Goal: Task Accomplishment & Management: Complete application form

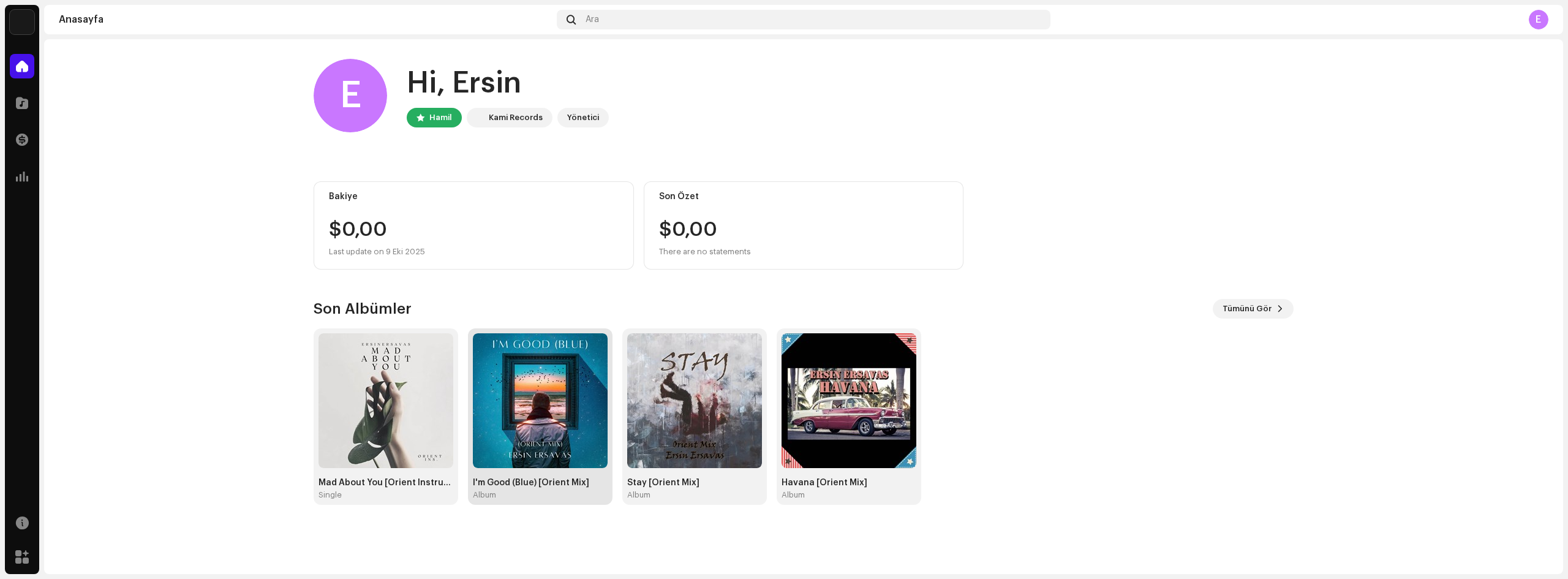
click at [545, 397] on img at bounding box center [540, 401] width 135 height 135
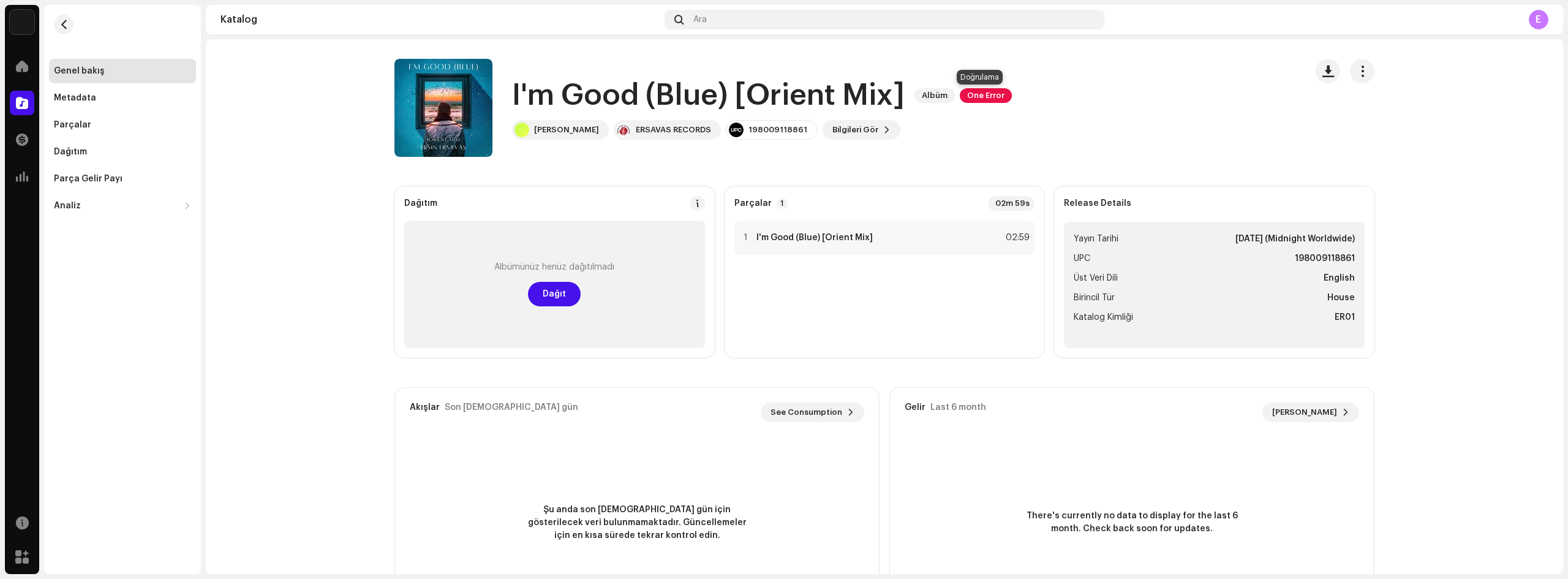
click at [986, 96] on span "One Error" at bounding box center [986, 96] width 52 height 15
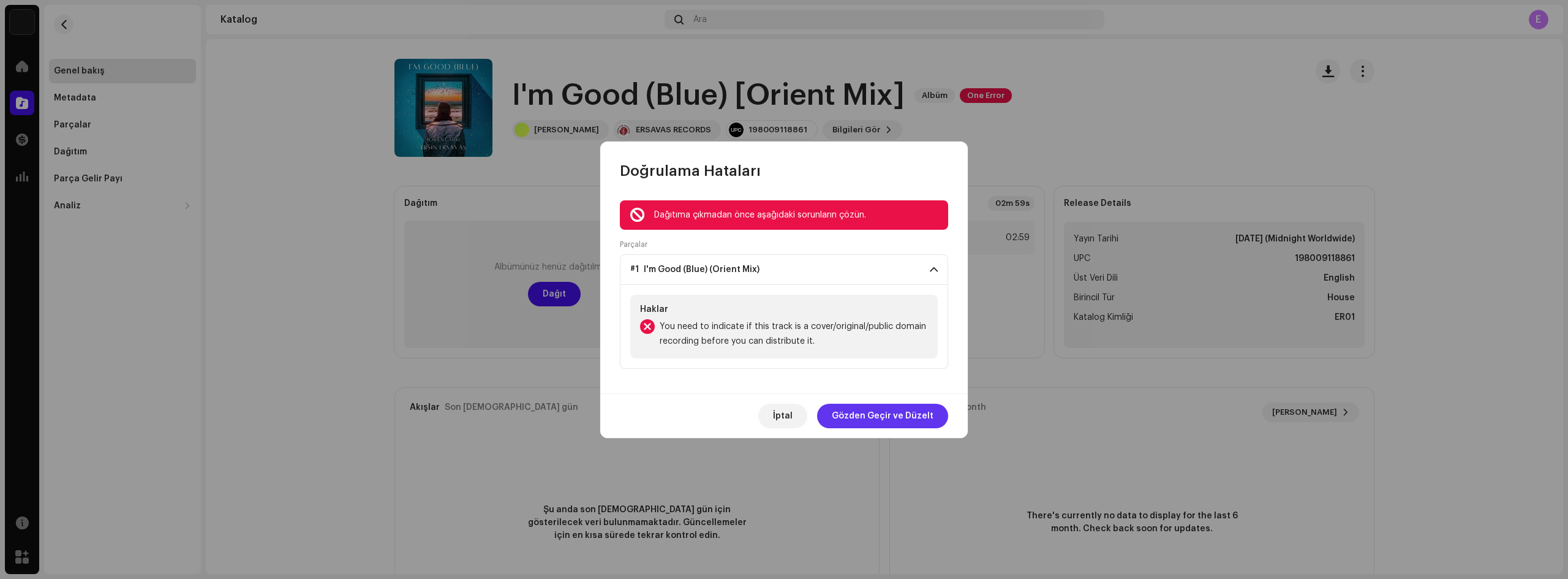
click at [874, 414] on span "Gözden Geçir ve Düzelt" at bounding box center [883, 416] width 101 height 25
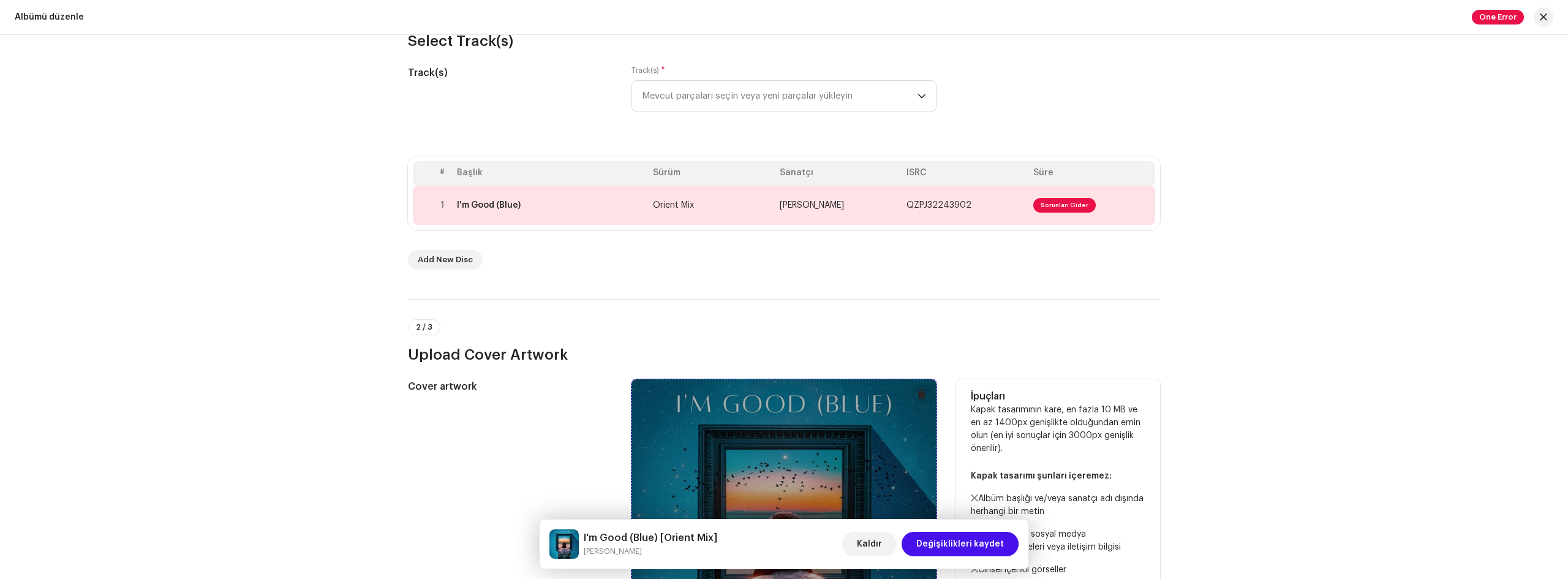
scroll to position [184, 0]
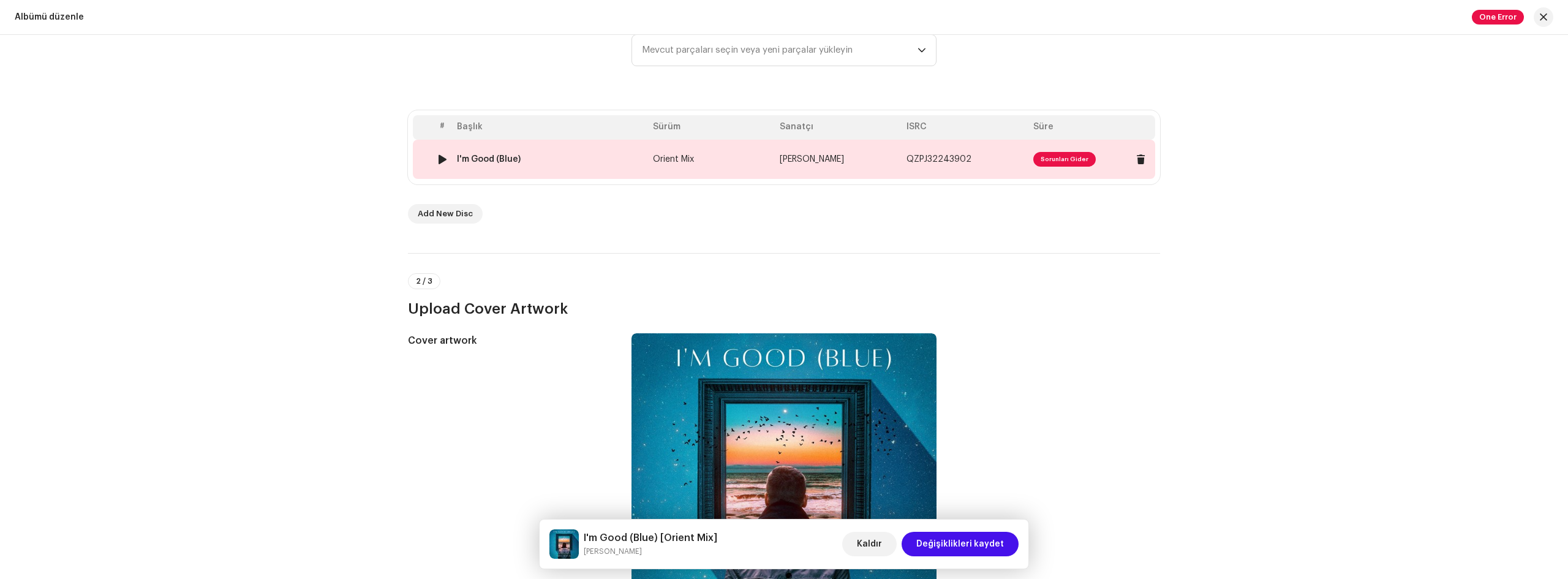
click at [1052, 154] on span "Sorunları Gider" at bounding box center [1065, 159] width 62 height 15
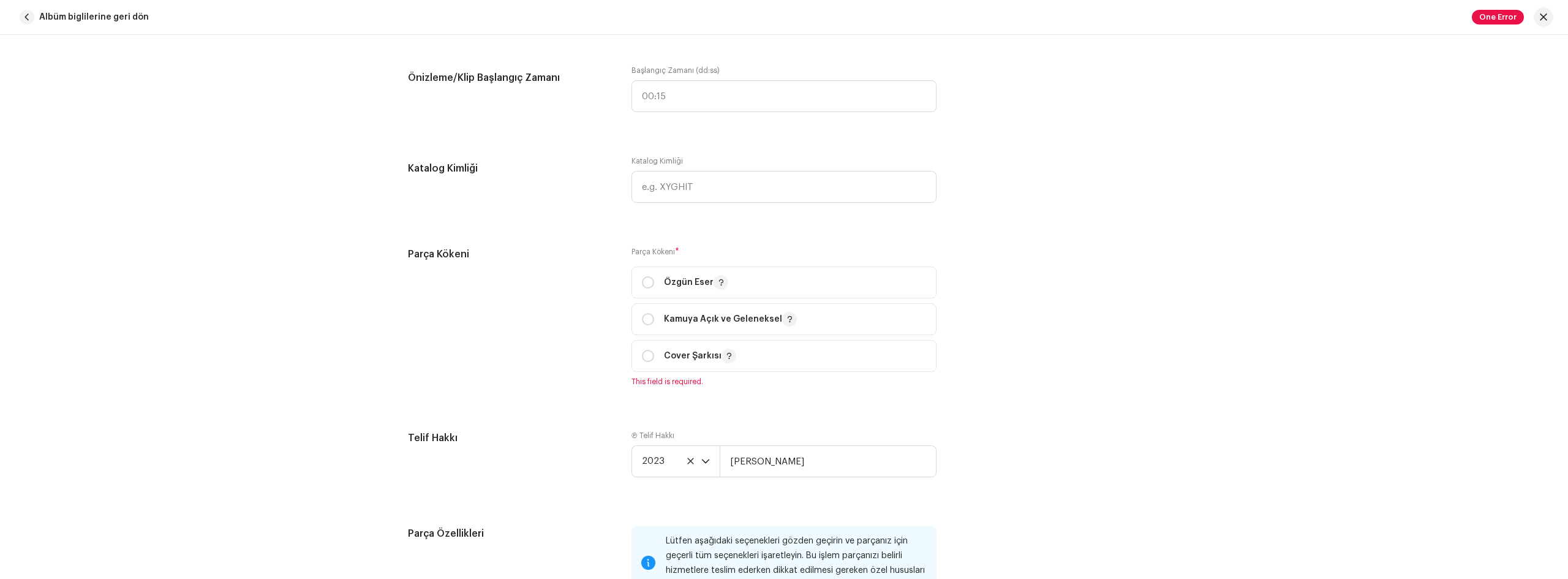
scroll to position [1371, 0]
click at [647, 349] on input "radio" at bounding box center [647, 351] width 12 height 12
radio input "true"
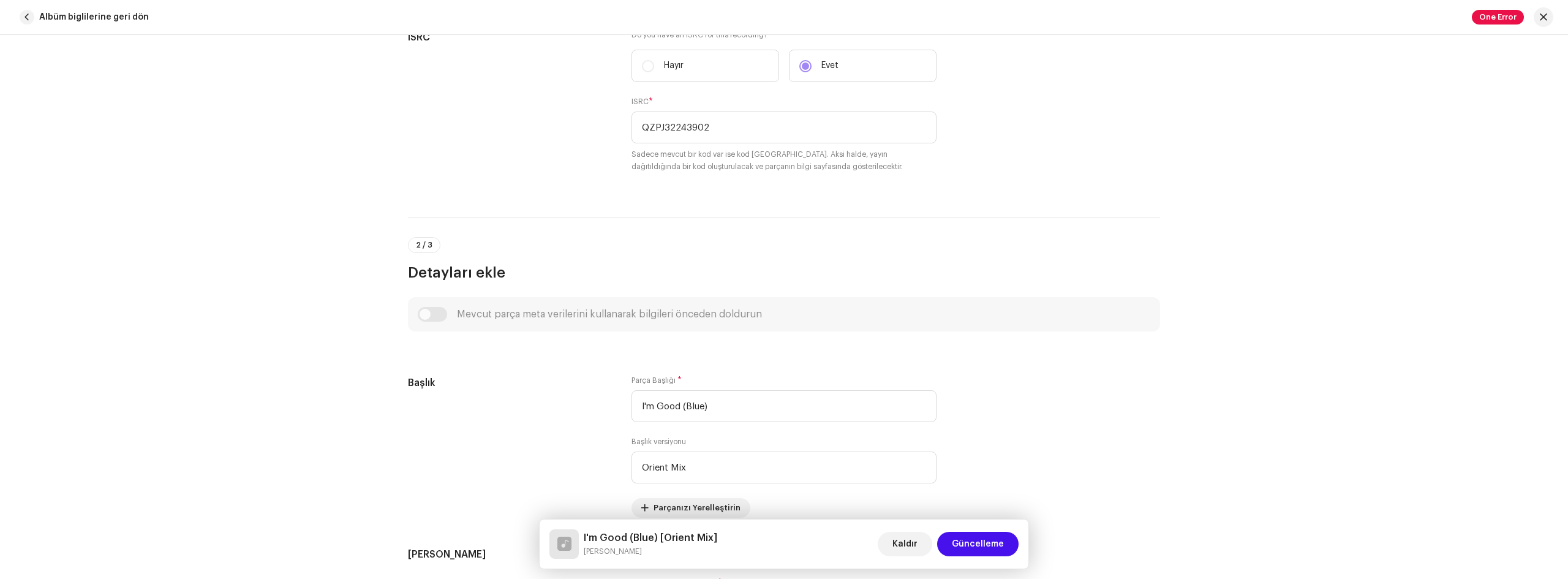
scroll to position [207, 0]
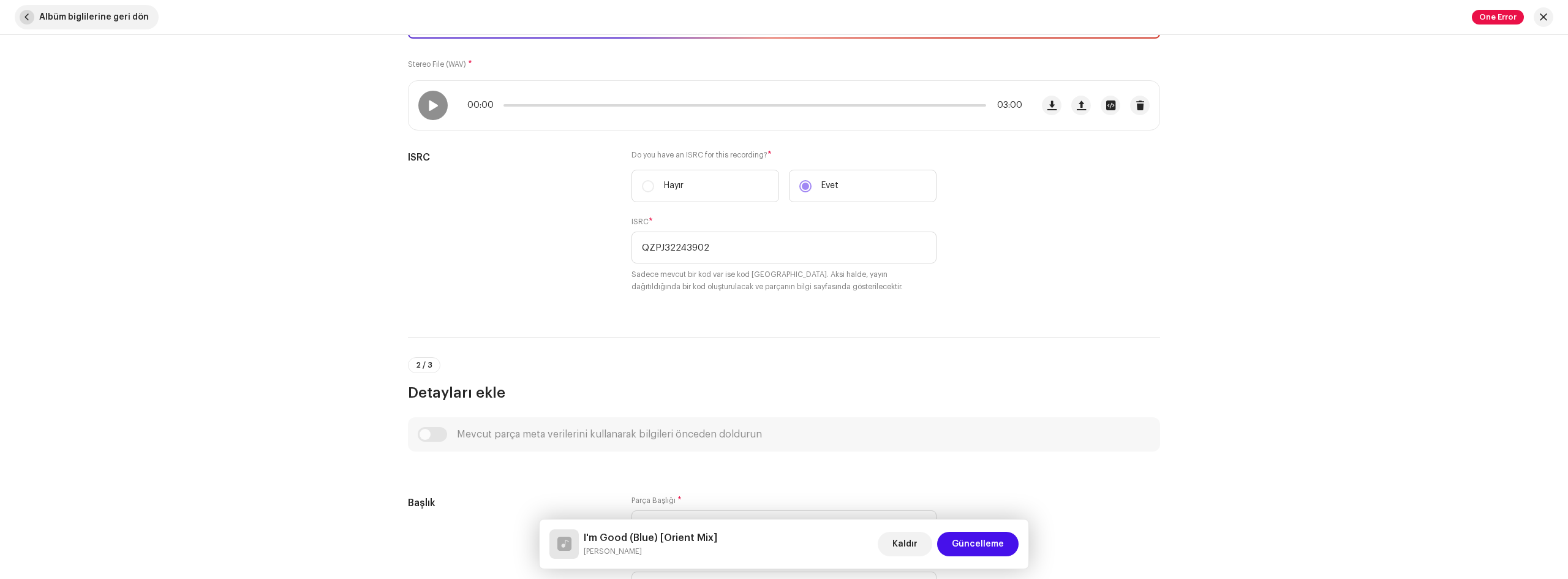
click at [42, 18] on span "Albüm biglilerine geri dön" at bounding box center [94, 18] width 110 height 25
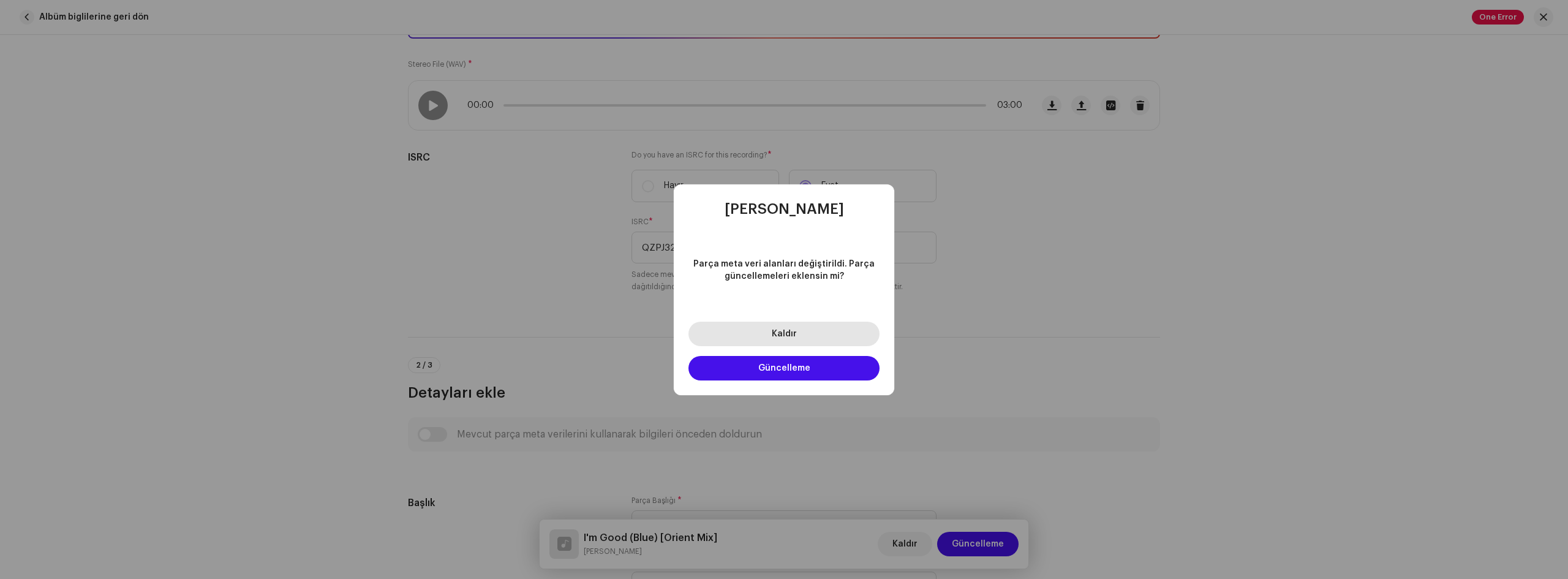
click at [802, 341] on button "Kaldır" at bounding box center [784, 334] width 191 height 25
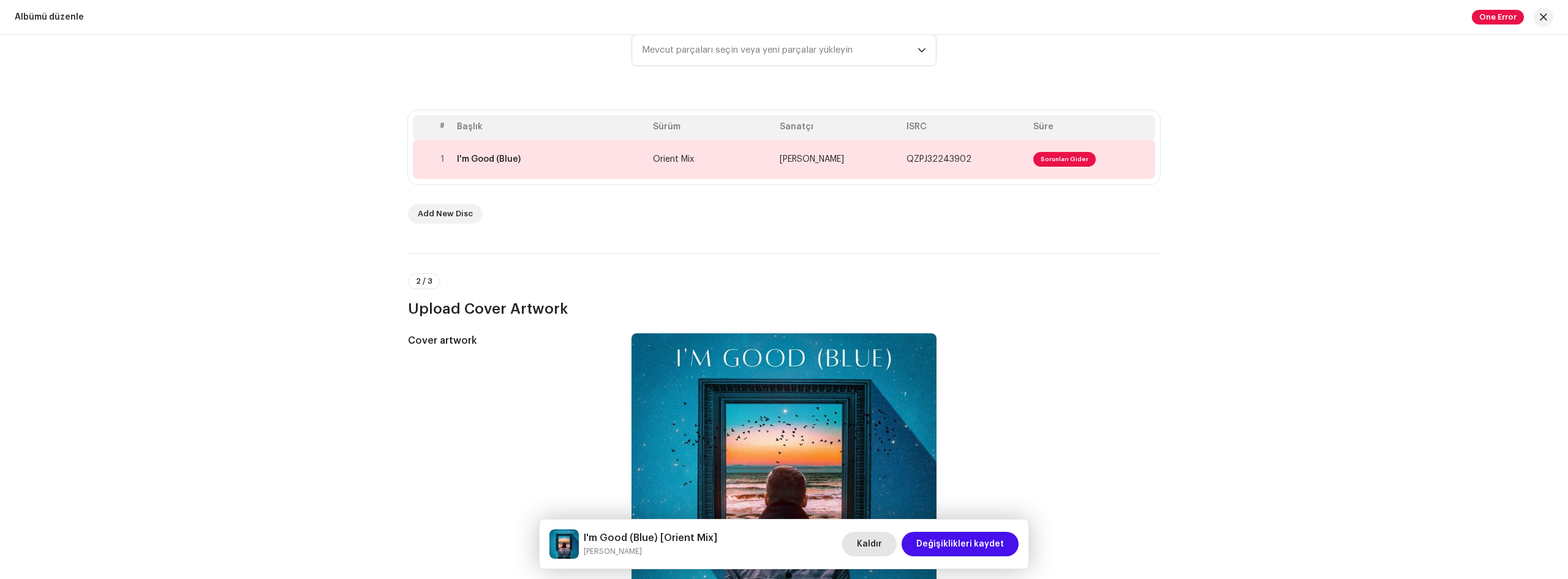
click at [866, 541] on span "Kaldır" at bounding box center [869, 545] width 25 height 25
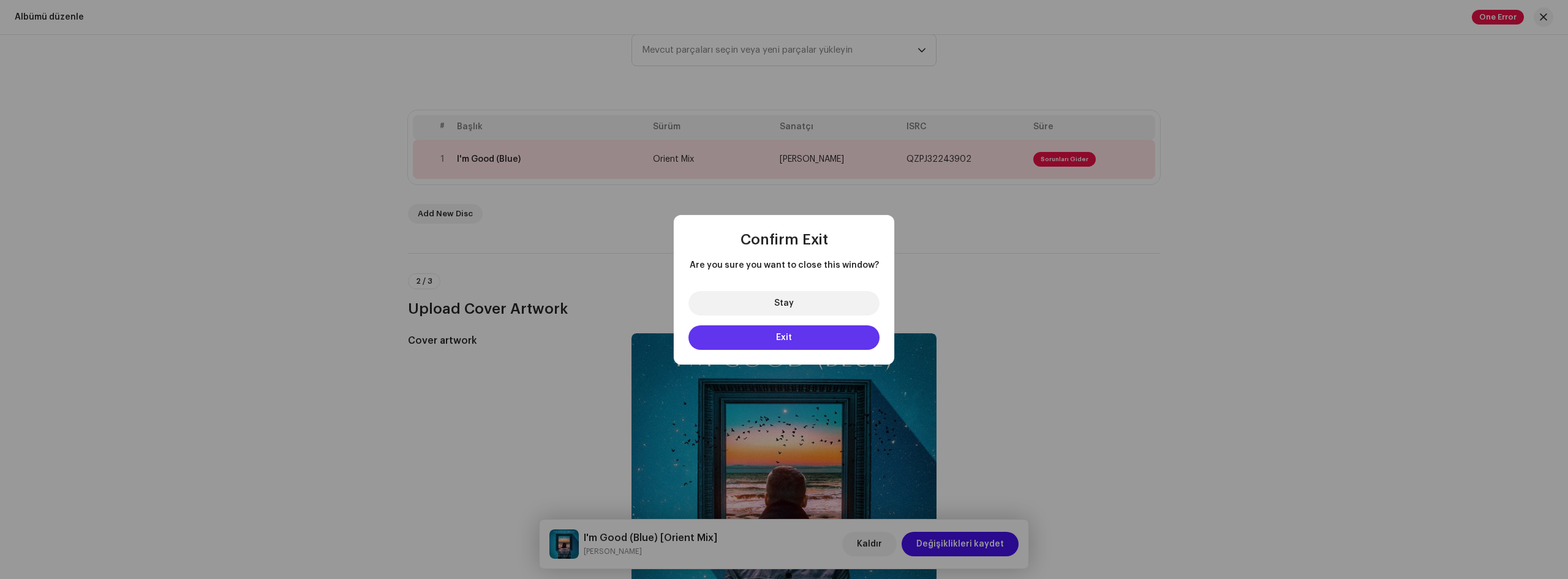
click at [792, 335] on button "Exit" at bounding box center [784, 338] width 191 height 25
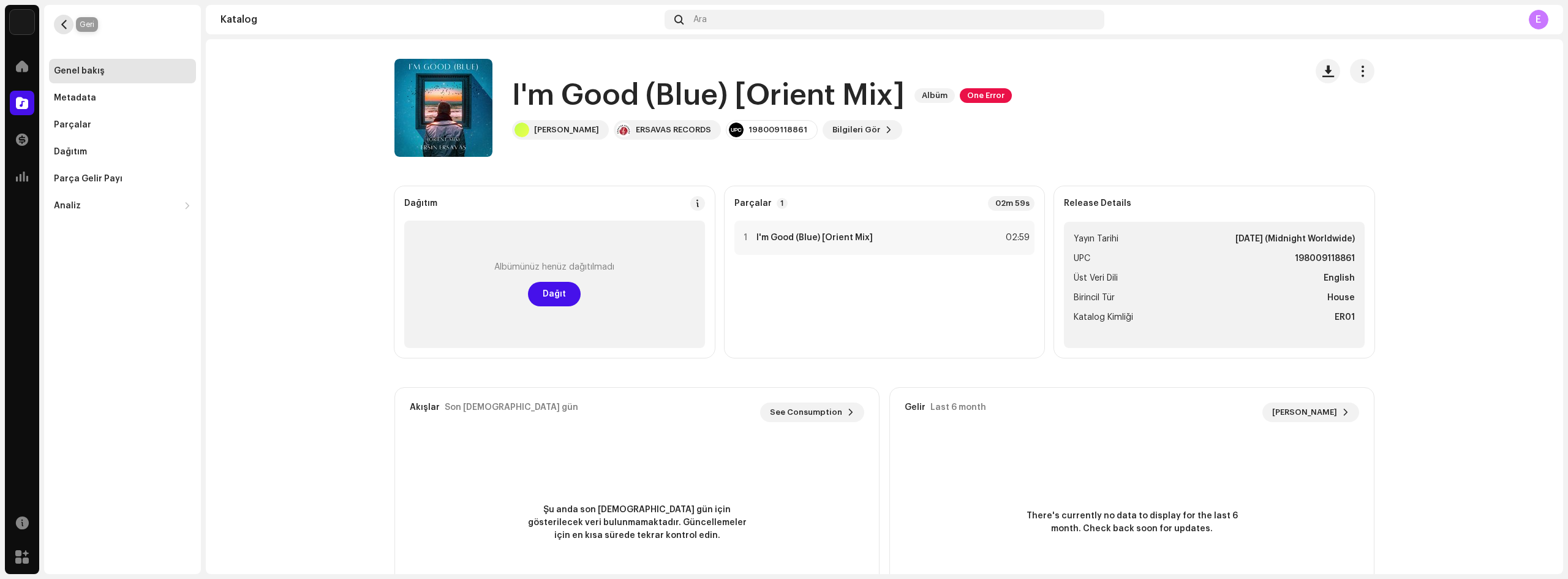
click at [59, 27] on span "button" at bounding box center [64, 24] width 9 height 10
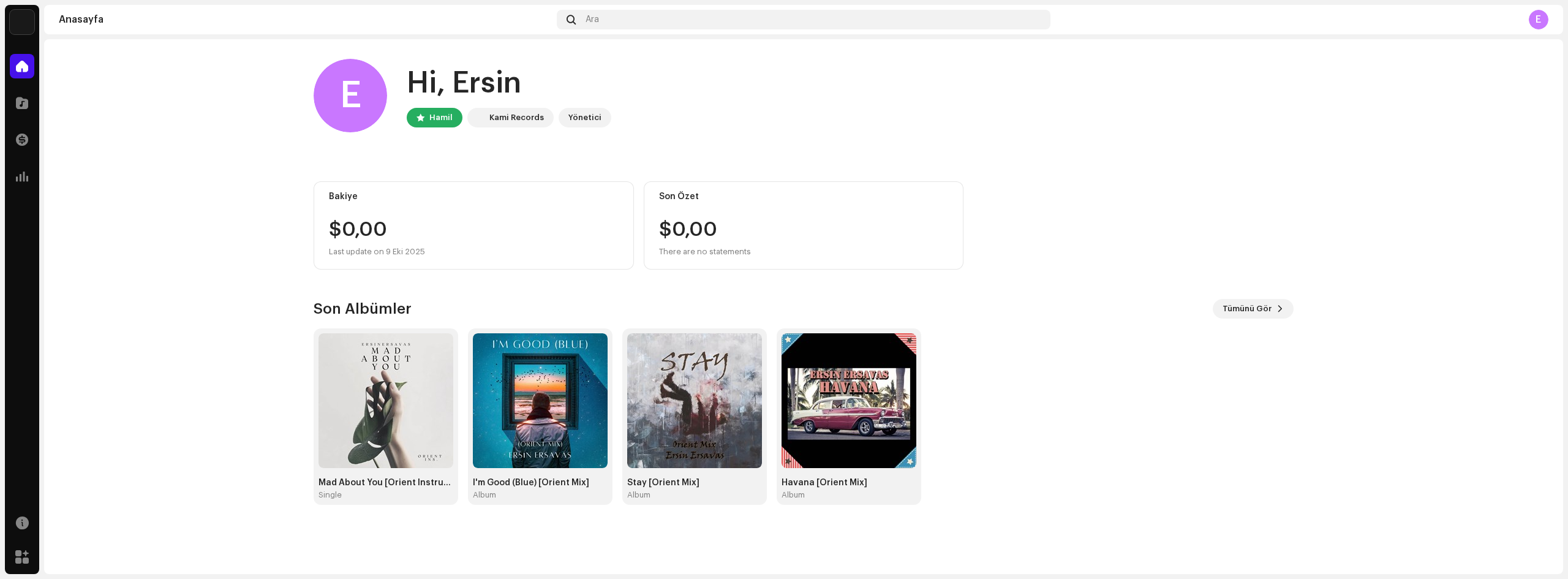
click at [1542, 20] on div "E" at bounding box center [1539, 20] width 20 height 20
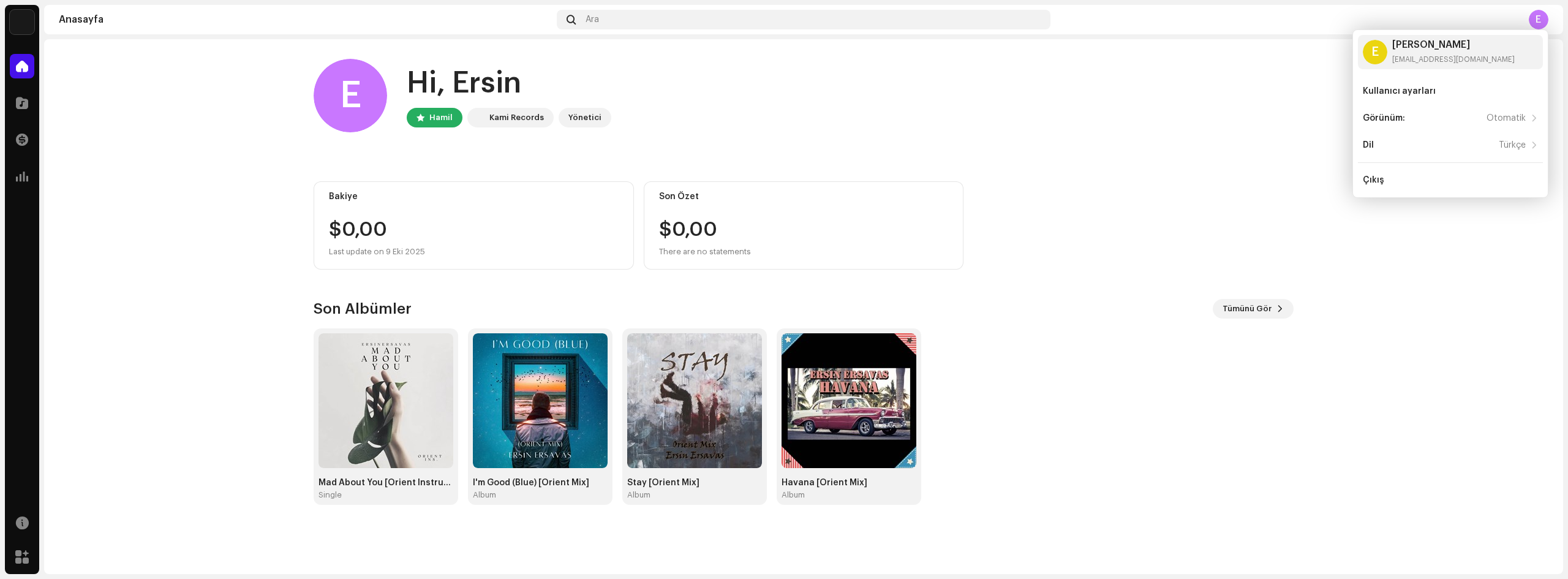
drag, startPoint x: 152, startPoint y: 276, endPoint x: 917, endPoint y: 329, distance: 766.8
click at [152, 276] on home-home "E Hi, [PERSON_NAME] [PERSON_NAME] Records Yönetici Bakiye $0,00 Last update on …" at bounding box center [804, 282] width 1519 height 485
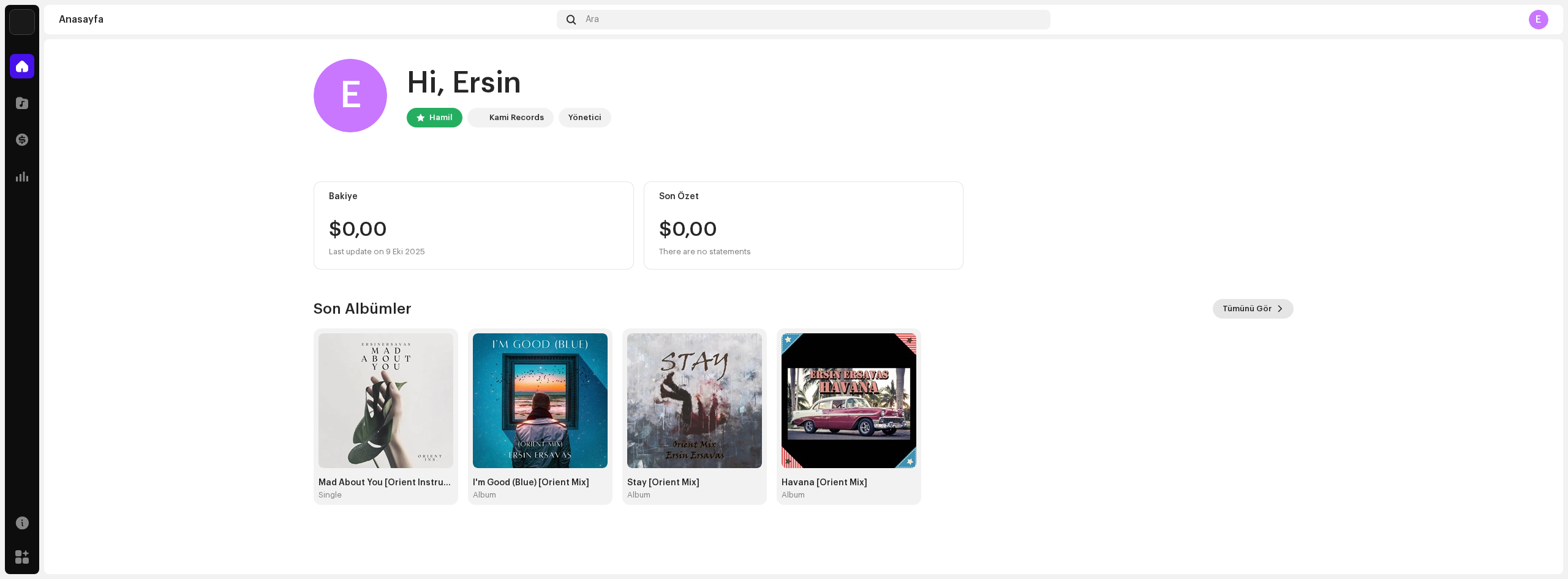
click at [1256, 309] on span "Tümünü Gör" at bounding box center [1247, 309] width 49 height 25
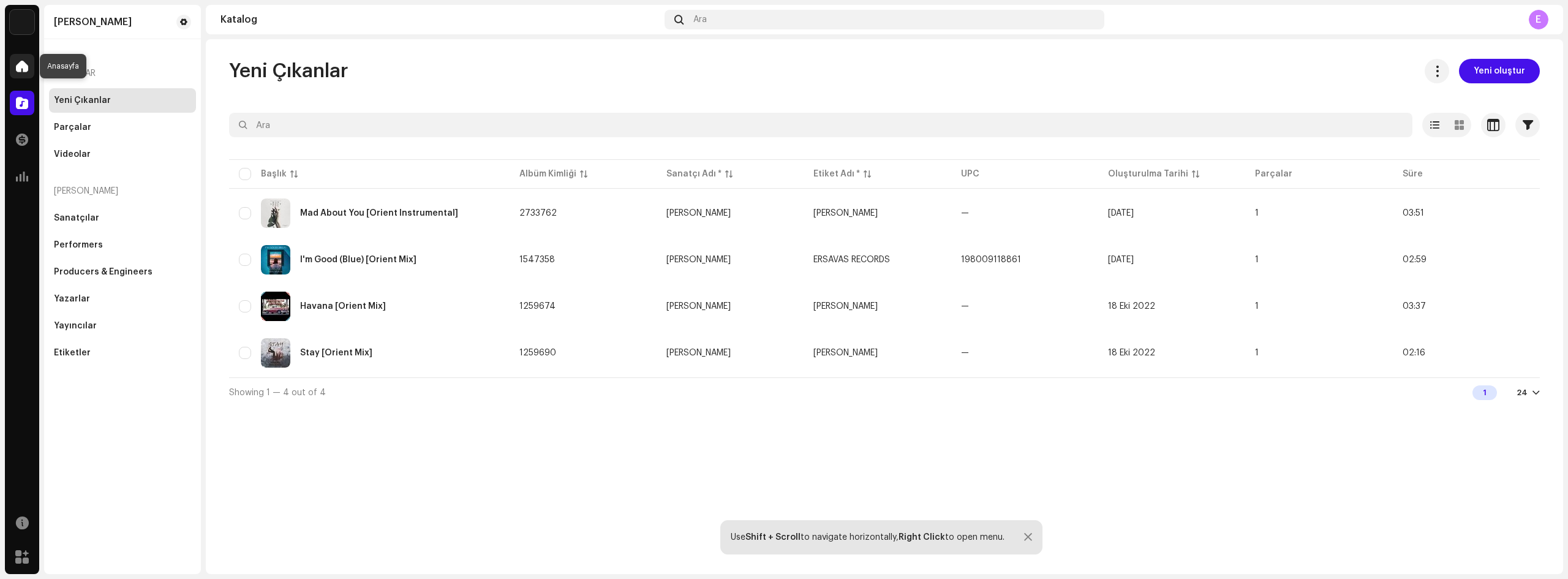
click at [23, 70] on span at bounding box center [21, 66] width 12 height 10
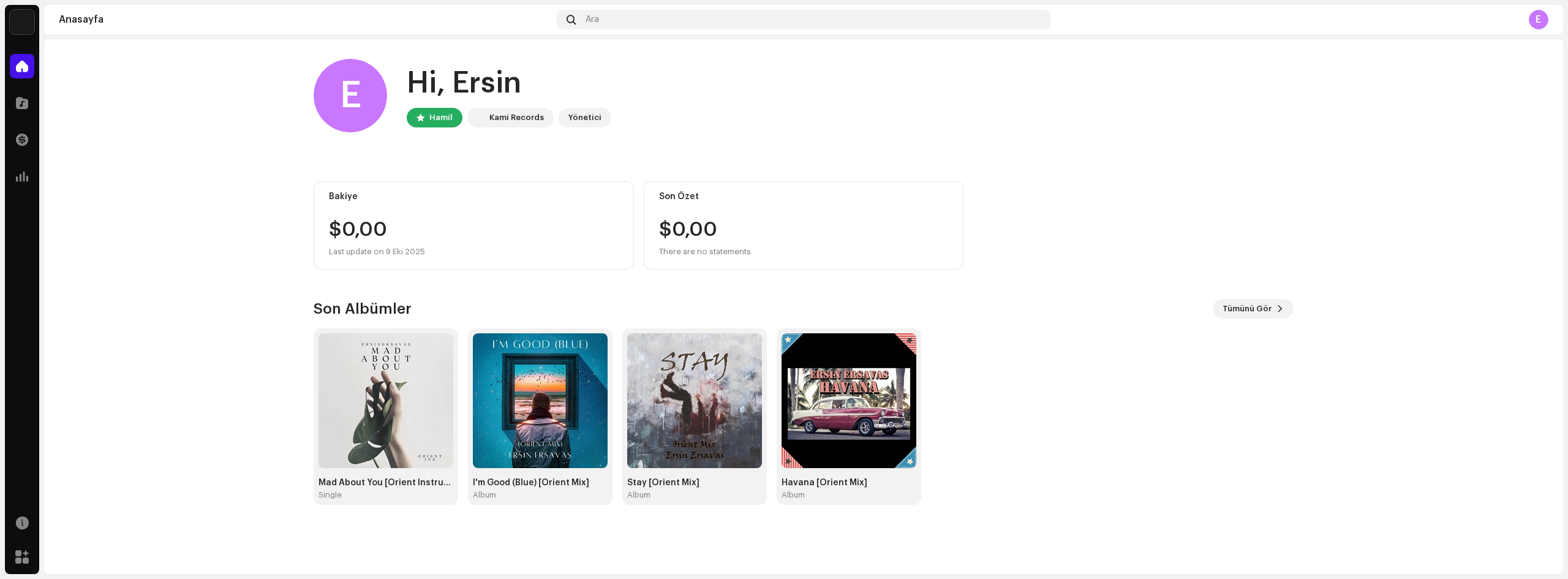
click at [25, 14] on img at bounding box center [22, 22] width 25 height 25
click at [175, 95] on home-home "E Hi, [PERSON_NAME] [PERSON_NAME] Records Yönetici Bakiye $0,00 Last update on …" at bounding box center [804, 282] width 1519 height 485
click at [21, 139] on span at bounding box center [21, 139] width 12 height 10
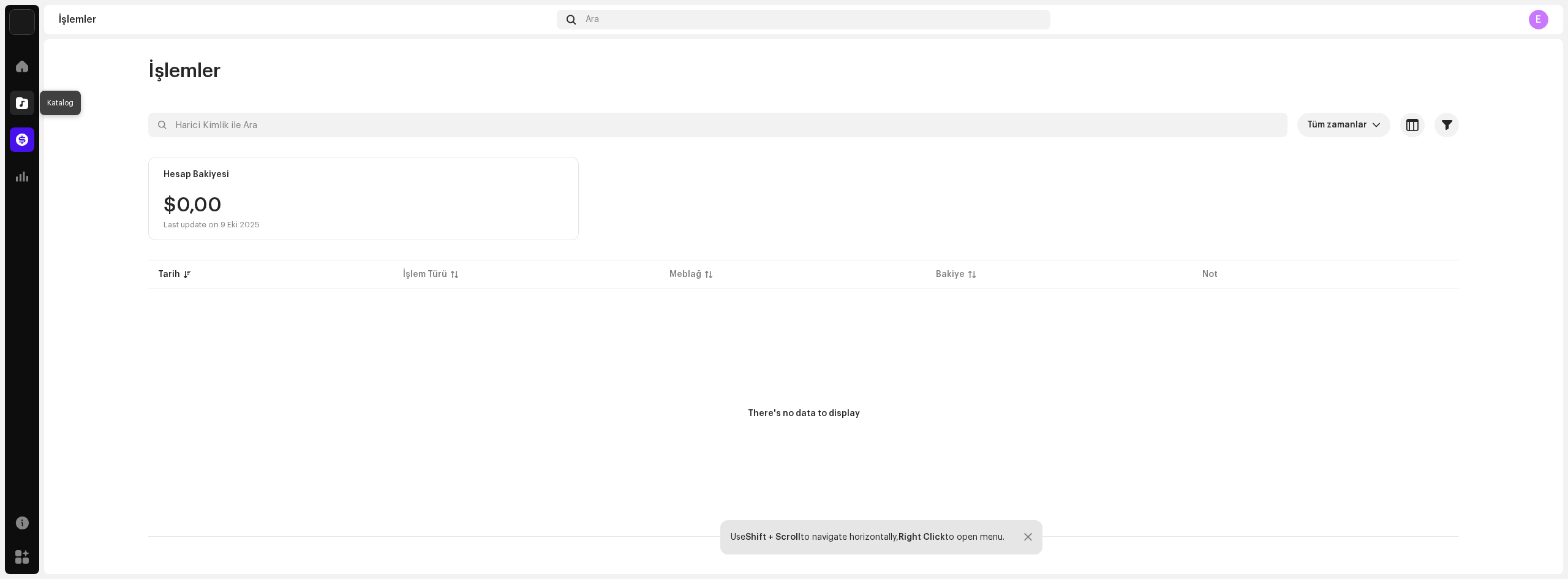
click at [24, 101] on span at bounding box center [21, 103] width 12 height 10
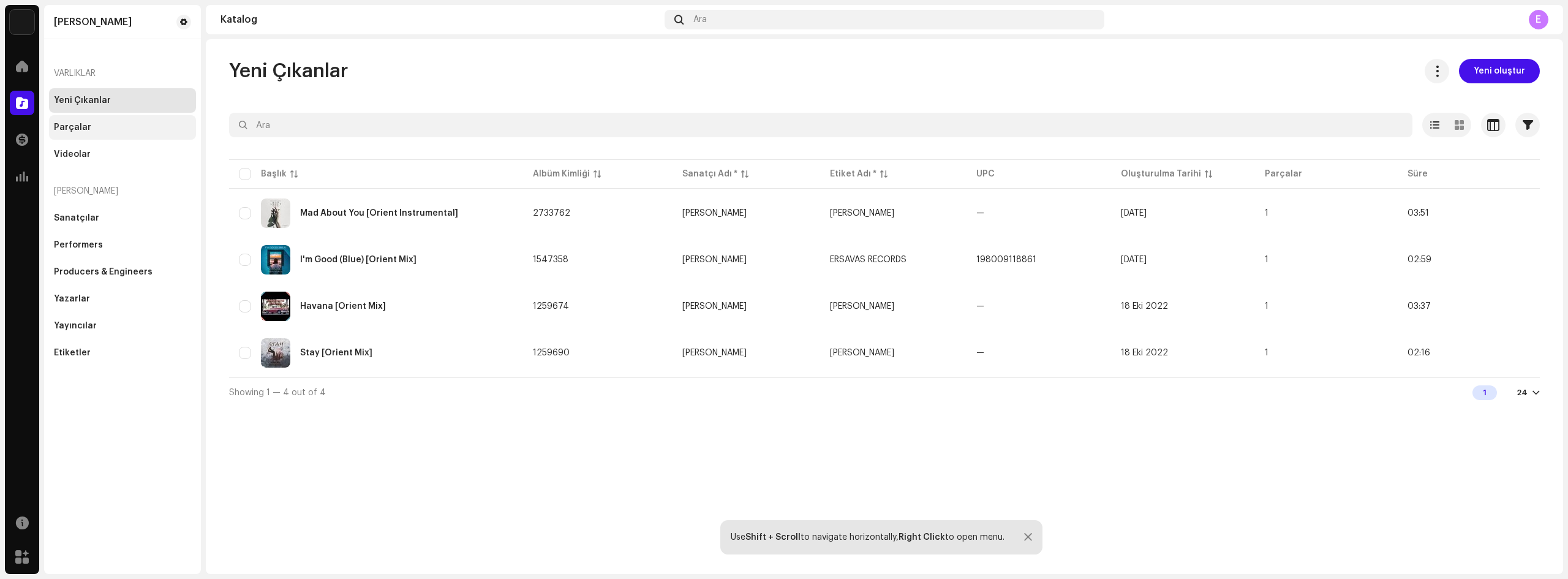
click at [70, 124] on div "Parçalar" at bounding box center [72, 127] width 37 height 10
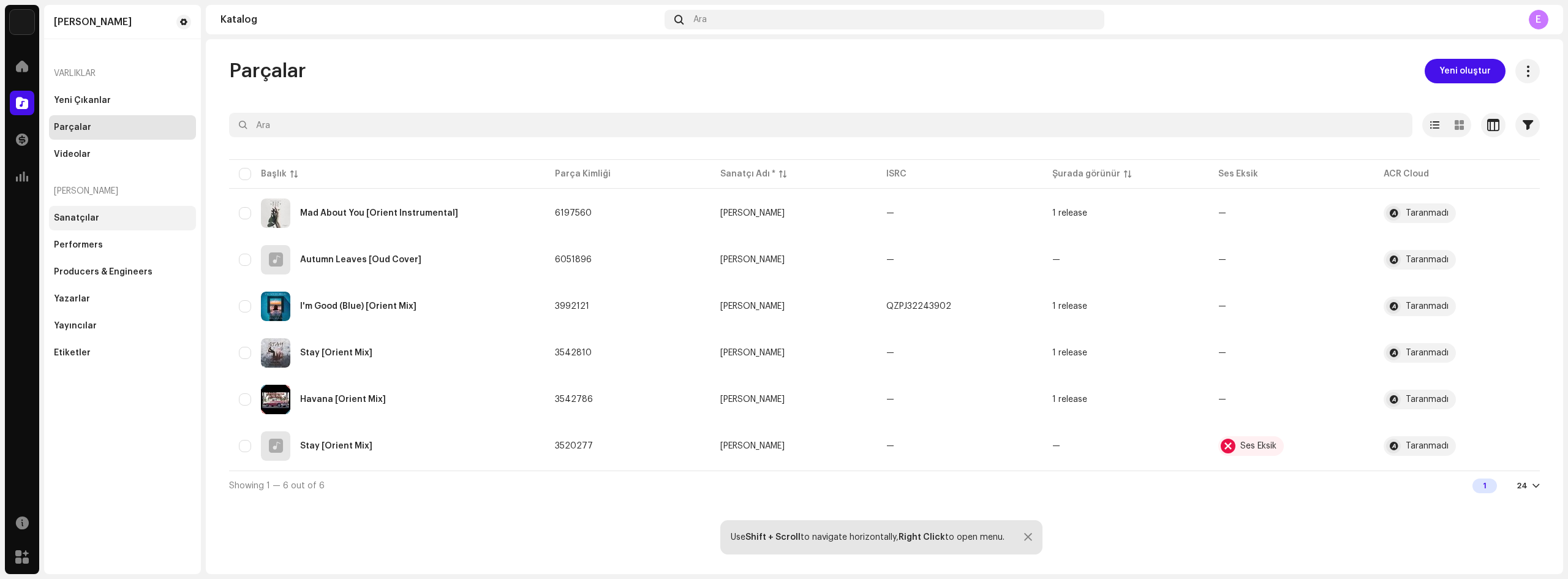
click at [73, 217] on div "Sanatçılar" at bounding box center [77, 218] width 46 height 10
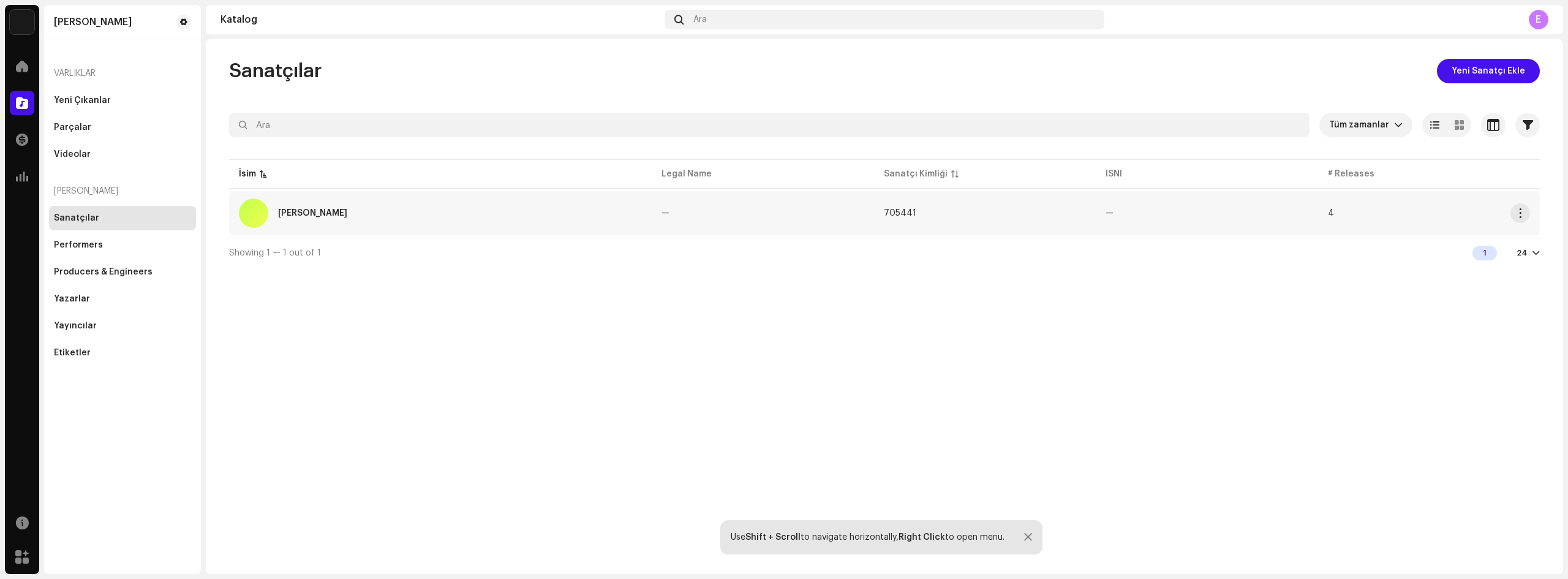
click at [297, 217] on div "[PERSON_NAME]" at bounding box center [313, 213] width 69 height 8
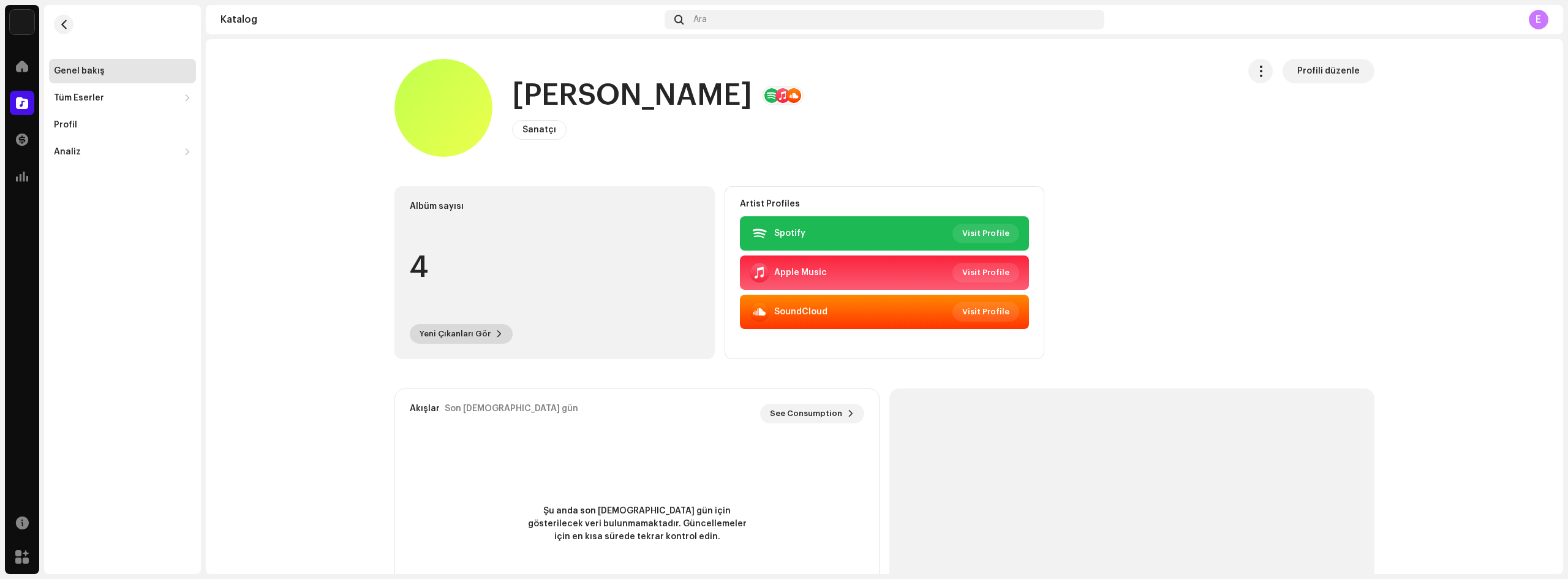
click at [453, 337] on span "Yeni Çıkanları Gör" at bounding box center [454, 334] width 71 height 25
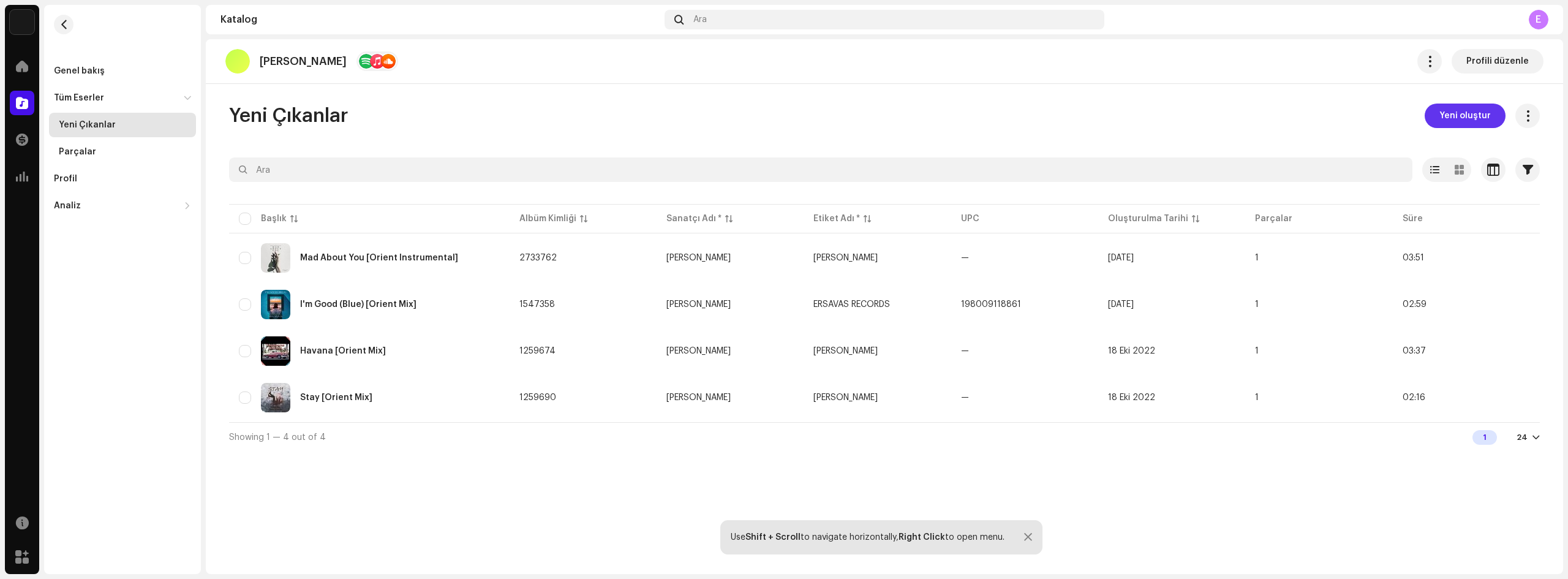
click at [1482, 117] on span "Yeni oluştur" at bounding box center [1465, 116] width 51 height 25
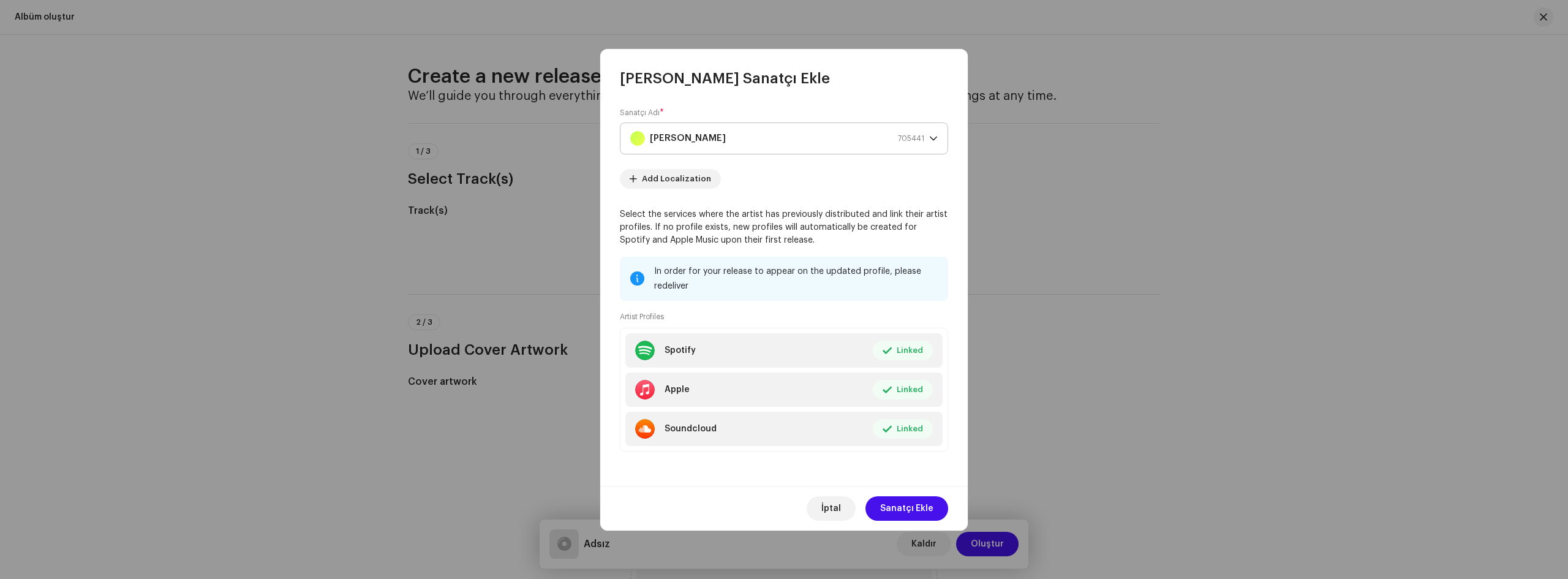
click at [860, 145] on div "[PERSON_NAME] 705441" at bounding box center [777, 138] width 294 height 31
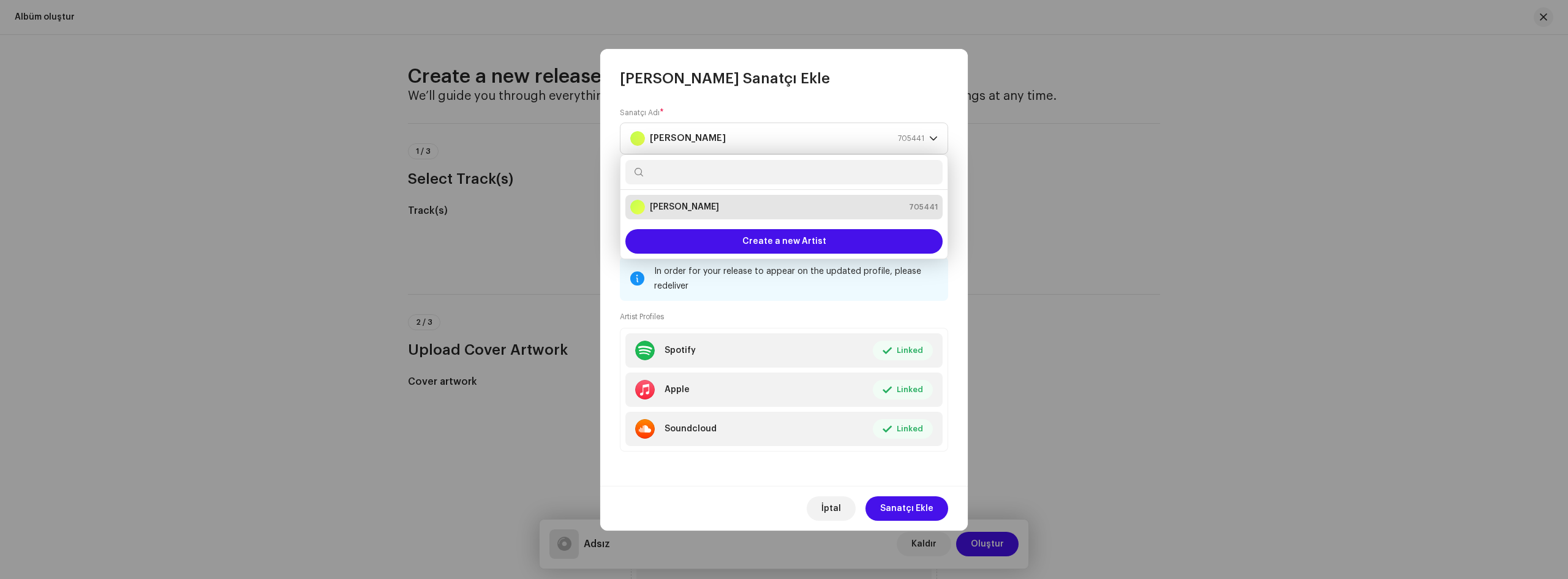
click at [790, 209] on div "[PERSON_NAME] 705441" at bounding box center [784, 207] width 307 height 15
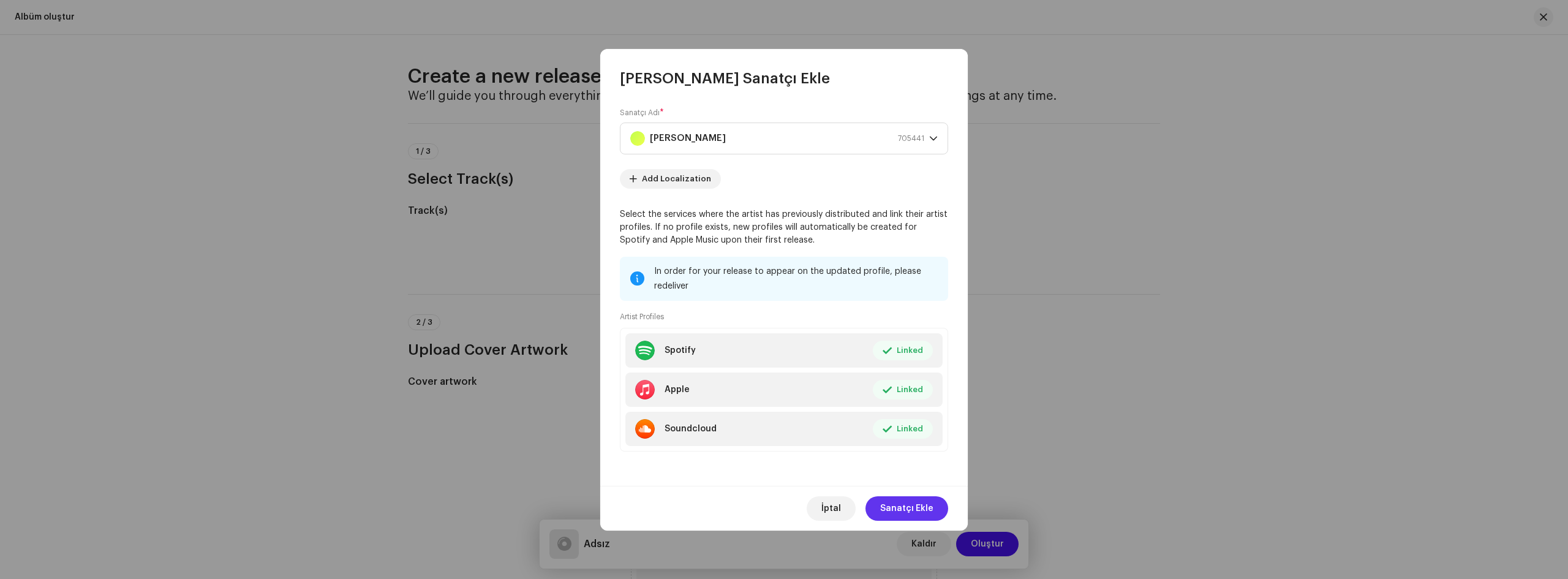
click at [903, 511] on span "Sanatçı Ekle" at bounding box center [907, 509] width 53 height 25
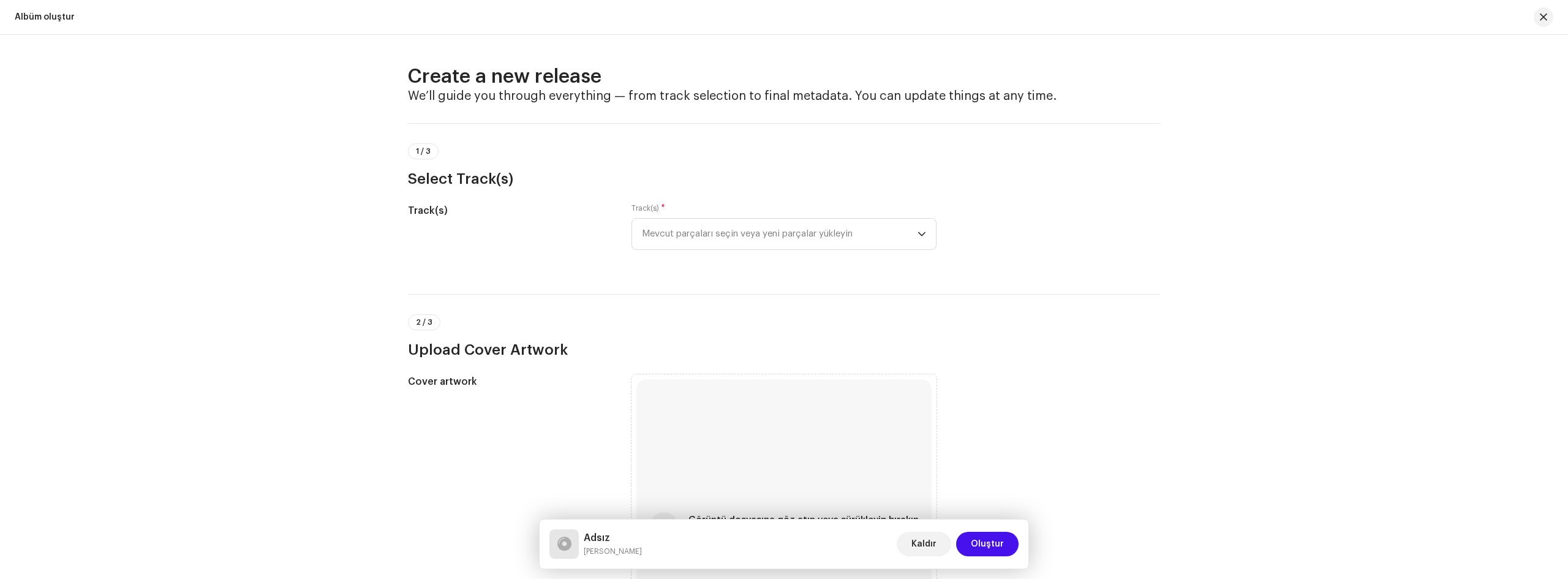
click at [934, 231] on div "Track(s) Track(s) * Mevcut parçaları seçin veya yeni parçalar yükleyin" at bounding box center [784, 234] width 752 height 61
click at [917, 231] on icon "dropdown trigger" at bounding box center [921, 234] width 8 height 8
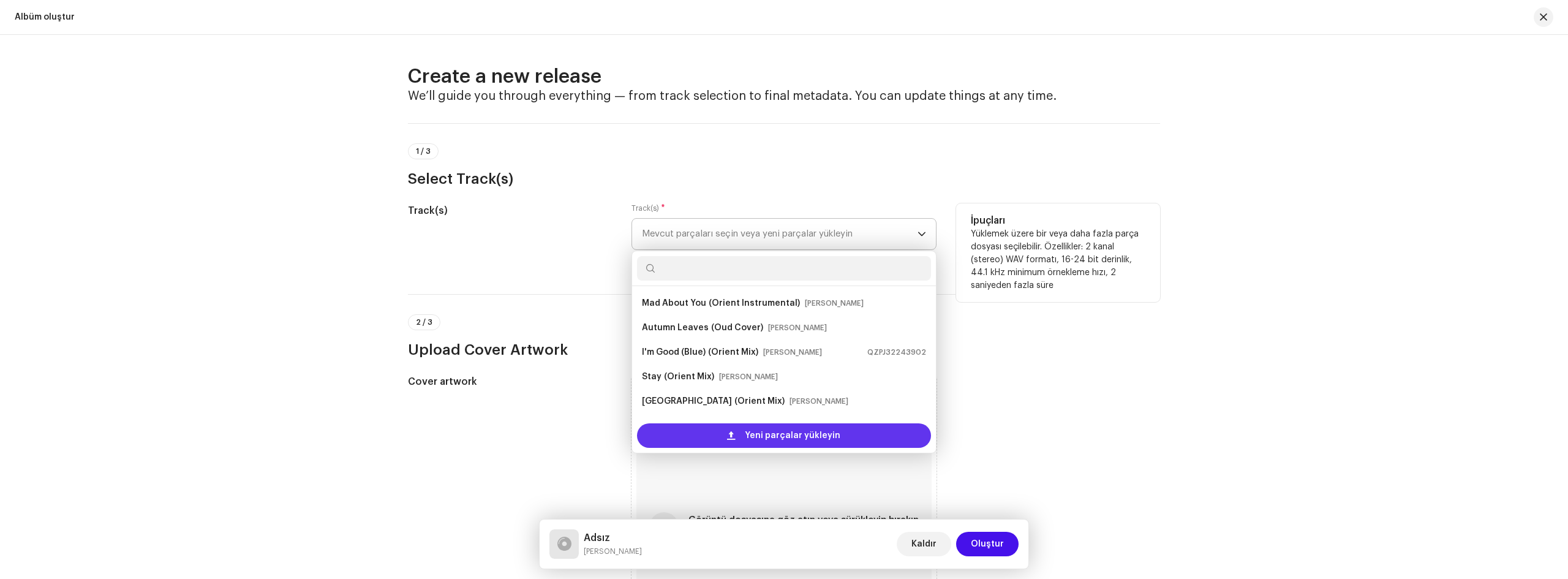
scroll to position [20, 0]
click at [794, 435] on span "Yeni parçalar yükleyin" at bounding box center [792, 436] width 96 height 25
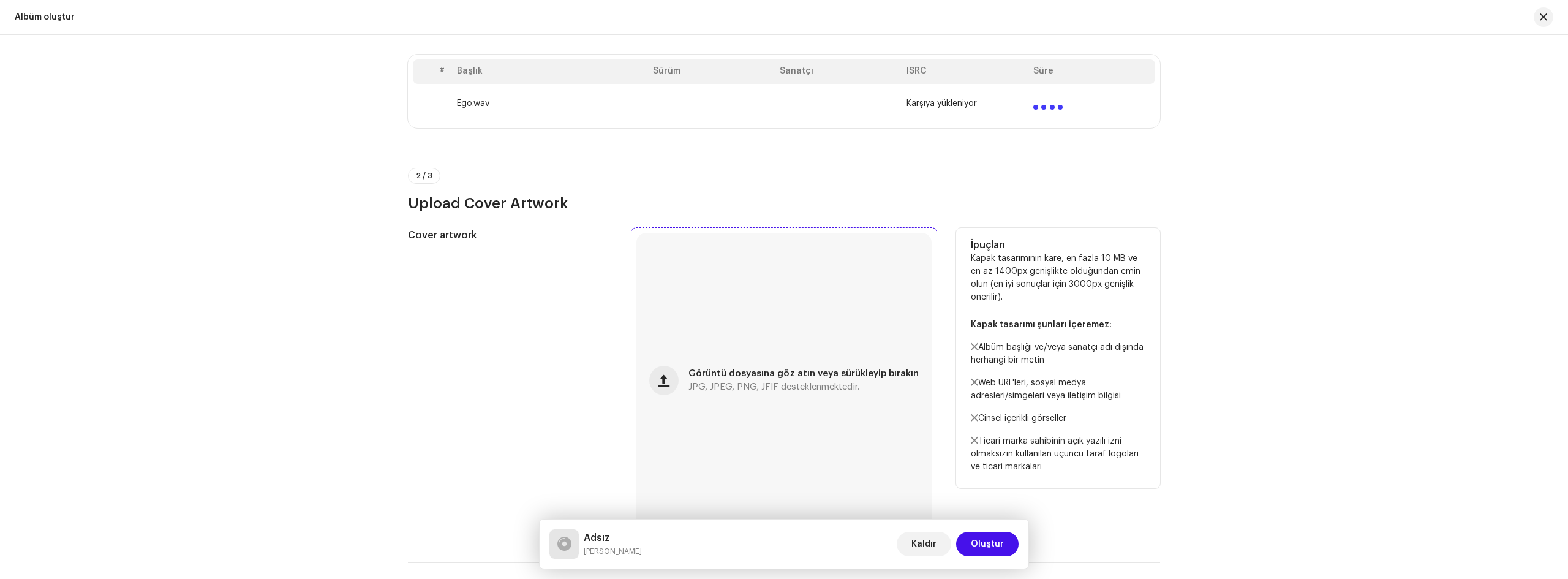
scroll to position [245, 0]
click at [746, 332] on div "Görüntü dosyasına göz atın veya sürükleyip bırakın JPG, JPEG, PNG, JFIF destekl…" at bounding box center [784, 375] width 295 height 295
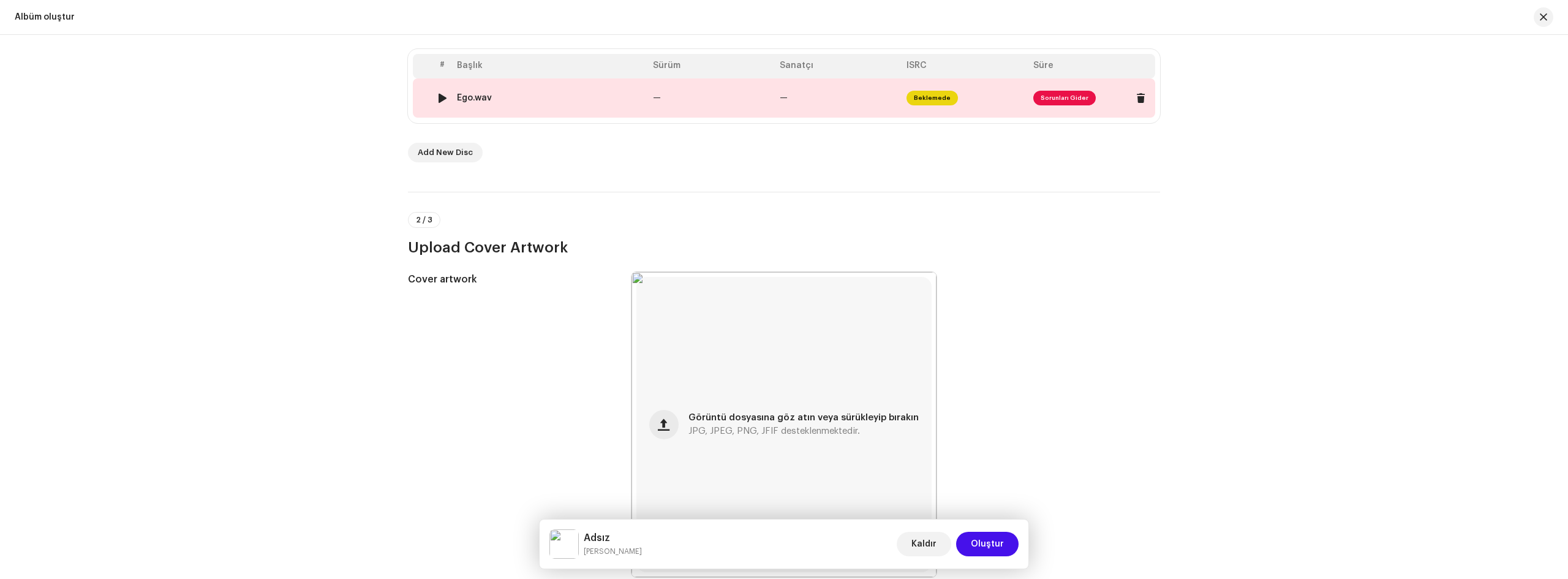
click at [1058, 100] on span "Sorunları Gider" at bounding box center [1065, 98] width 62 height 15
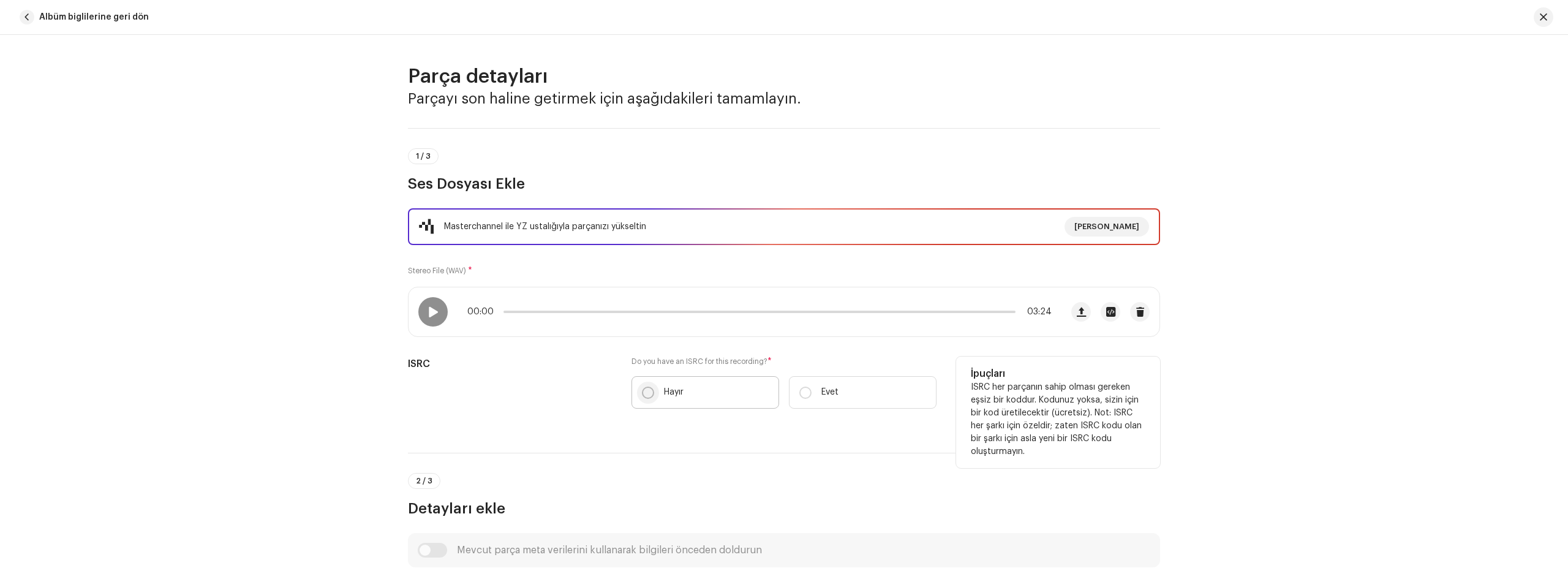
click at [646, 394] on input "Hayır" at bounding box center [647, 393] width 12 height 12
radio input "true"
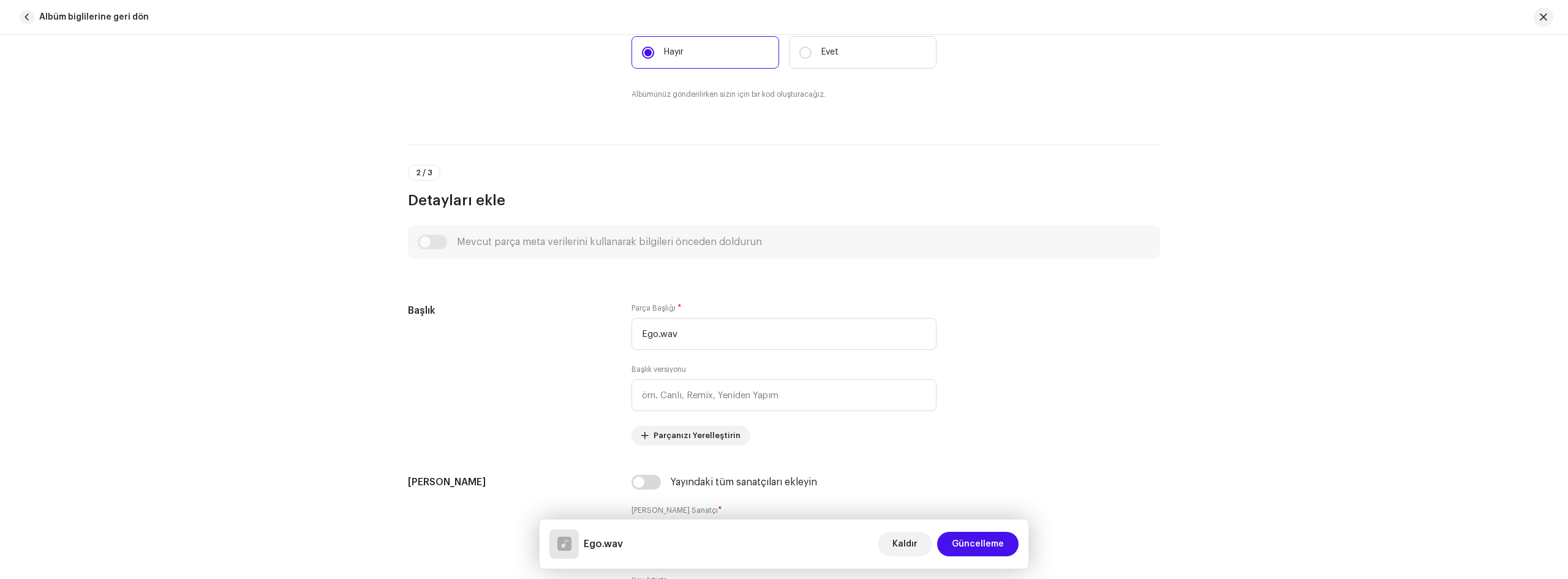
scroll to position [368, 0]
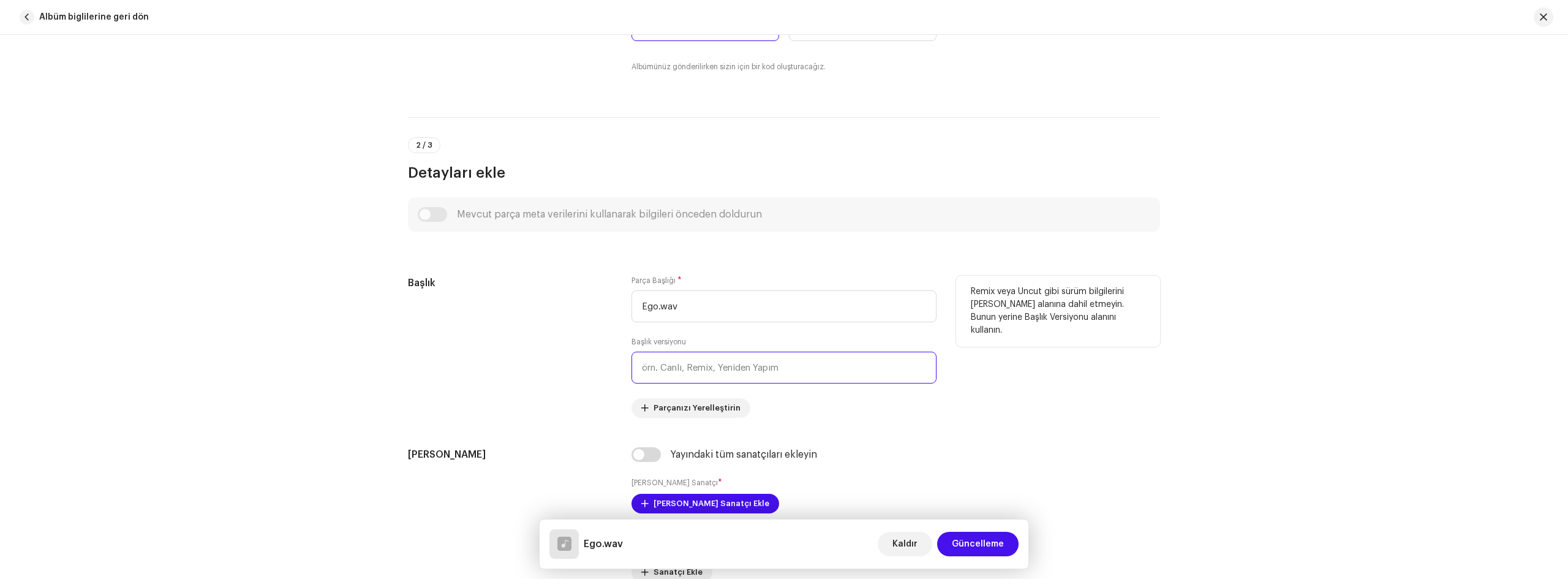
click at [706, 366] on input "text" at bounding box center [783, 368] width 305 height 32
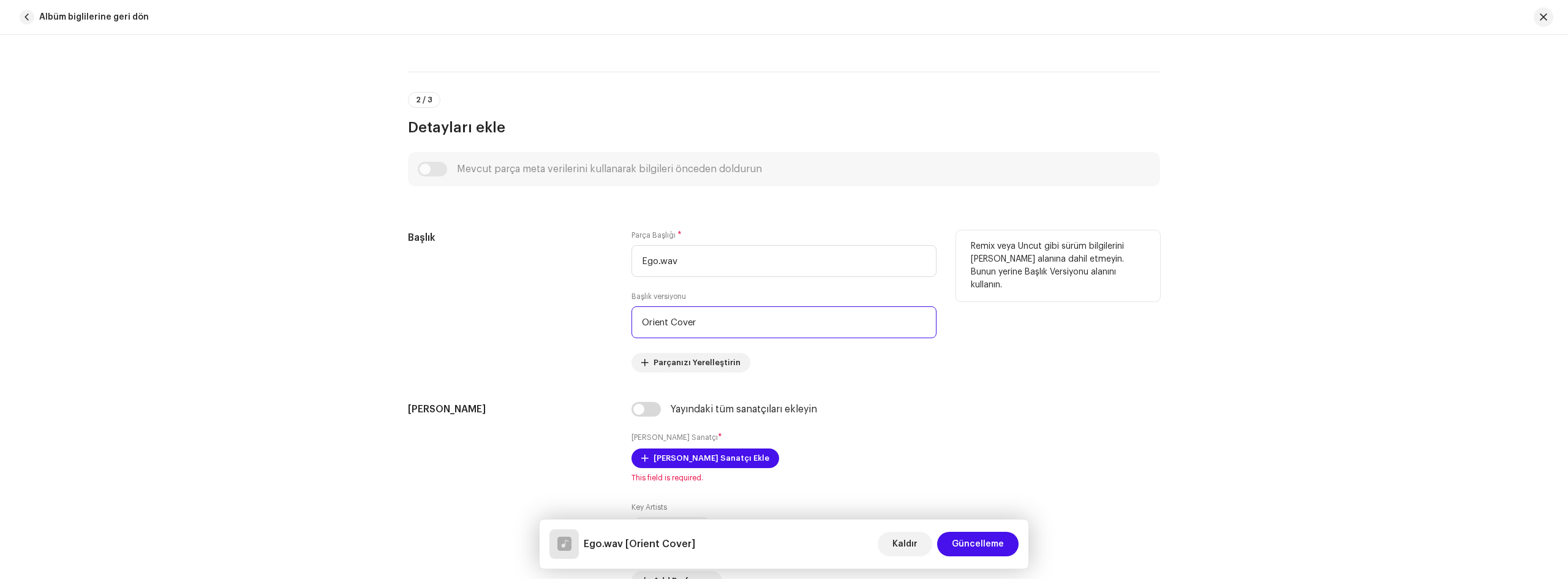
scroll to position [491, 0]
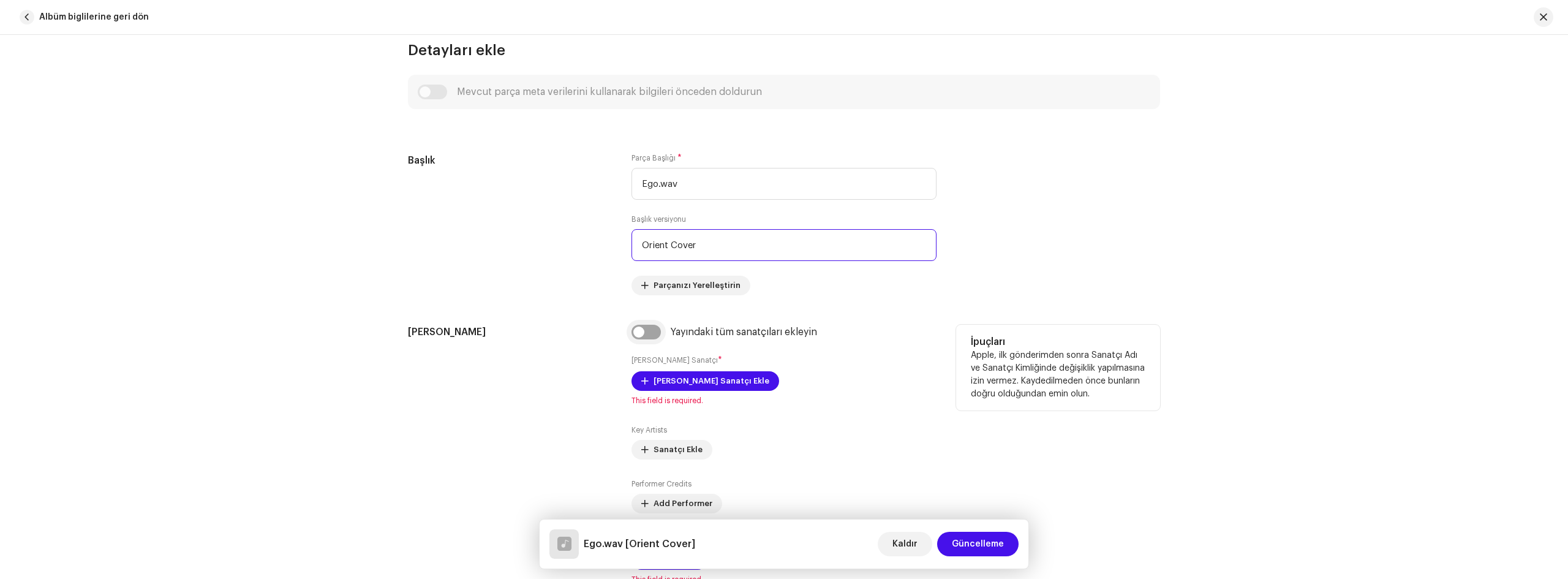
type input "Orient Cover"
click at [645, 332] on input "checkbox" at bounding box center [646, 332] width 29 height 15
checkbox input "true"
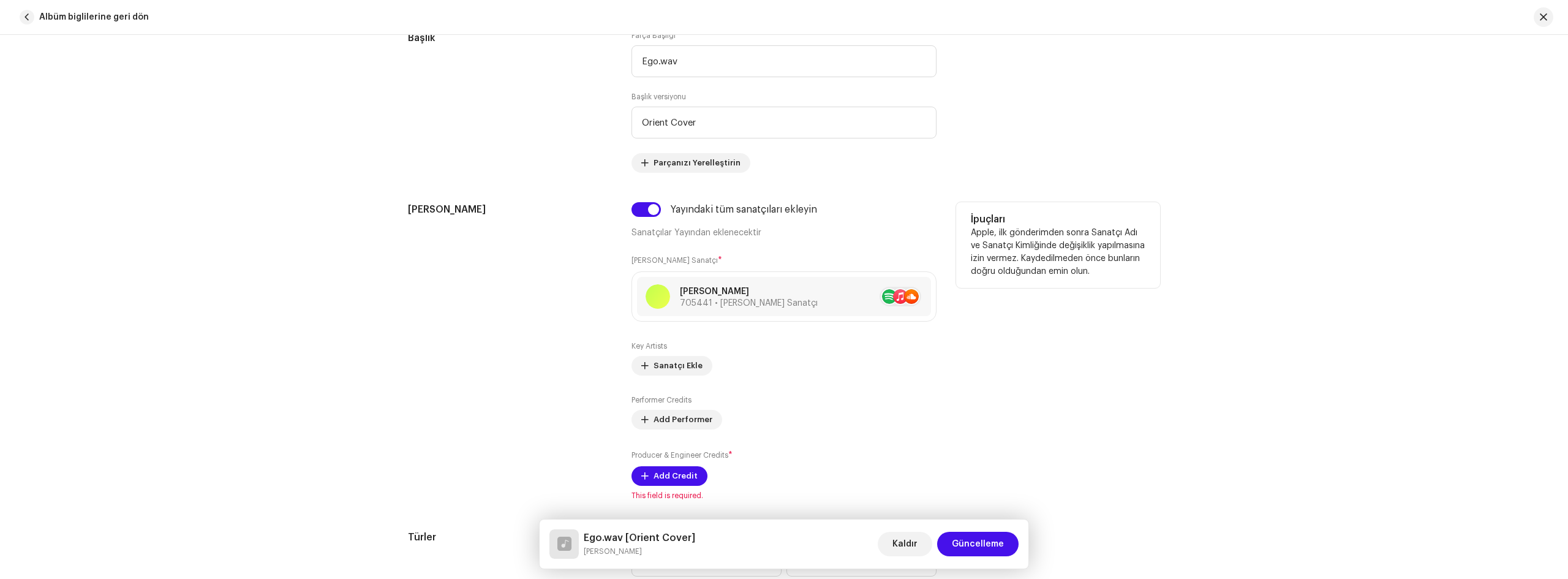
scroll to position [736, 0]
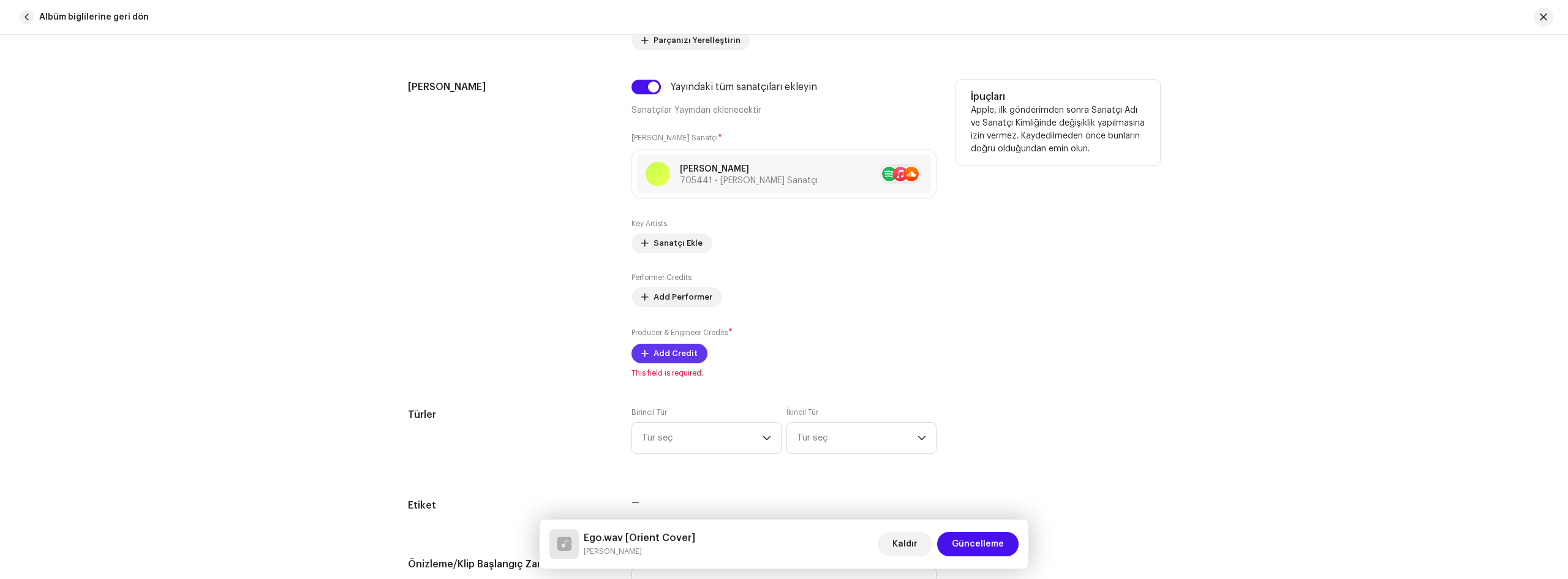
click at [644, 349] on span at bounding box center [644, 353] width 7 height 10
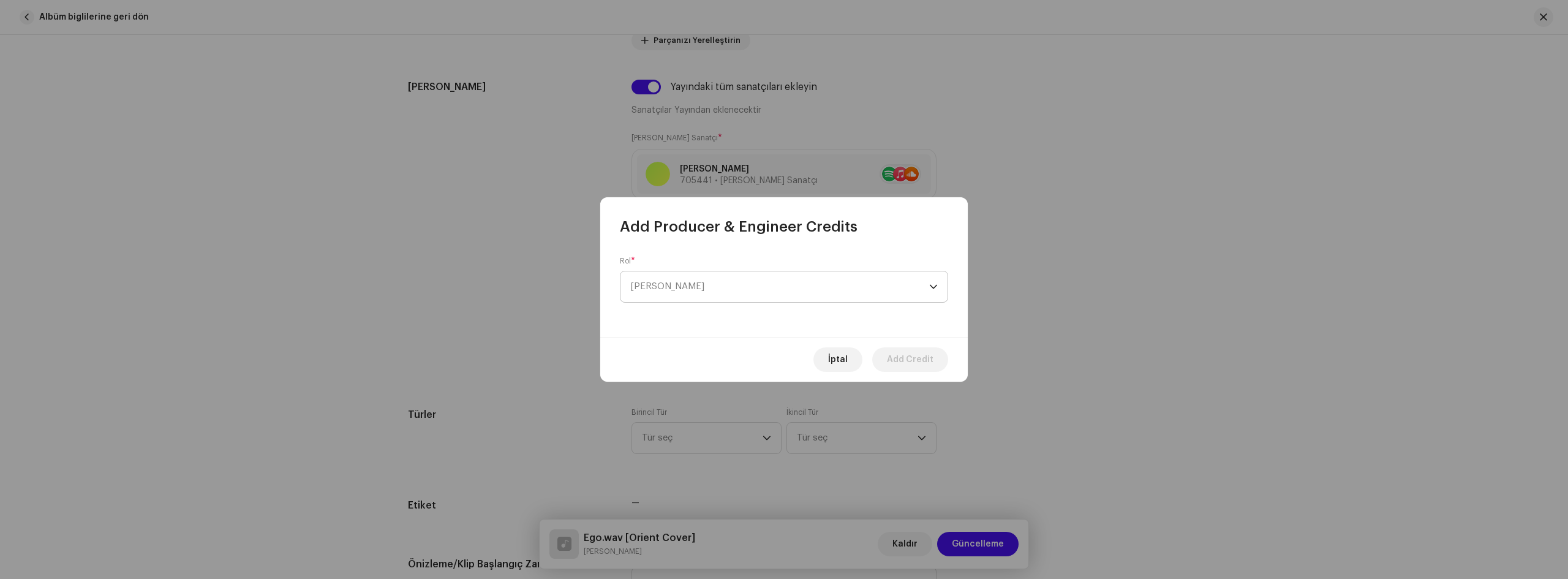
click at [692, 292] on span "[PERSON_NAME]" at bounding box center [780, 286] width 299 height 31
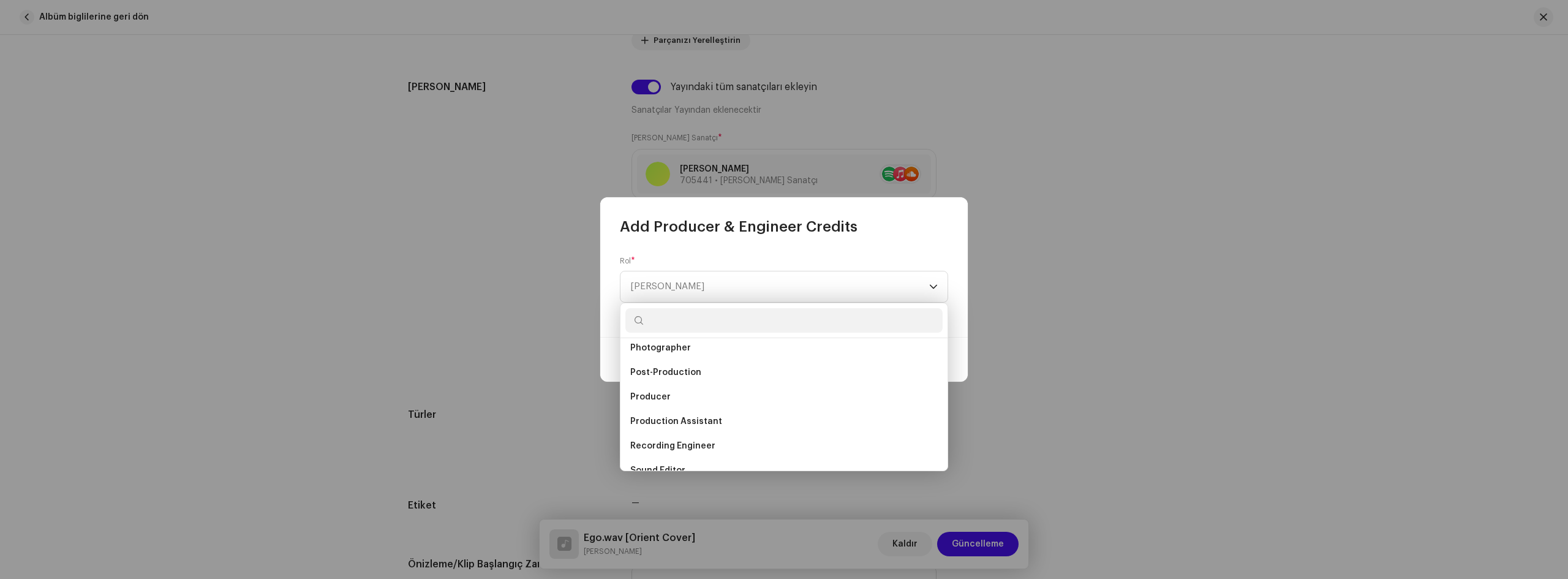
scroll to position [478, 0]
click at [678, 370] on li "Producer" at bounding box center [784, 368] width 317 height 25
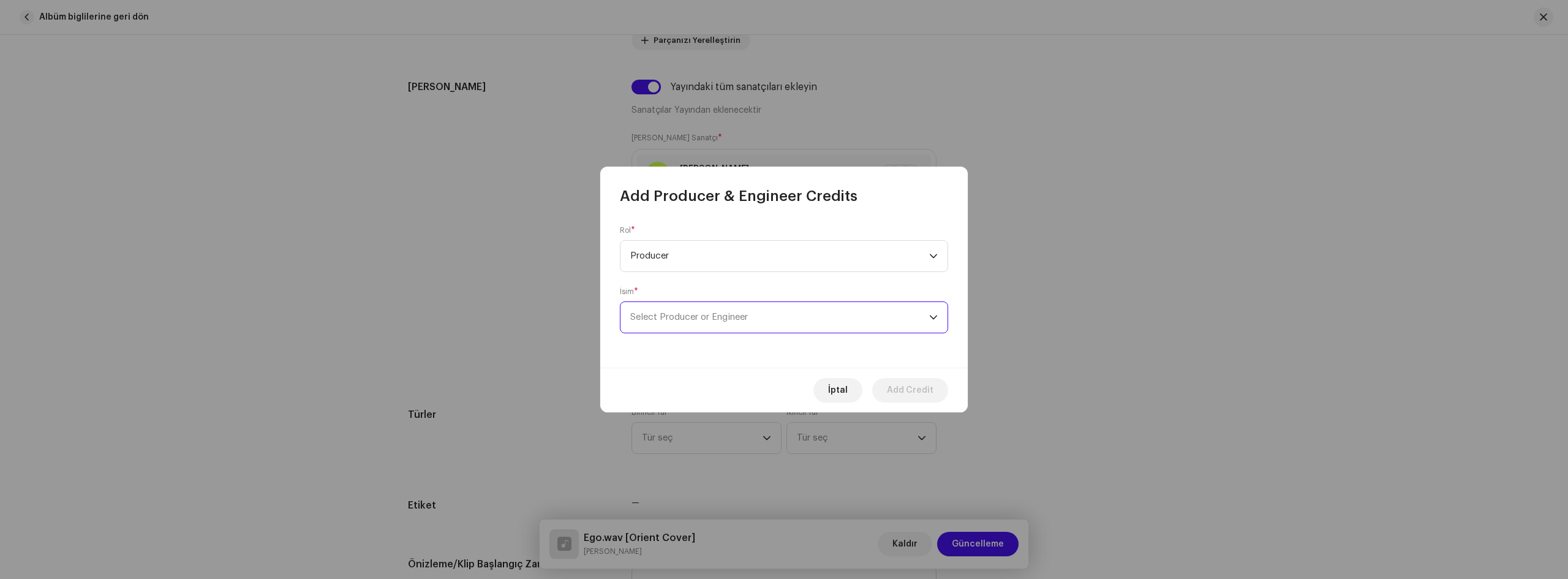
click at [705, 318] on span "Select Producer or Engineer" at bounding box center [689, 317] width 118 height 9
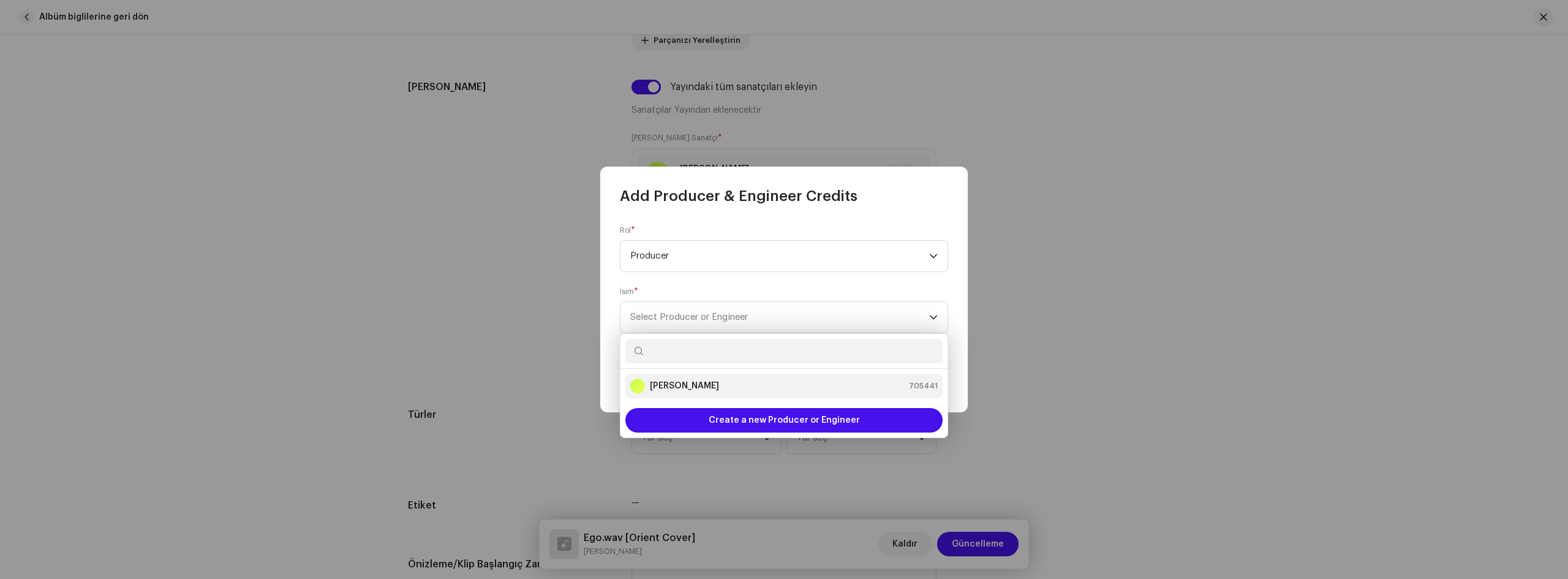
click at [692, 384] on strong "[PERSON_NAME]" at bounding box center [685, 386] width 69 height 12
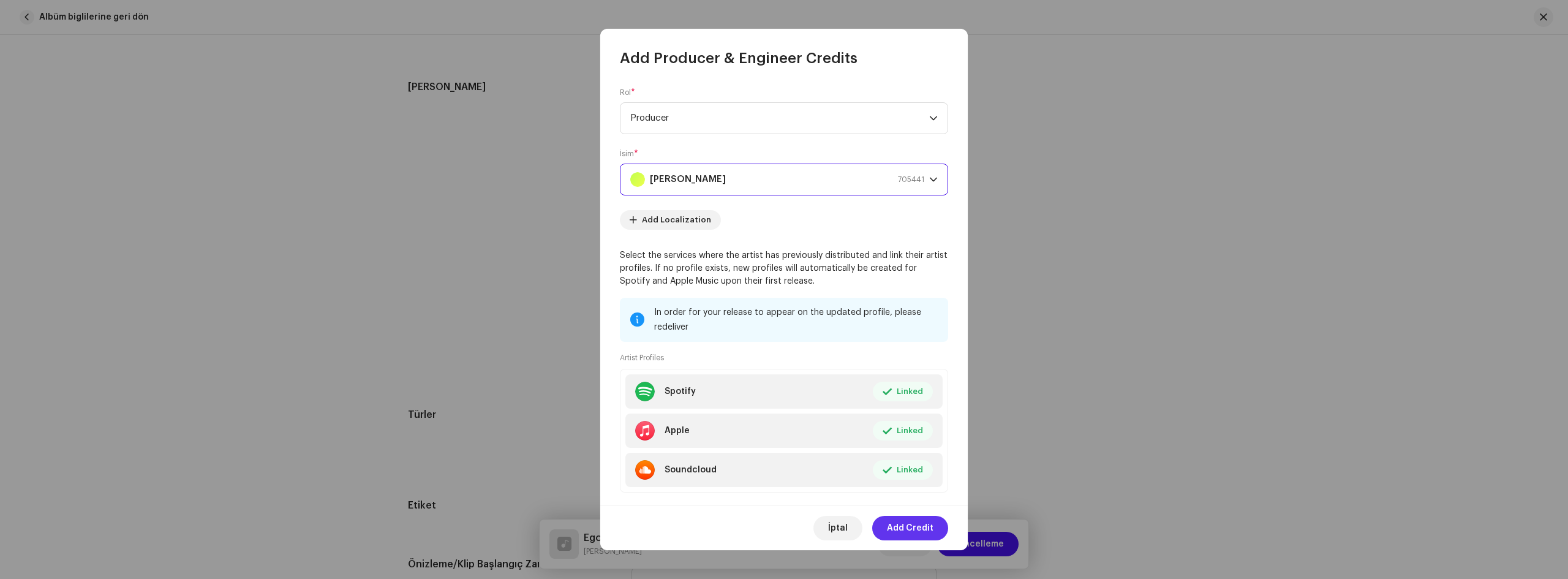
click at [918, 525] on span "Add Credit" at bounding box center [910, 528] width 47 height 25
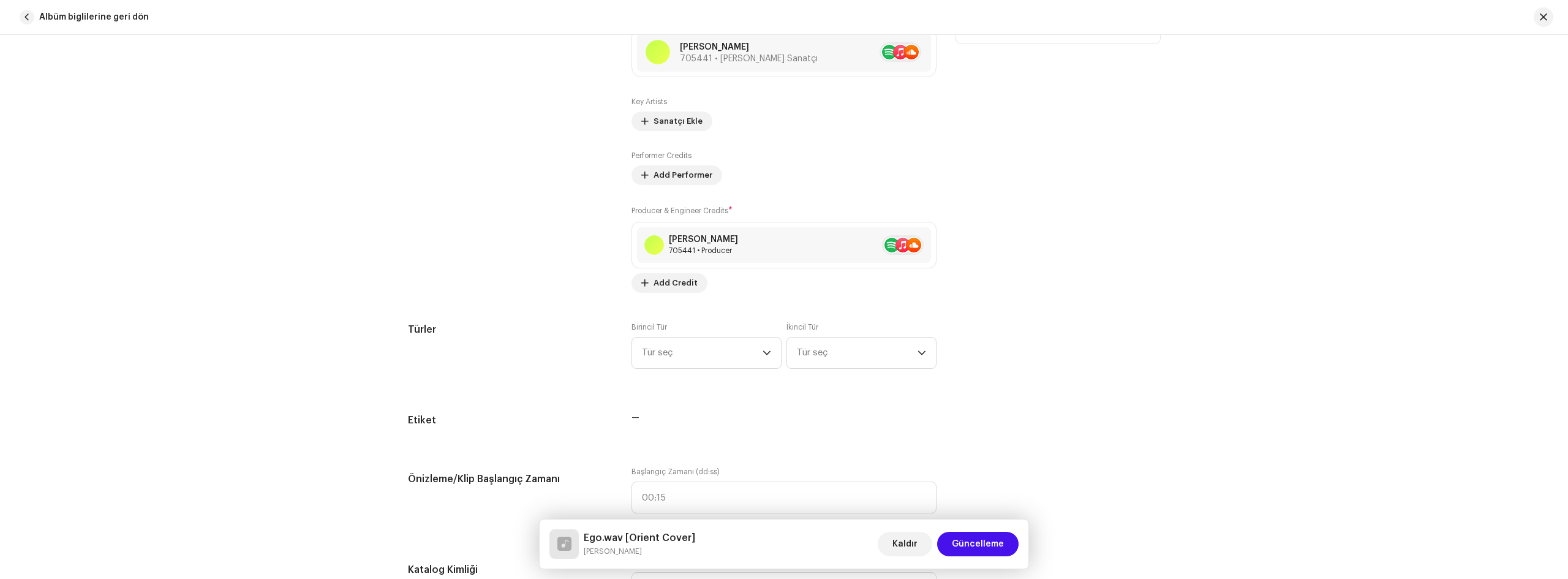
scroll to position [858, 0]
click at [749, 362] on span "Tür seç" at bounding box center [702, 352] width 121 height 31
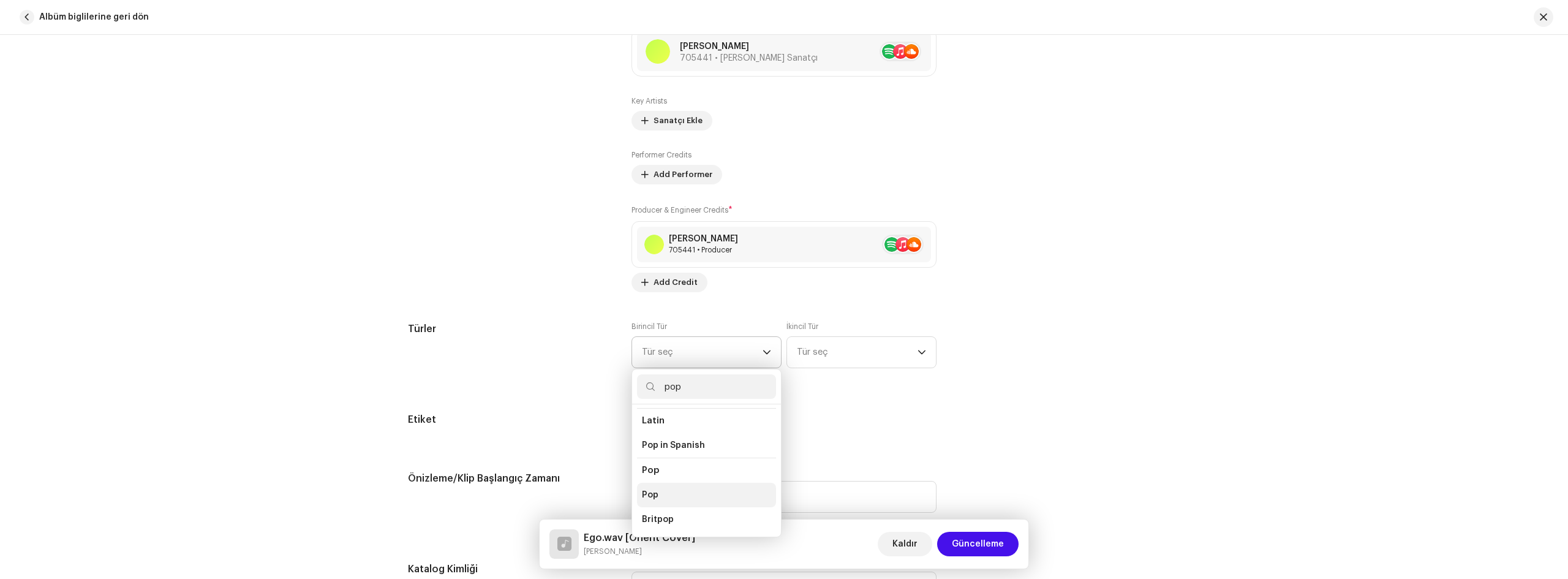
scroll to position [429, 0]
type input "pop"
click at [679, 439] on li "Pop" at bounding box center [707, 448] width 139 height 25
click at [660, 461] on li "Pop" at bounding box center [707, 474] width 139 height 25
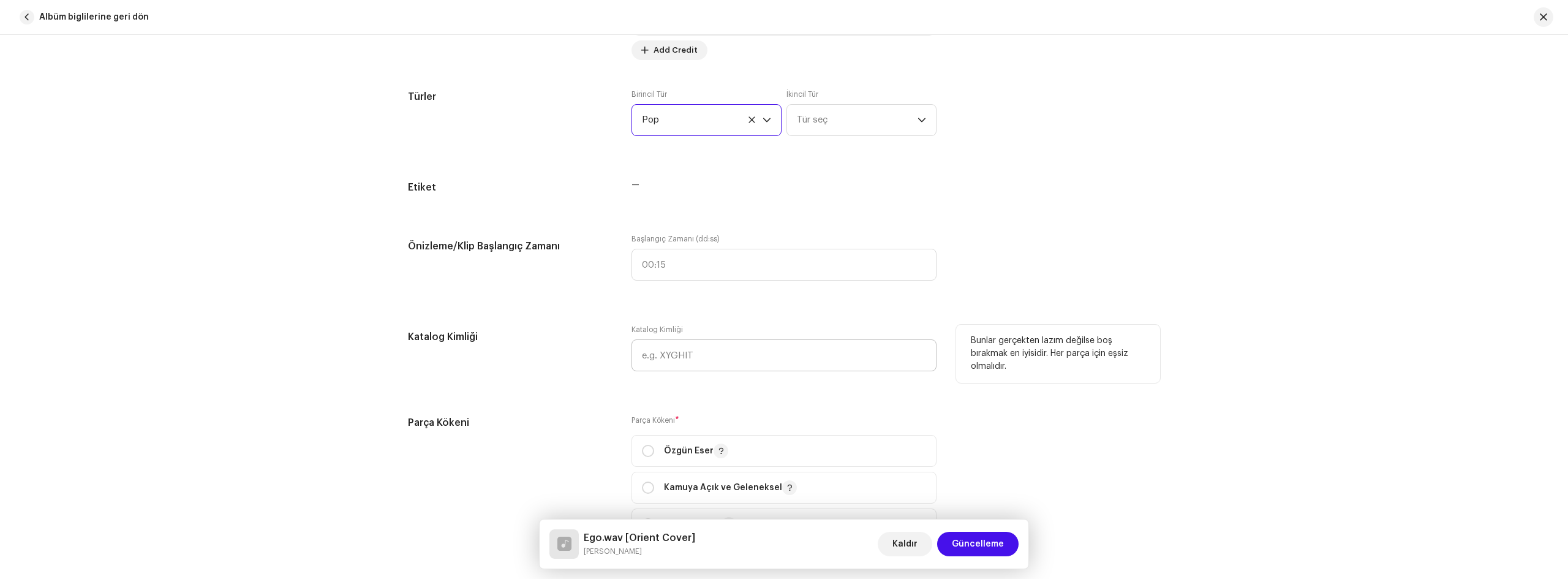
scroll to position [1165, 0]
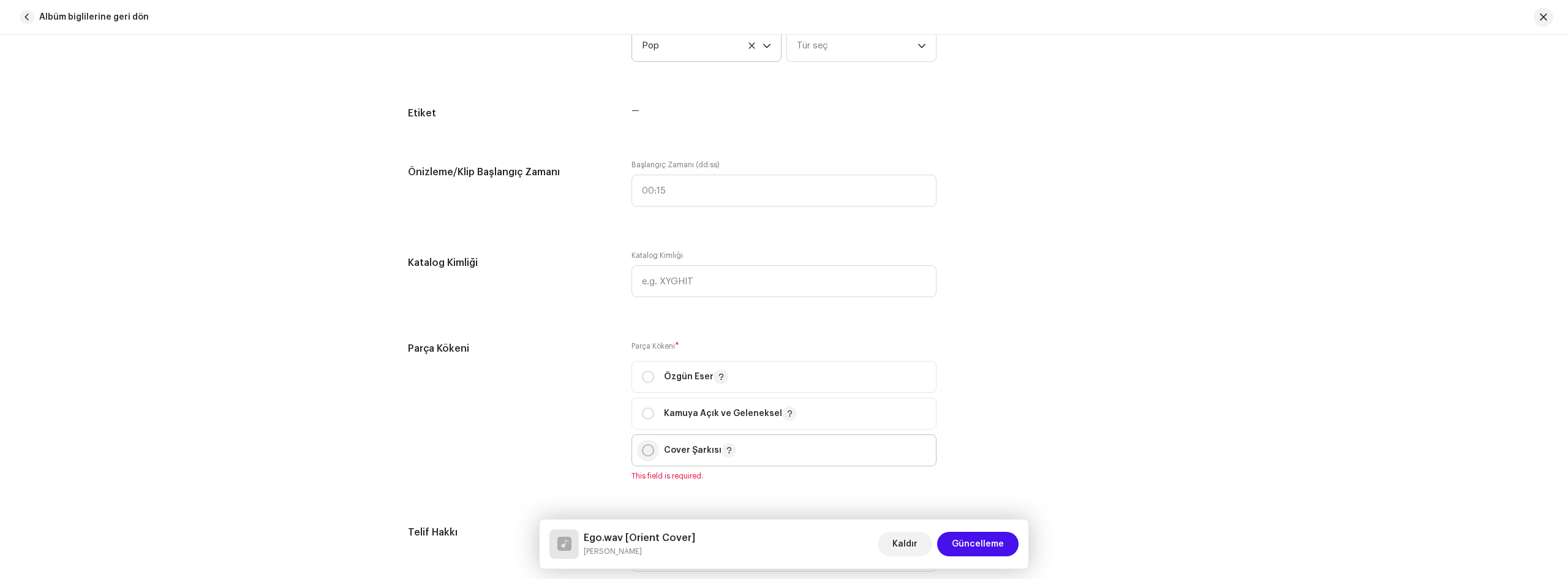
click at [643, 451] on input "radio" at bounding box center [647, 450] width 12 height 12
radio input "true"
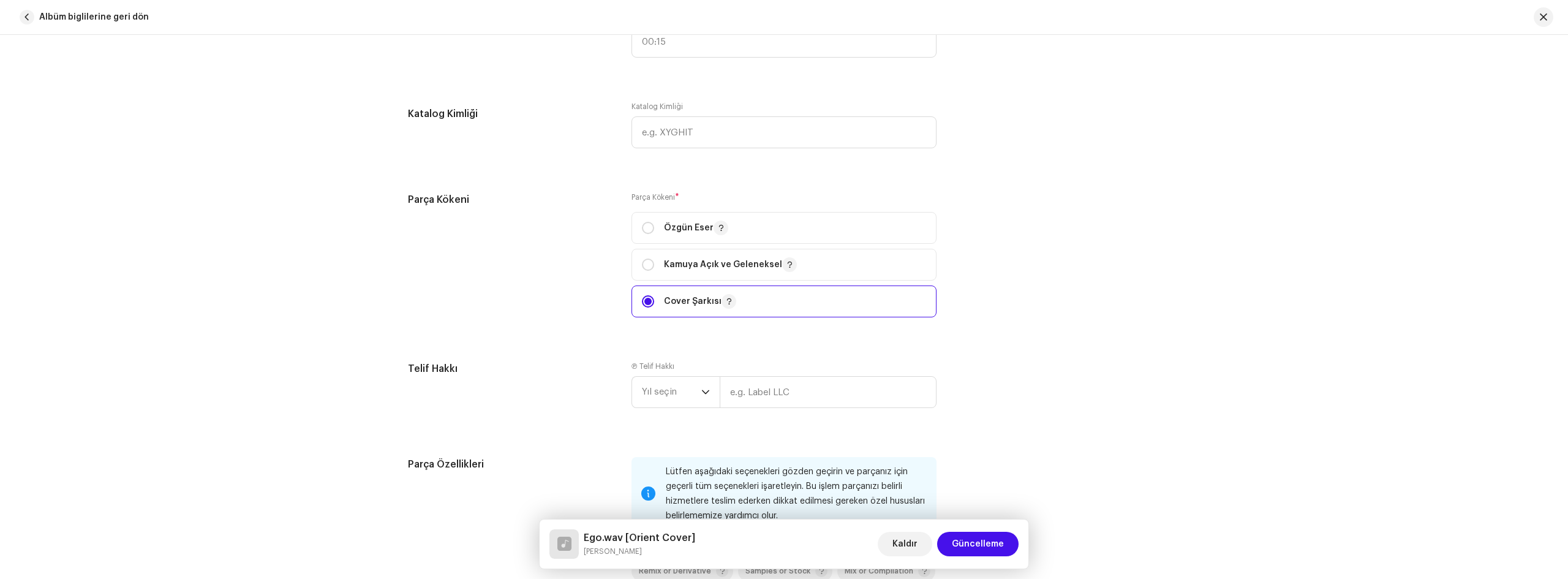
scroll to position [1349, 0]
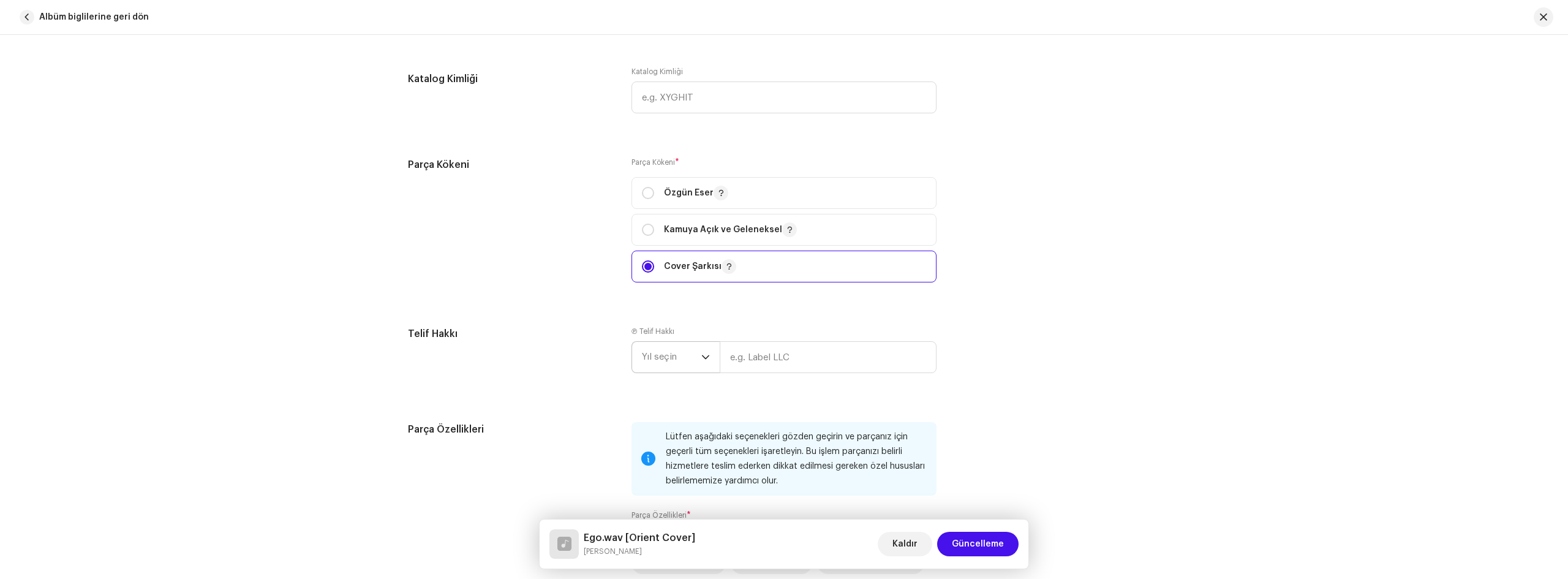
click at [703, 354] on icon "dropdown trigger" at bounding box center [705, 357] width 8 height 8
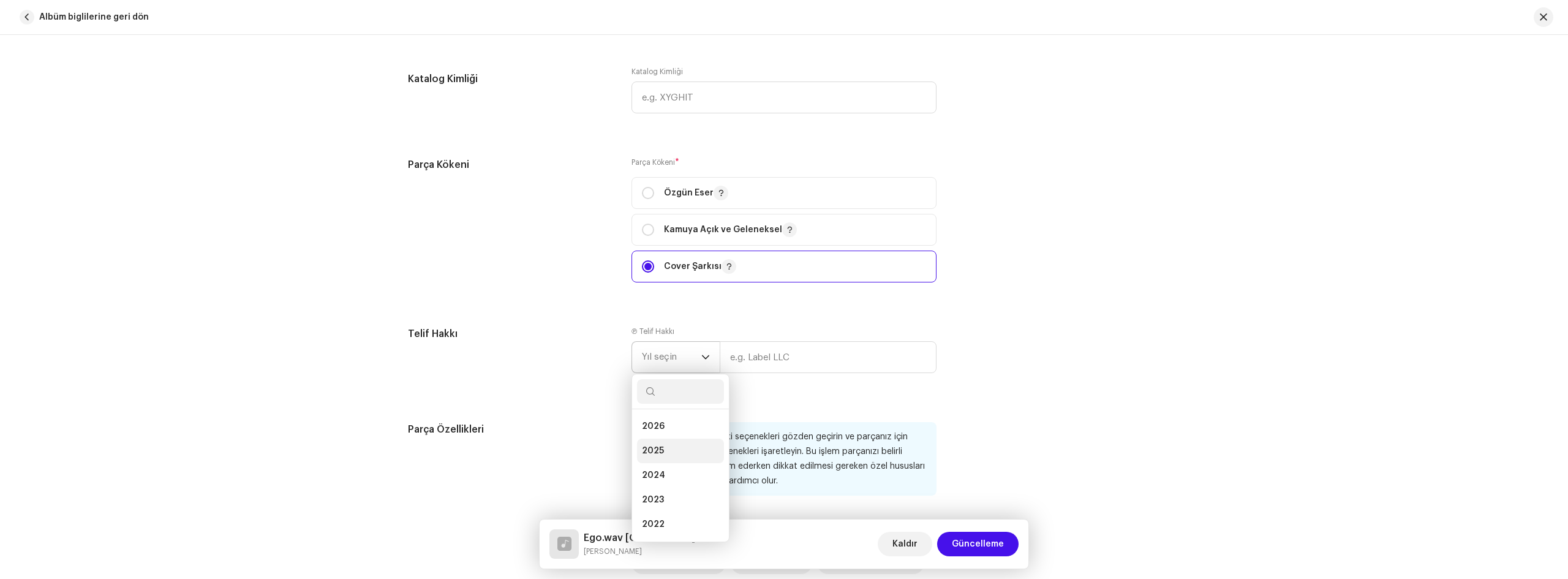
click at [663, 450] on li "2025" at bounding box center [681, 451] width 87 height 25
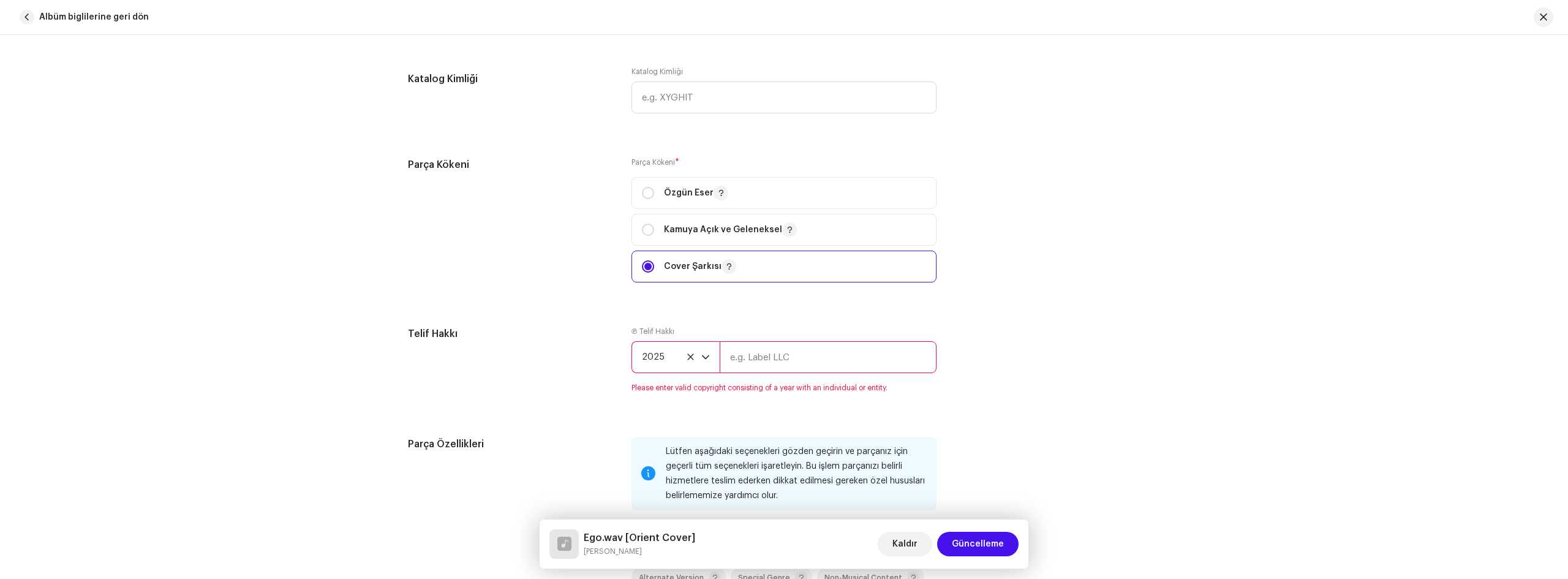
click at [768, 358] on input "text" at bounding box center [828, 357] width 217 height 32
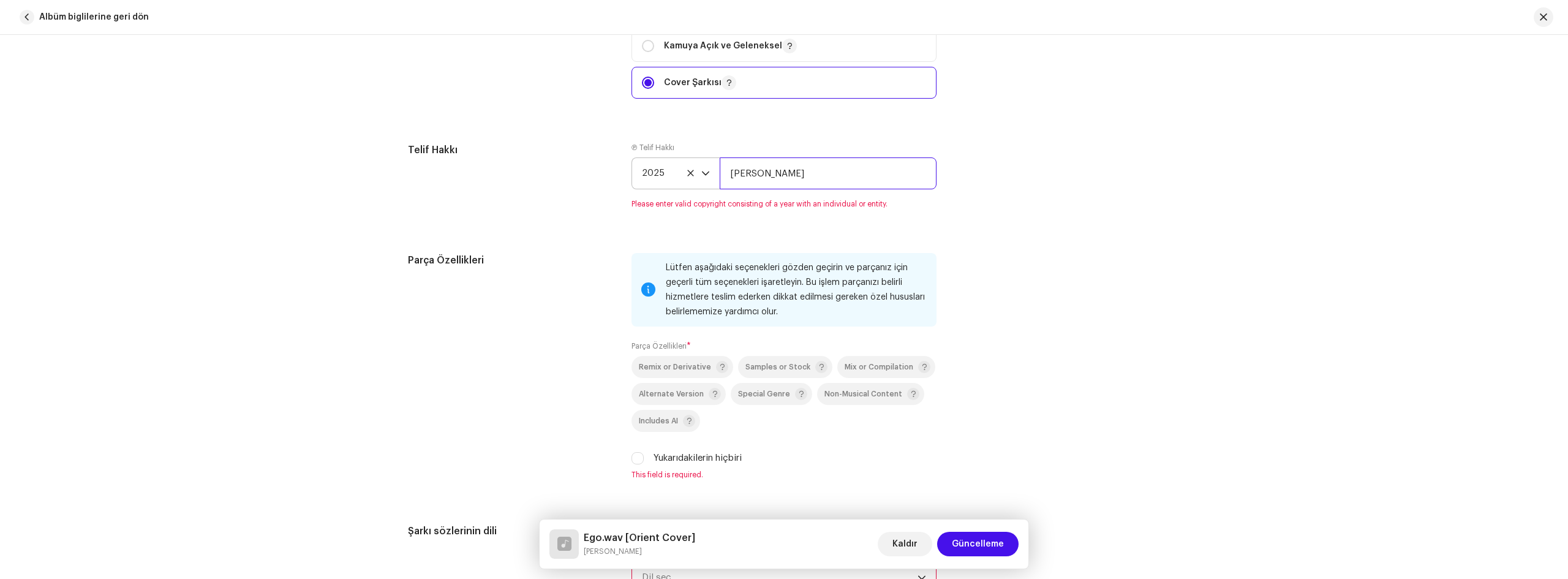
scroll to position [1594, 0]
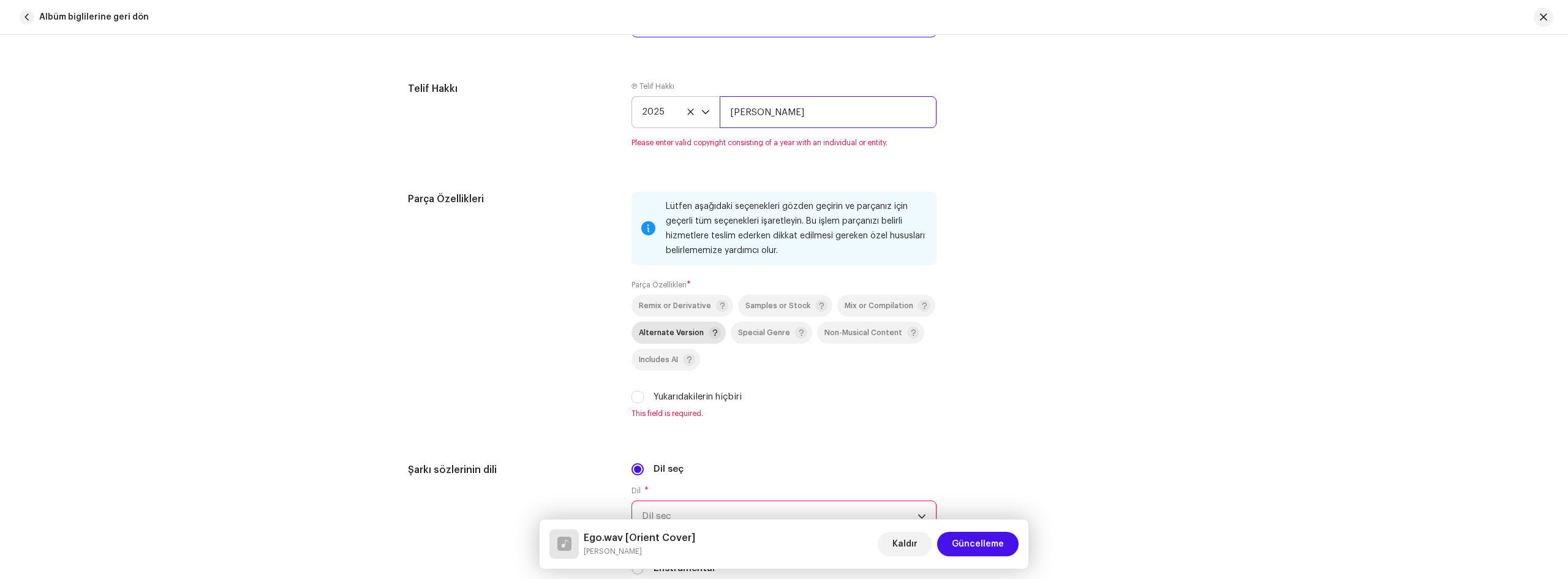
type input "[PERSON_NAME]"
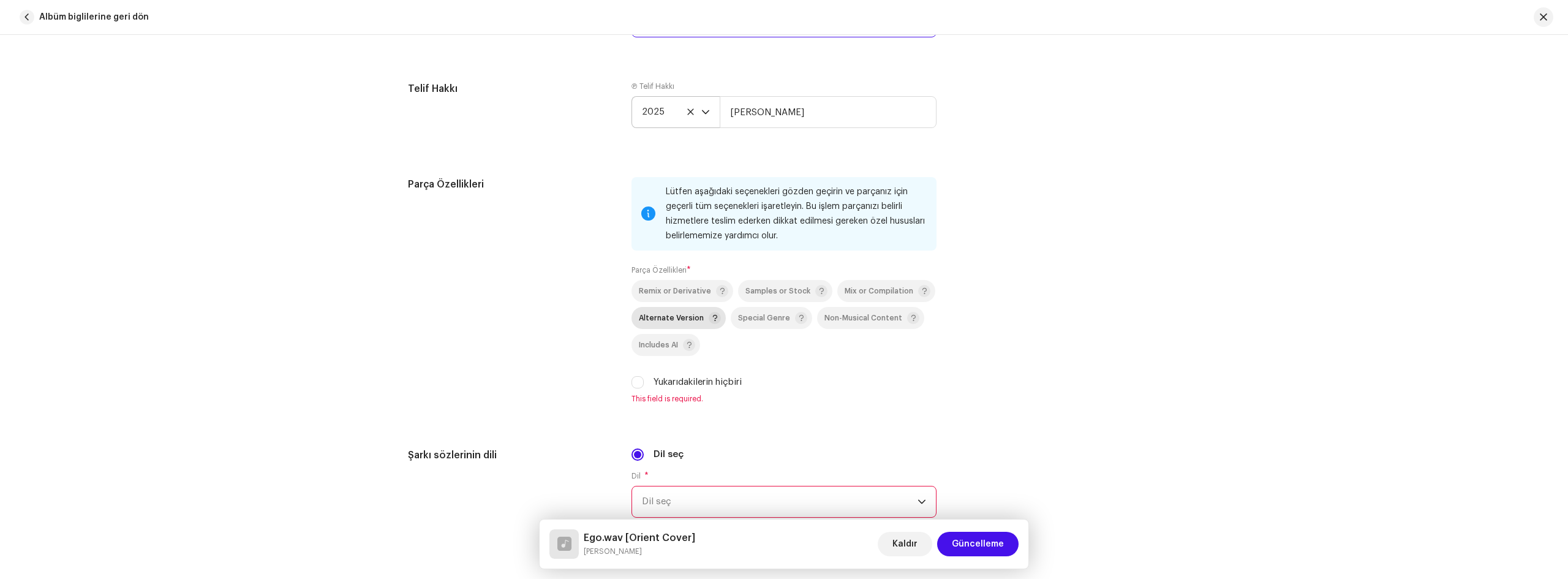
click at [649, 334] on p-selectbutton "Remix or Derivative Samples or Stock Mix or Compilation Alternate Version Speci…" at bounding box center [783, 318] width 305 height 76
click at [662, 318] on span "Alternate Version" at bounding box center [672, 318] width 65 height 8
click at [770, 291] on span "Samples or Stock" at bounding box center [778, 291] width 65 height 8
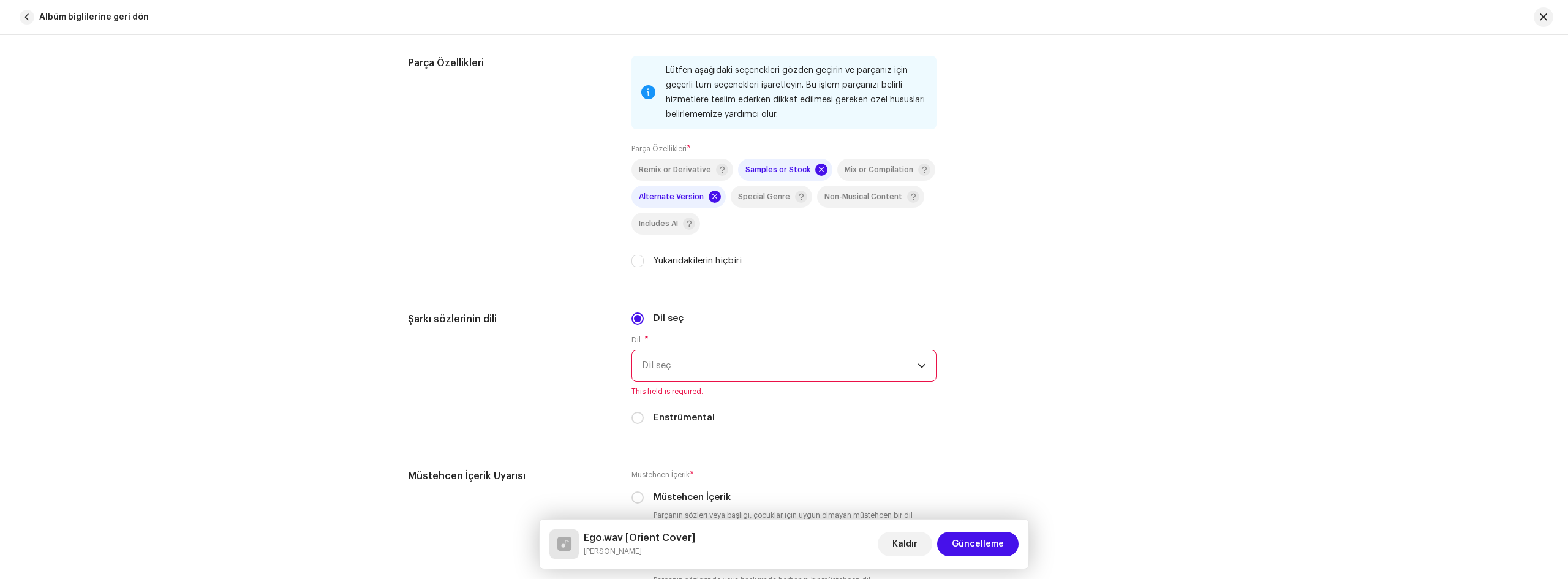
scroll to position [1716, 0]
click at [786, 358] on span "Dil seç" at bounding box center [779, 364] width 276 height 31
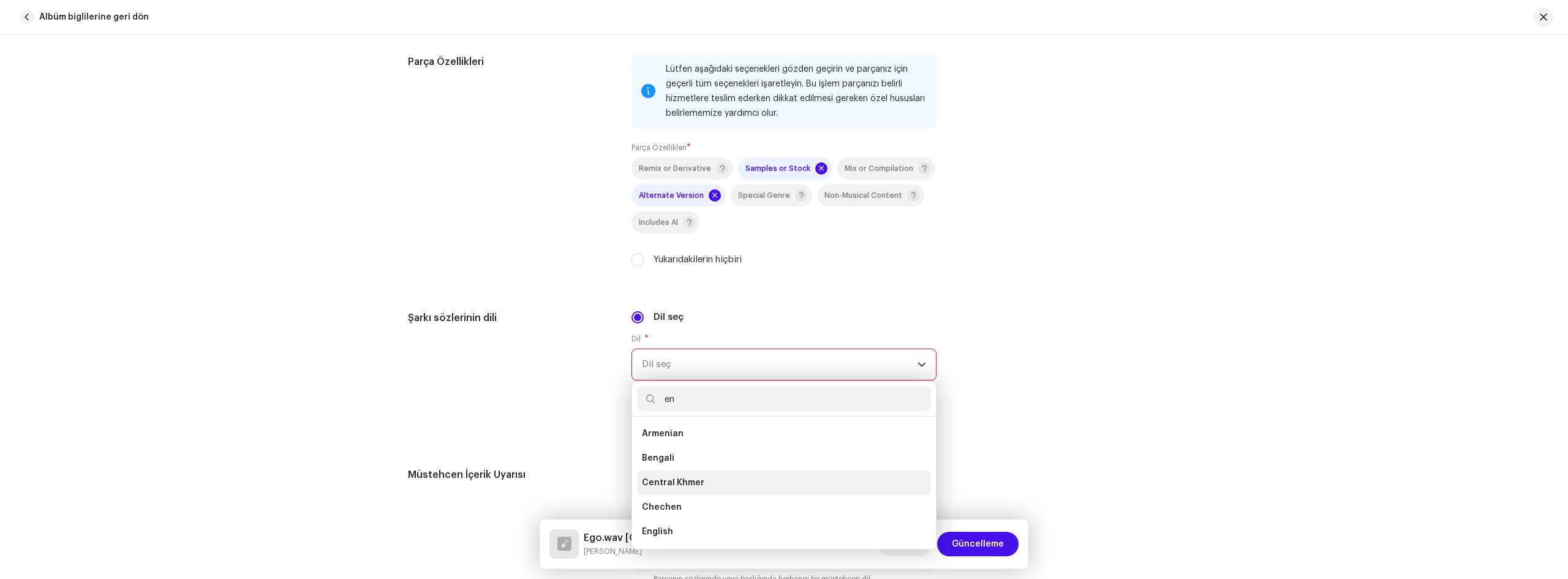
scroll to position [61, 0]
type input "en"
click at [676, 465] on li "English" at bounding box center [784, 471] width 294 height 25
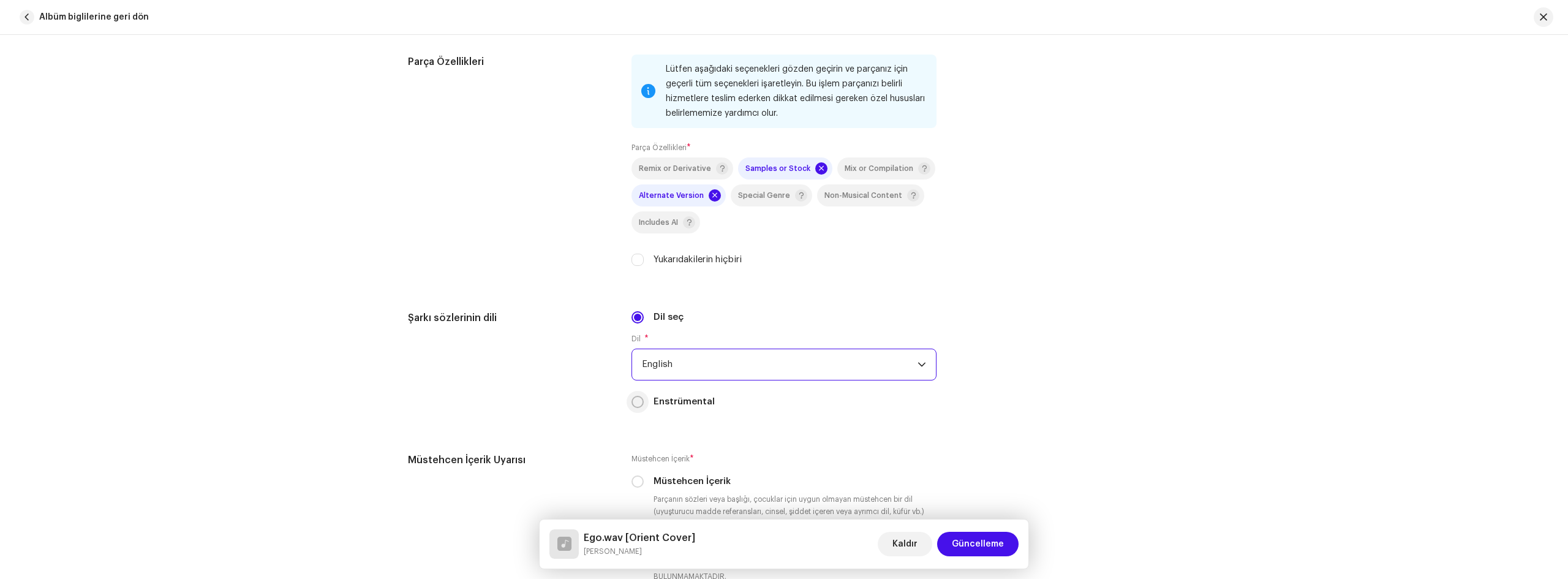
click at [634, 401] on input "Enstrümental" at bounding box center [637, 402] width 12 height 12
radio input "true"
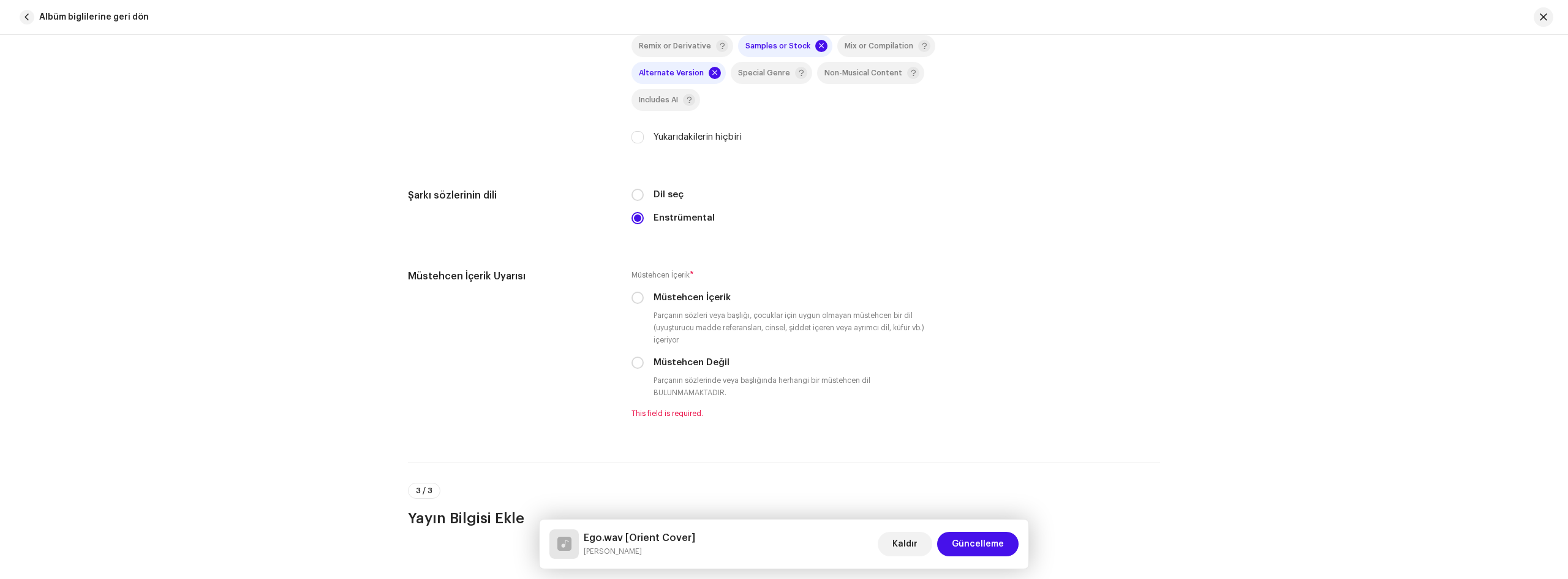
scroll to position [1900, 0]
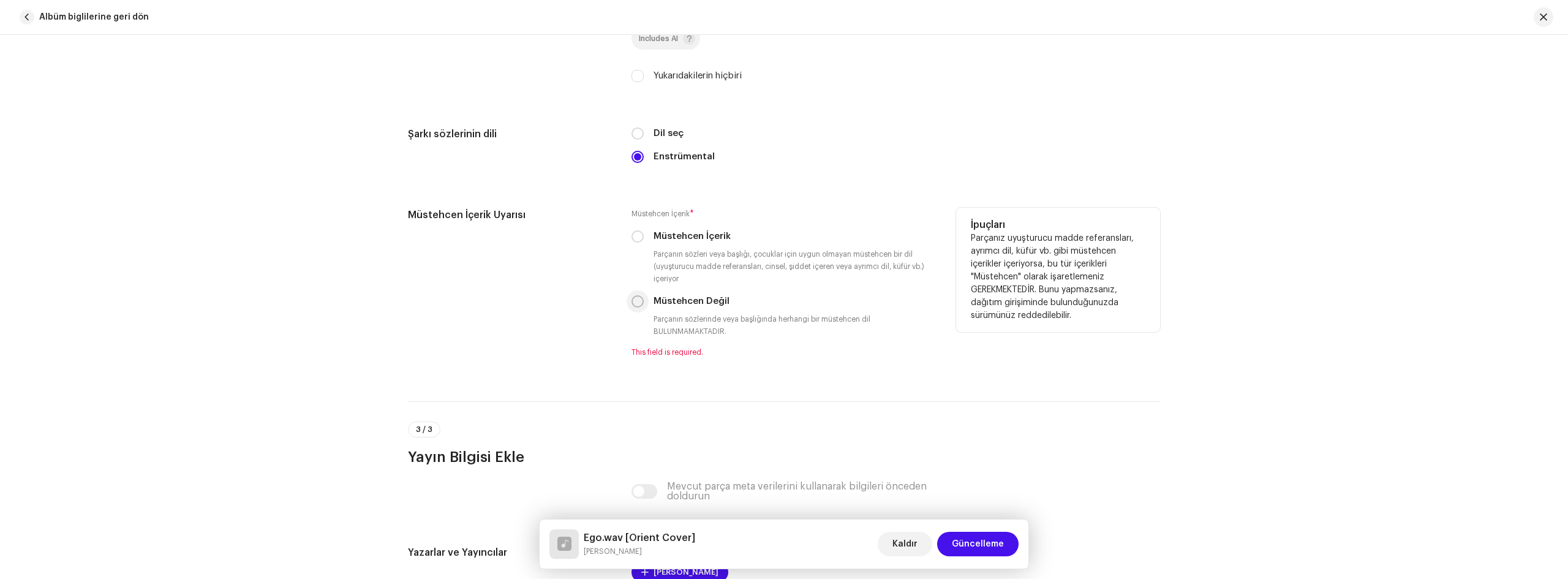
click at [636, 304] on input "Müstehcen Değil" at bounding box center [637, 301] width 12 height 12
radio input "true"
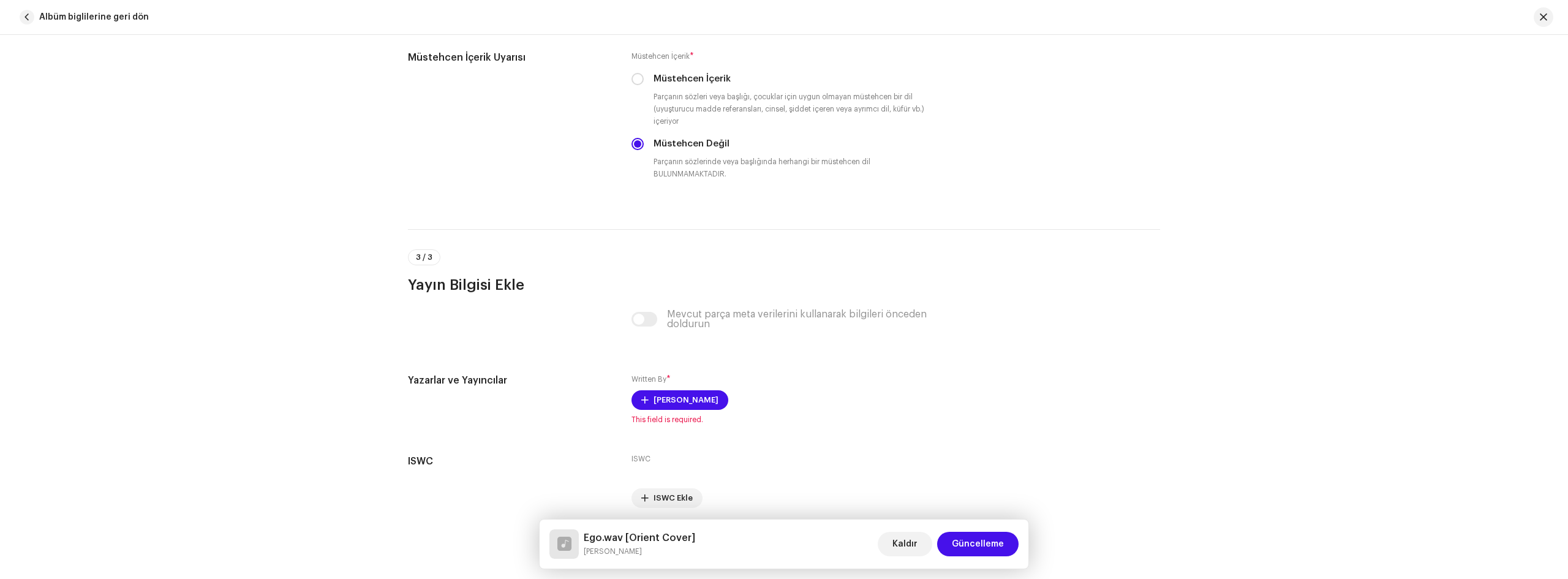
scroll to position [2084, 0]
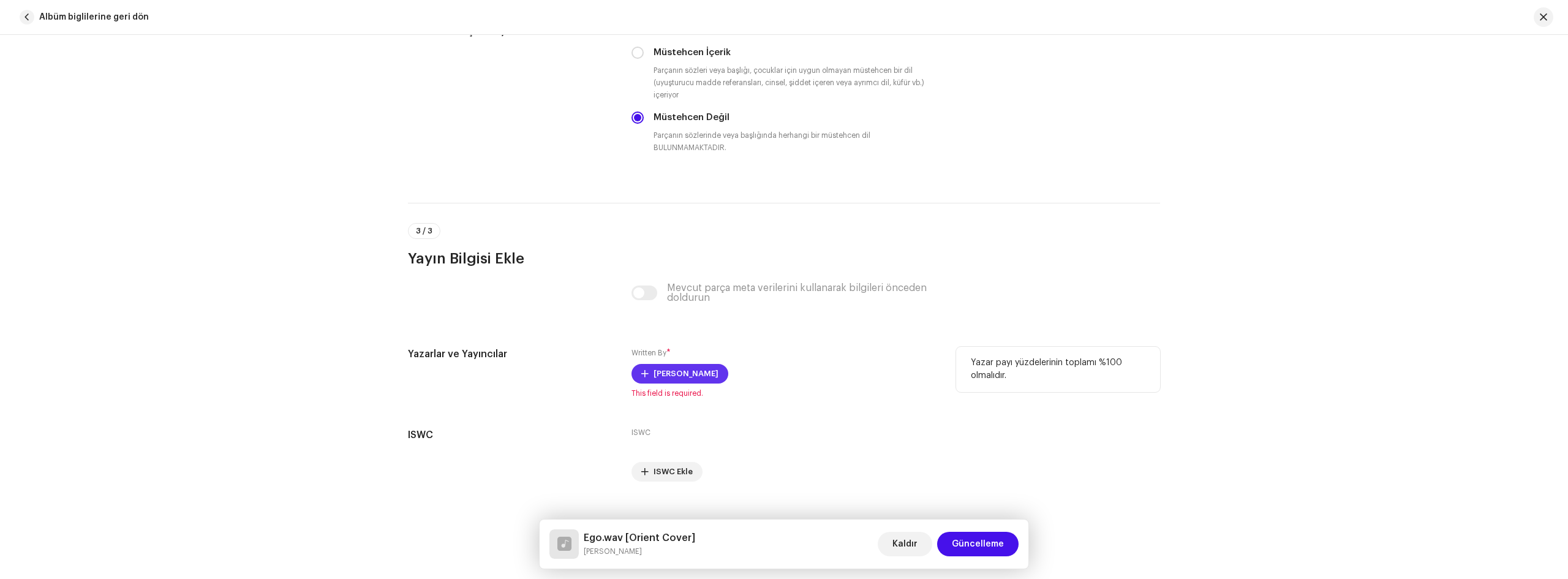
click at [662, 373] on span "[PERSON_NAME]" at bounding box center [686, 374] width 65 height 25
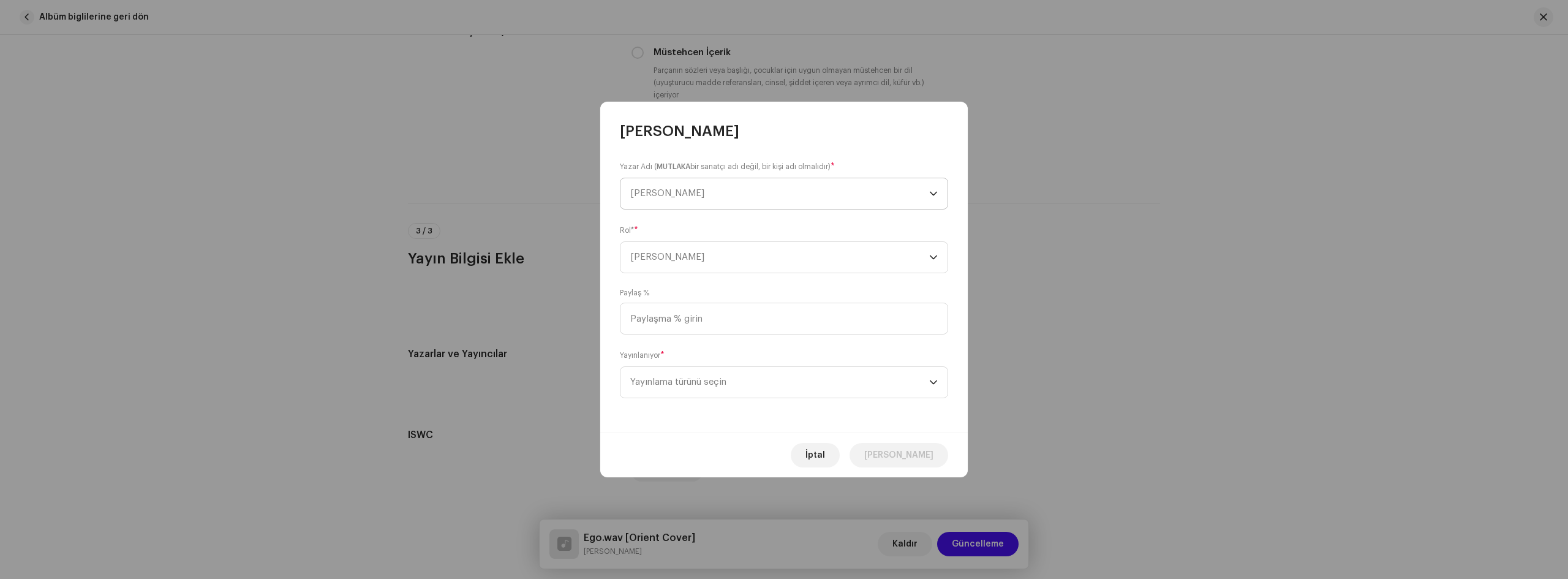
click at [753, 194] on span "[PERSON_NAME]" at bounding box center [780, 193] width 299 height 31
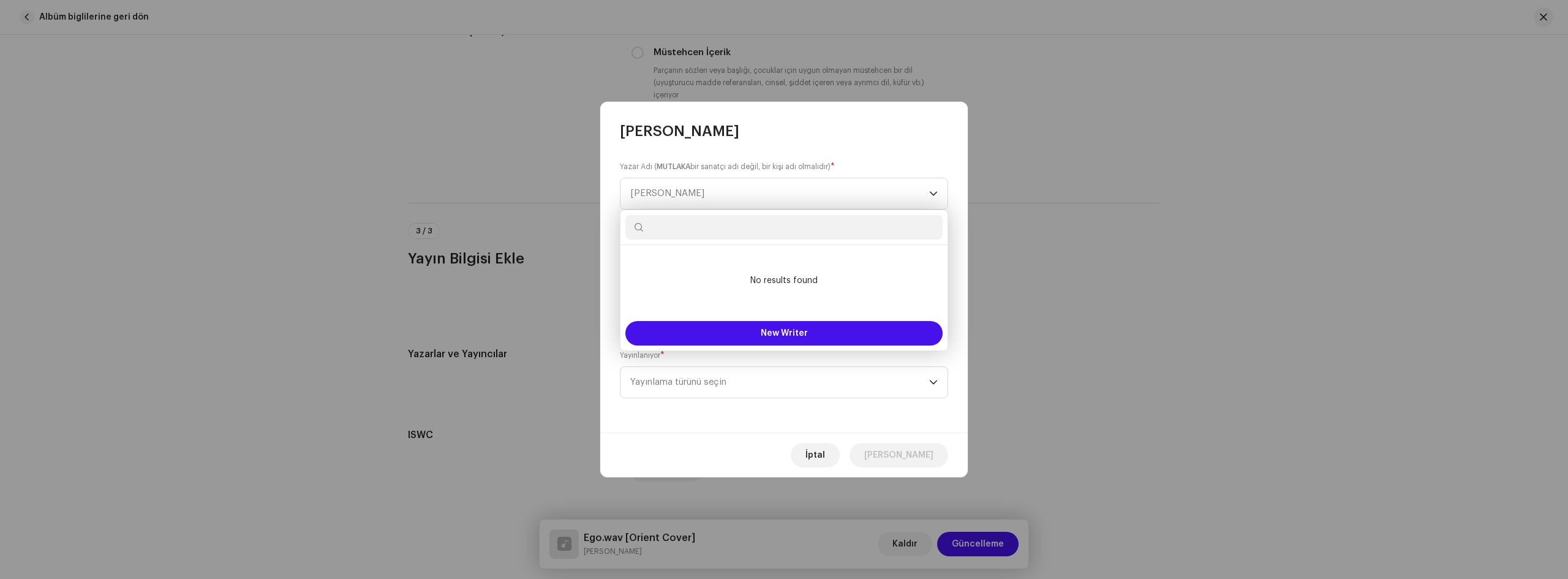
type input "w"
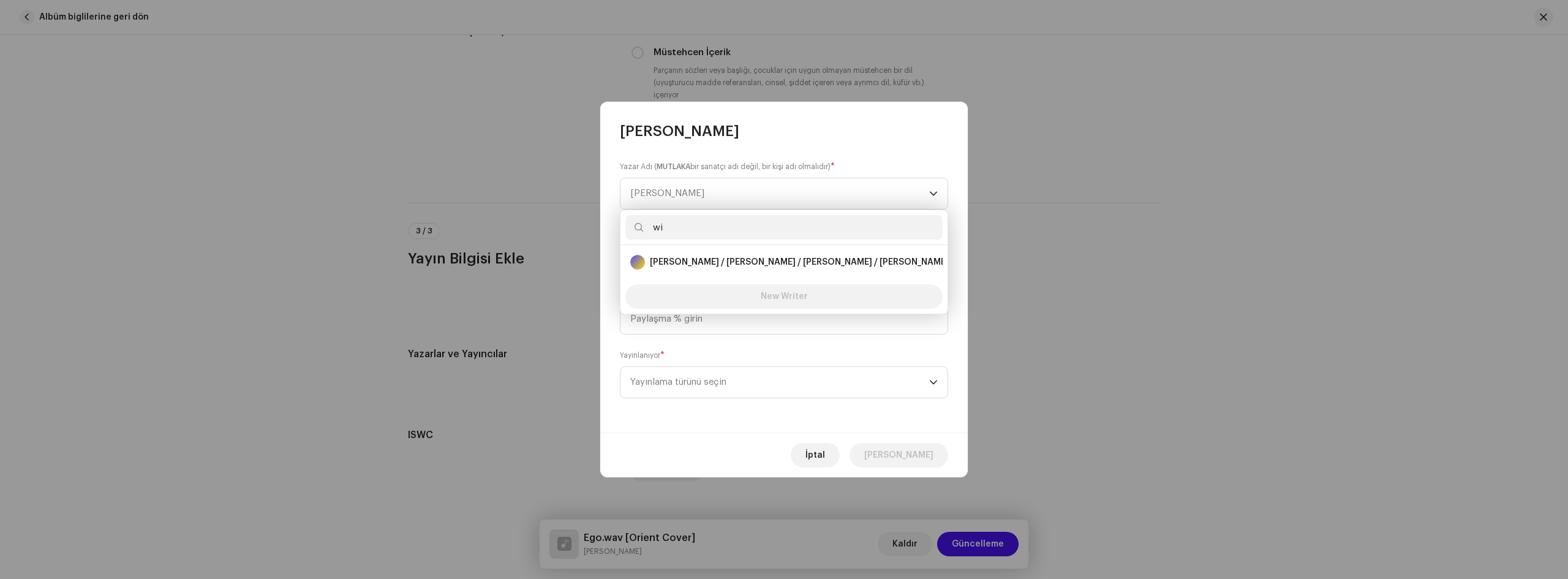
type input "w"
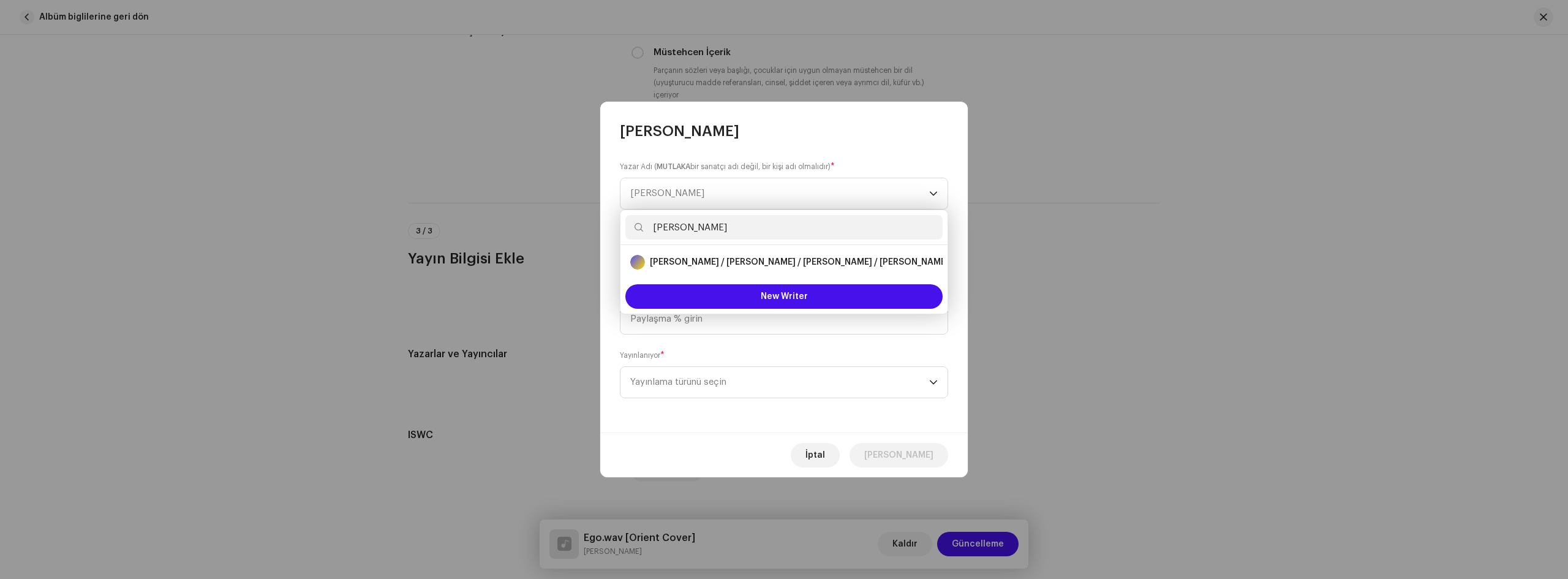
click at [649, 228] on input "[PERSON_NAME]" at bounding box center [784, 228] width 317 height 25
click at [662, 226] on input "[PERSON_NAME]" at bounding box center [784, 228] width 317 height 25
paste input "[PERSON_NAME]"
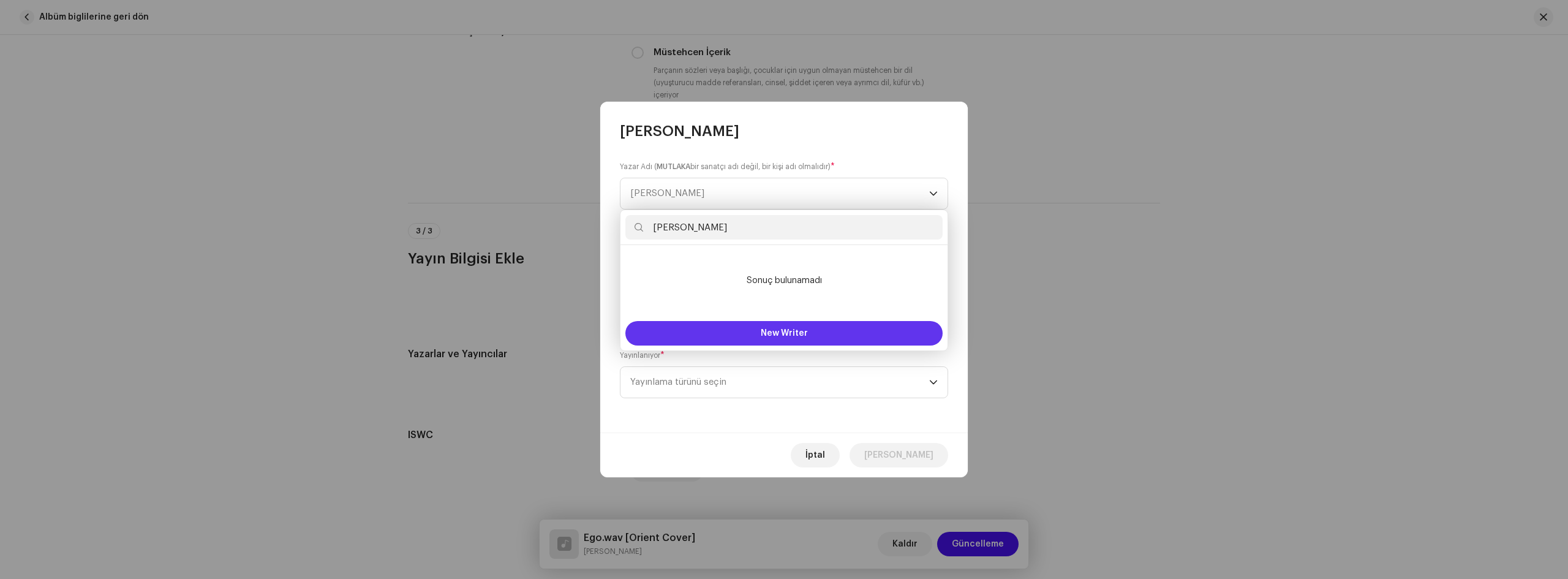
type input "[PERSON_NAME]"
click at [781, 330] on span "New Writer" at bounding box center [784, 333] width 47 height 8
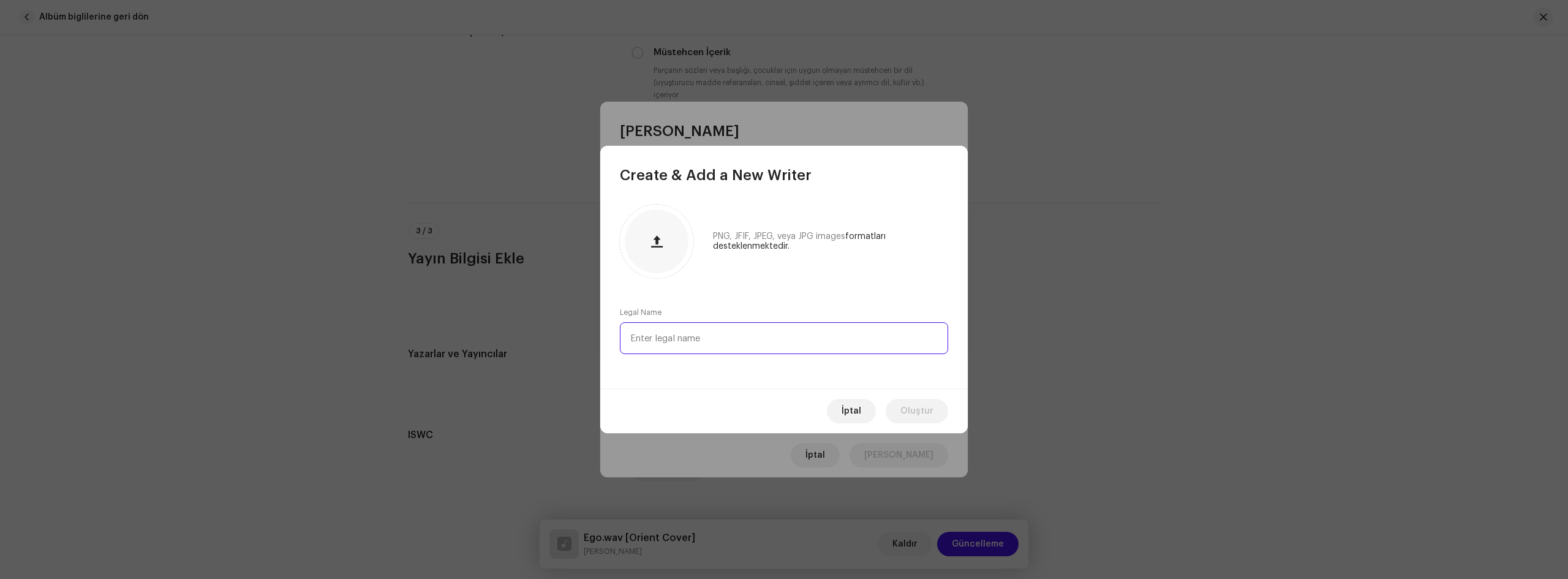
click at [726, 342] on input "text" at bounding box center [784, 338] width 328 height 32
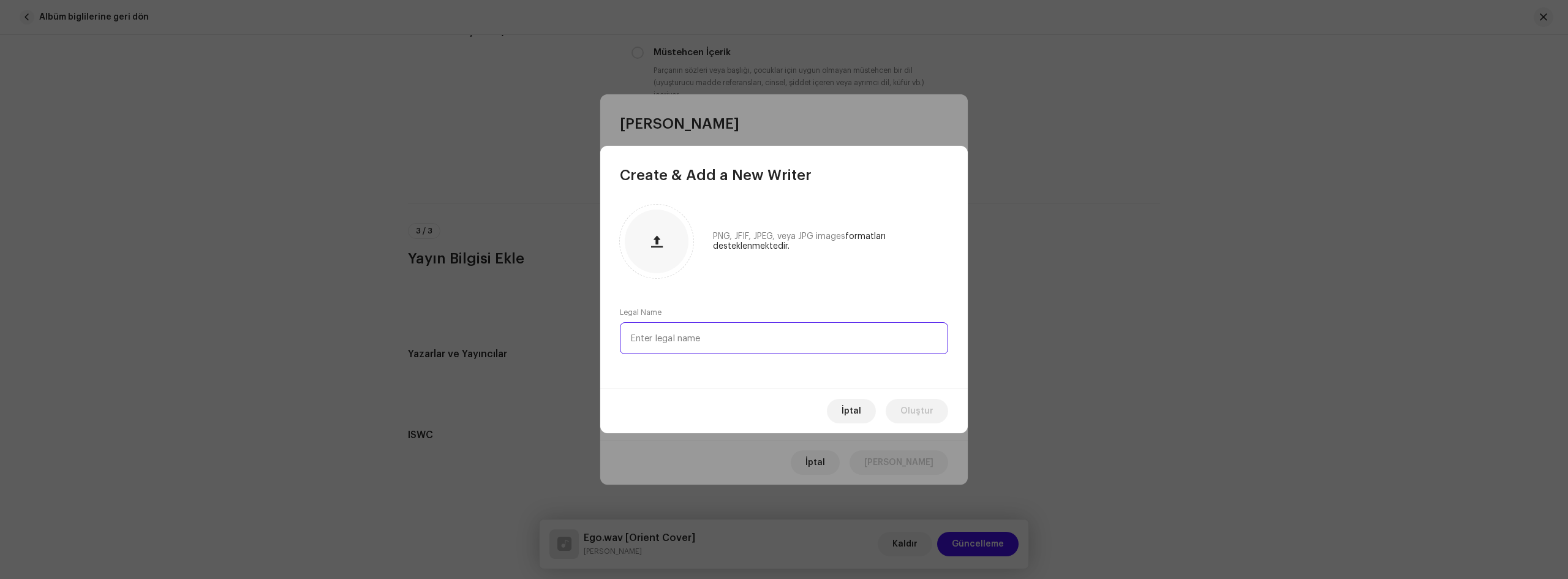
paste input "[PERSON_NAME]"
type input "[PERSON_NAME]"
click at [925, 409] on span "Oluştur" at bounding box center [917, 411] width 33 height 25
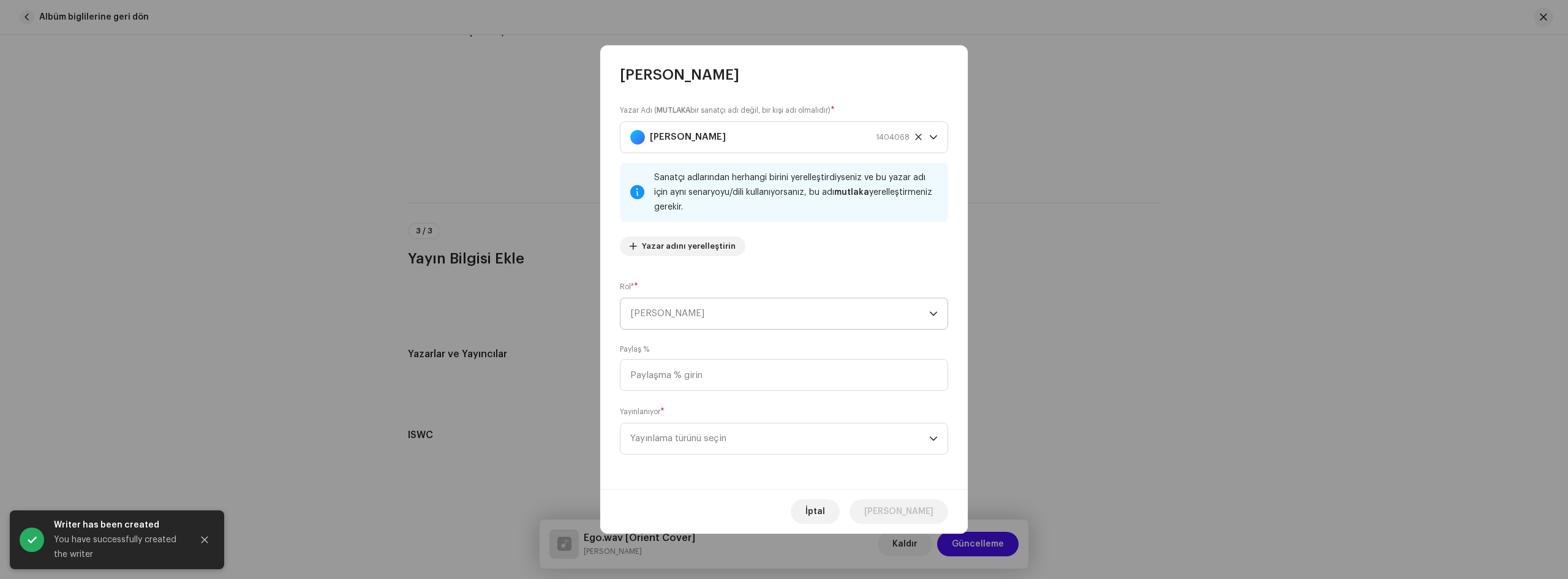
click at [821, 318] on span "[PERSON_NAME]" at bounding box center [780, 314] width 299 height 31
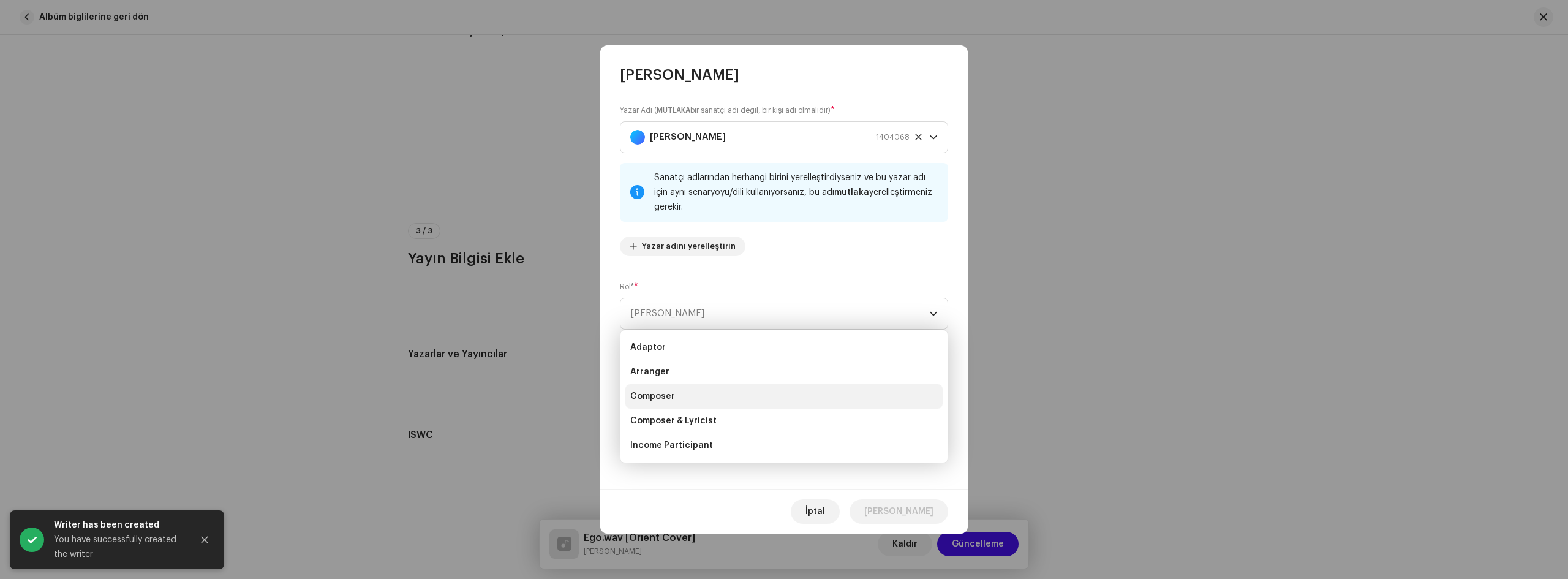
click at [680, 399] on li "Composer" at bounding box center [784, 397] width 317 height 25
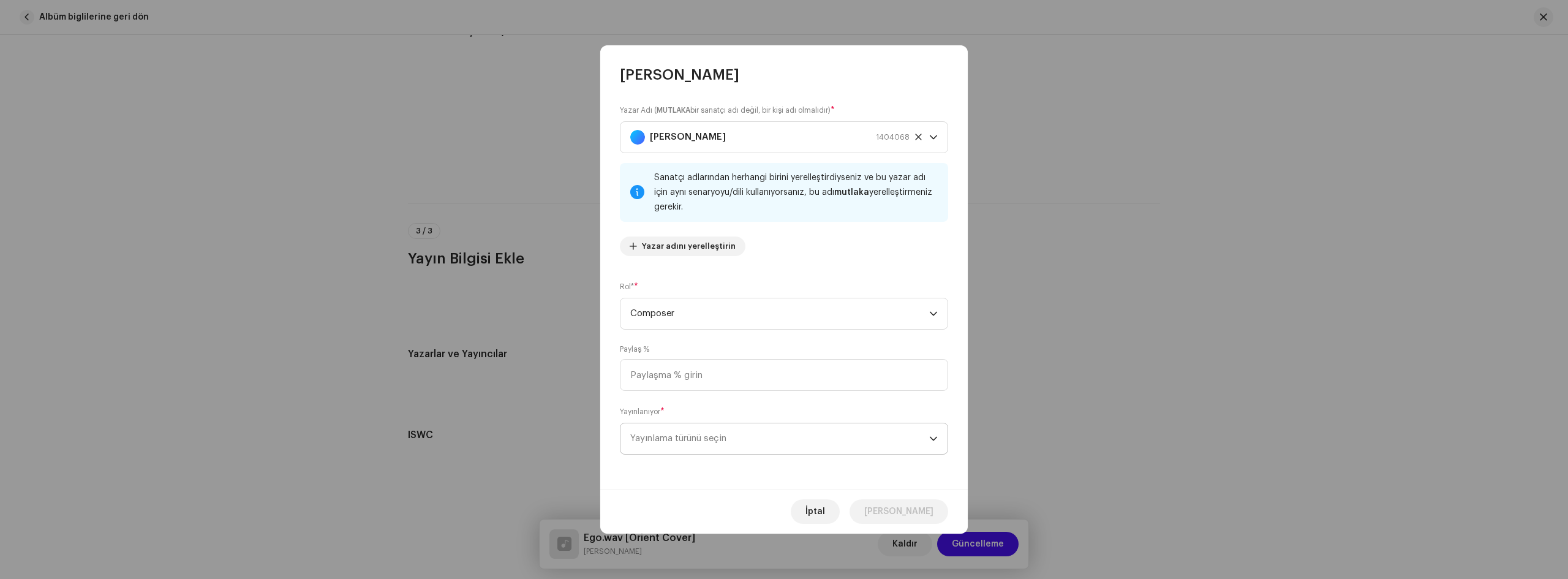
click at [820, 442] on span "Yayınlama türünü seçin" at bounding box center [780, 438] width 299 height 31
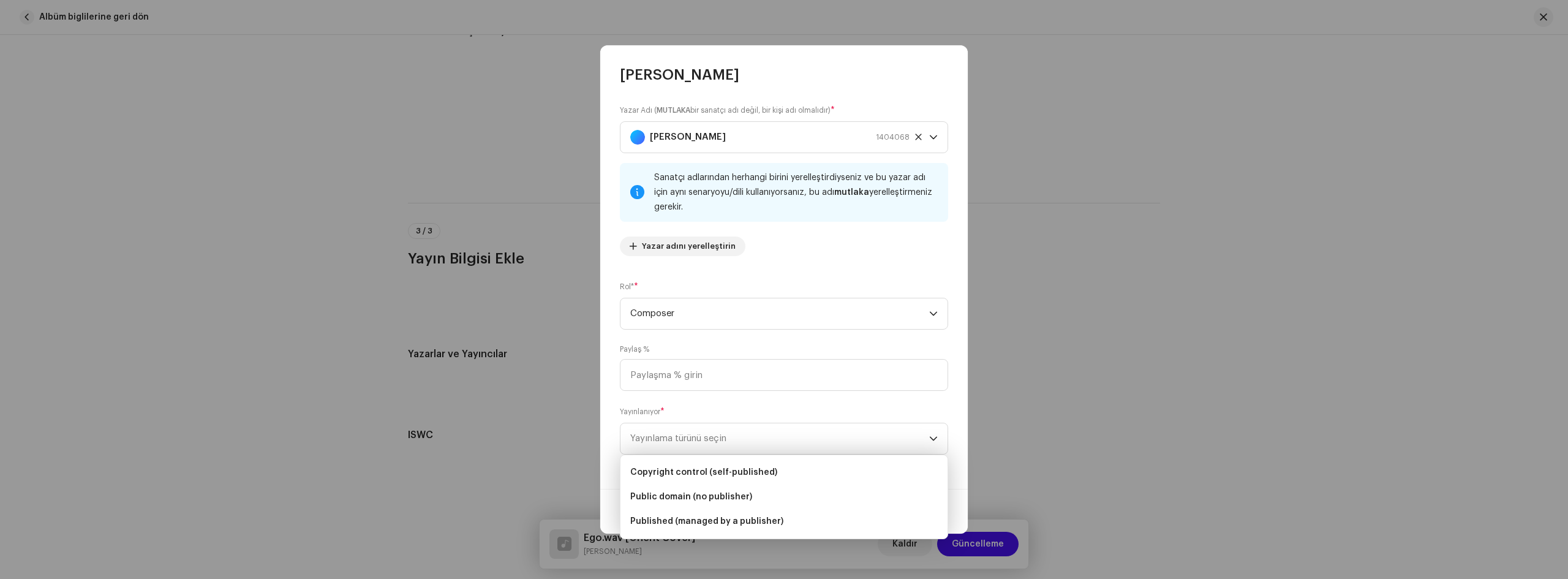
click at [603, 335] on div "[PERSON_NAME] ( MUTLAKA bir sanatçı adı değil, bir kişi adı olmalıdır) * [PERSO…" at bounding box center [783, 287] width 367 height 405
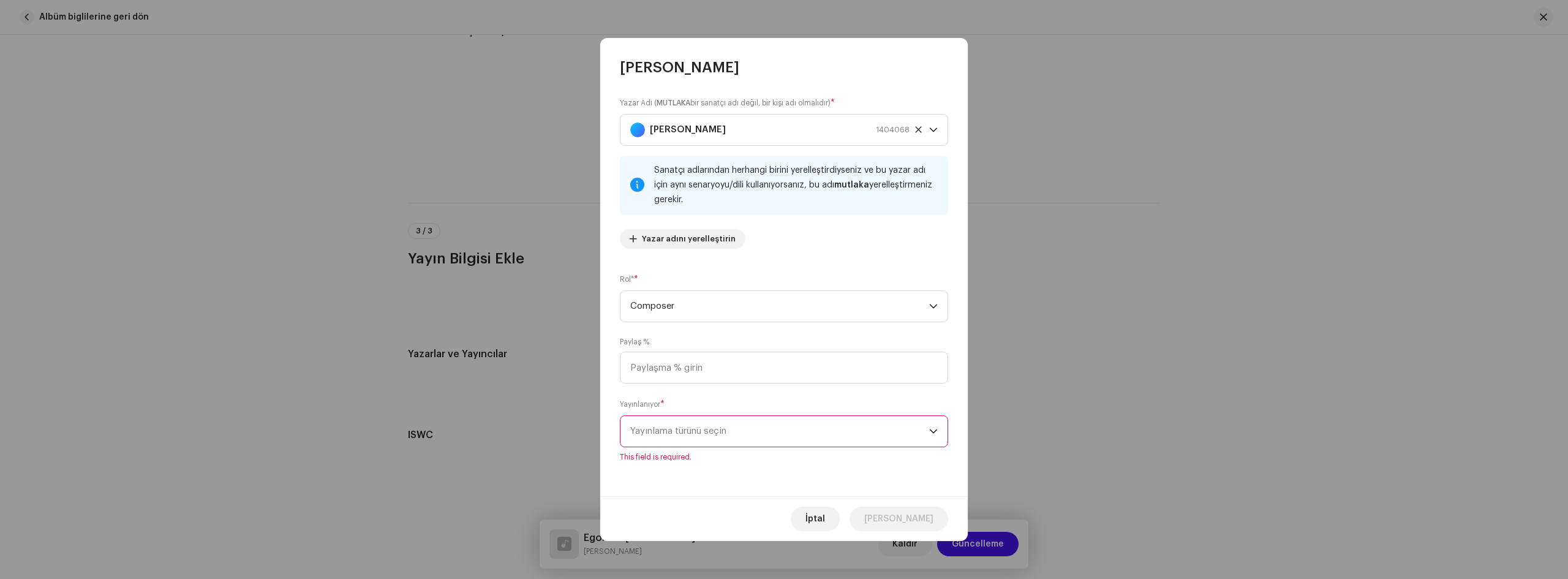
click at [751, 425] on span "Yayınlama türünü seçin" at bounding box center [780, 431] width 299 height 31
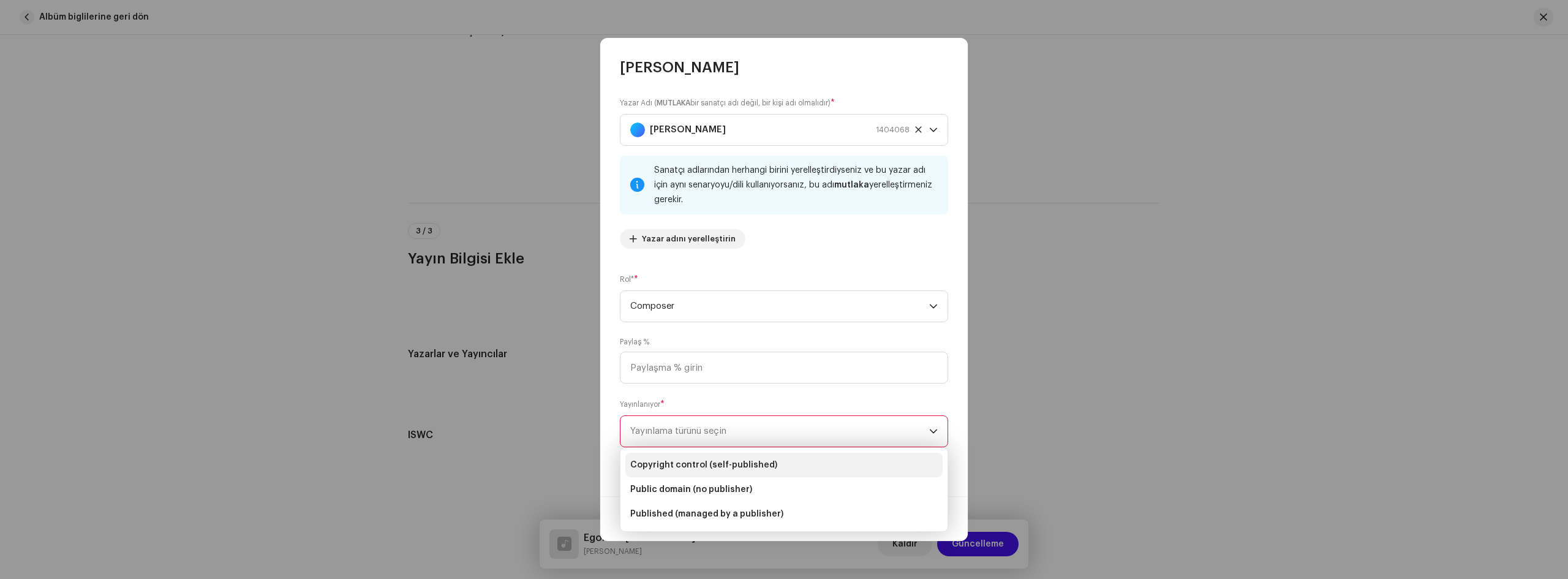
click at [716, 468] on span "Copyright control (self-published)" at bounding box center [704, 465] width 147 height 12
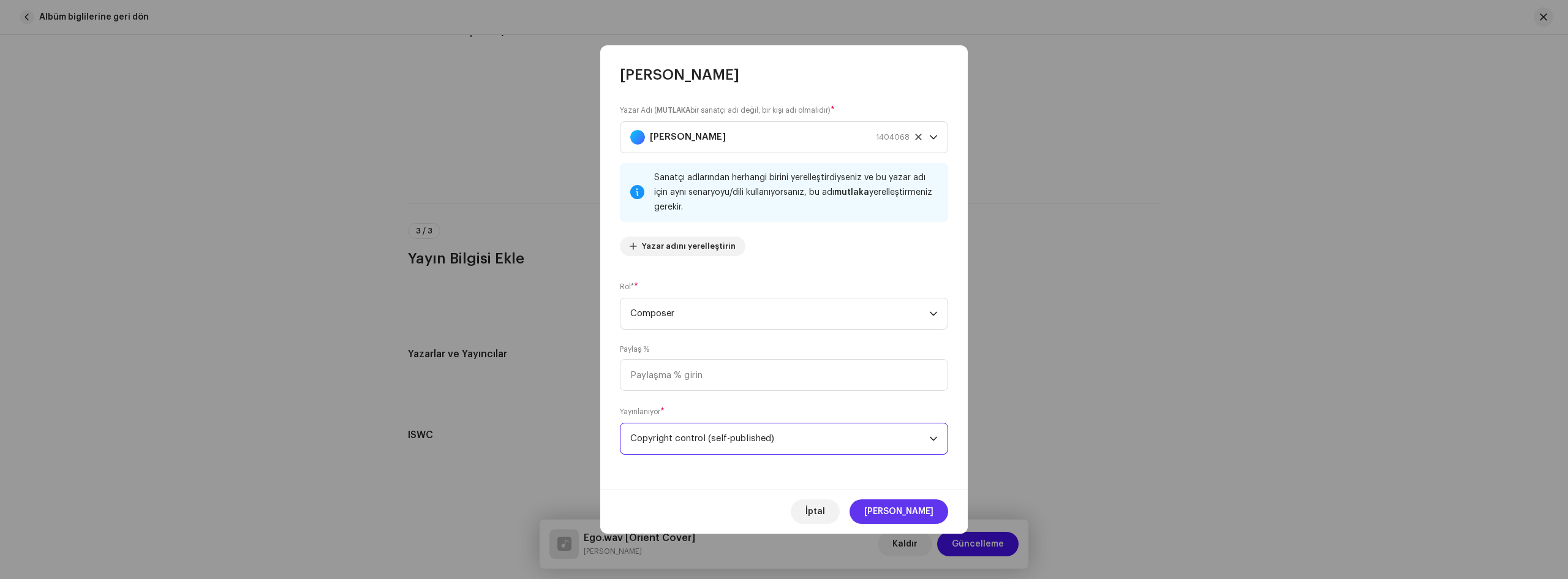
click at [918, 511] on span "[PERSON_NAME]" at bounding box center [898, 512] width 69 height 25
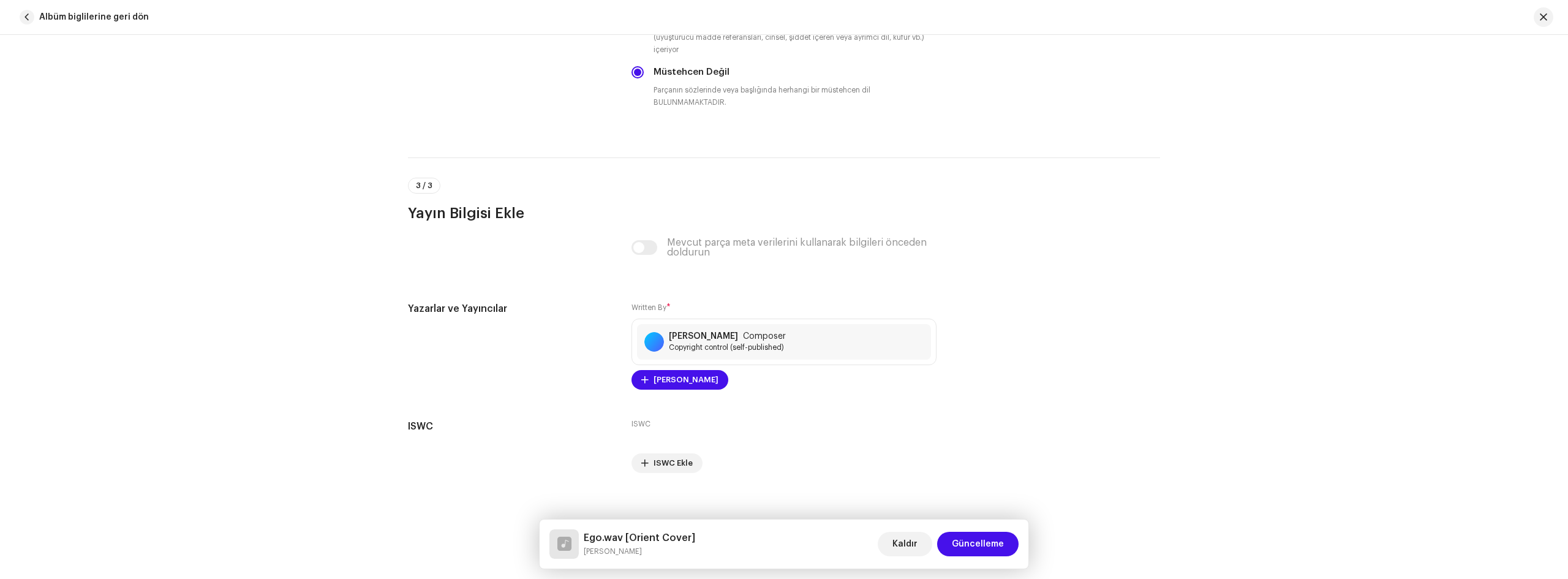
scroll to position [2141, 0]
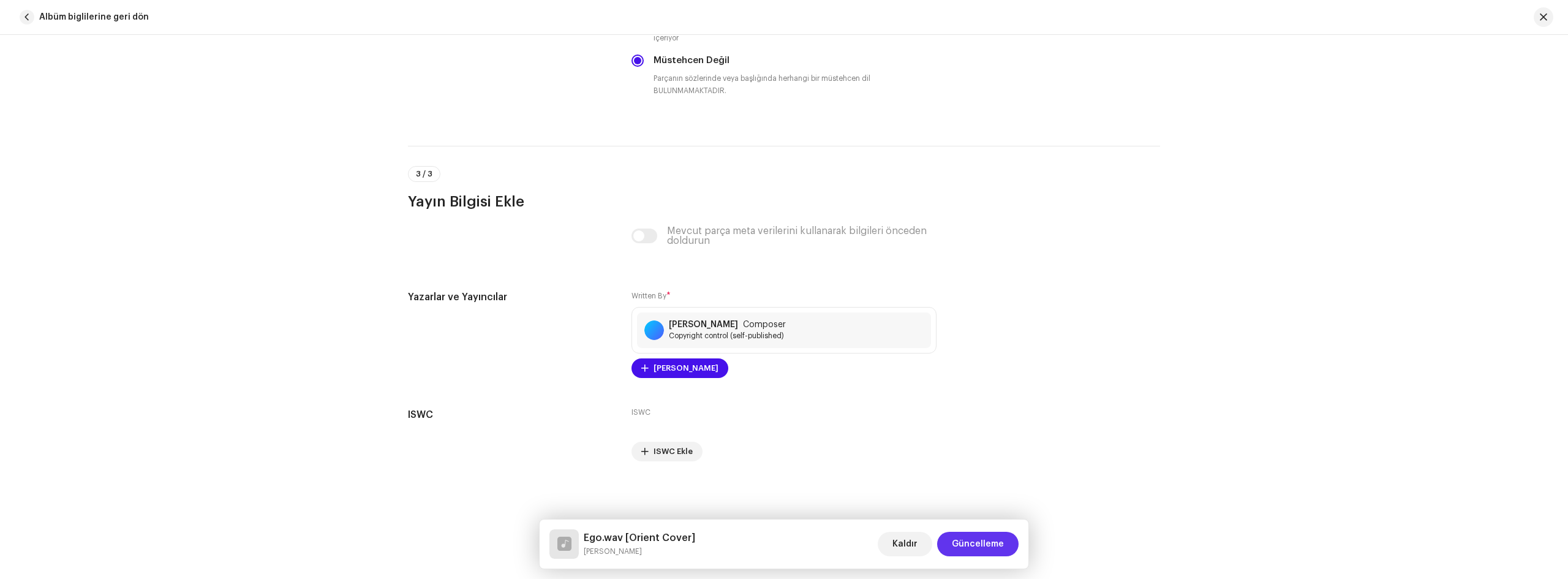
click at [979, 542] on span "Güncelleme" at bounding box center [978, 545] width 52 height 25
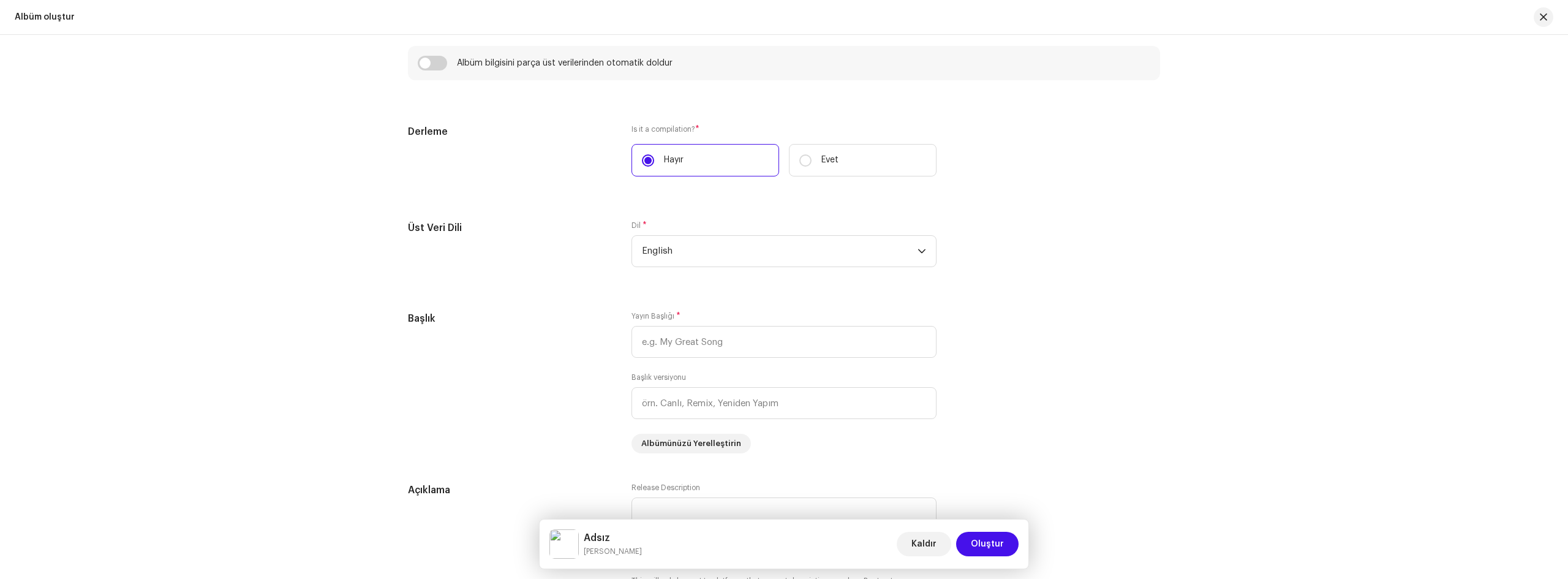
scroll to position [858, 0]
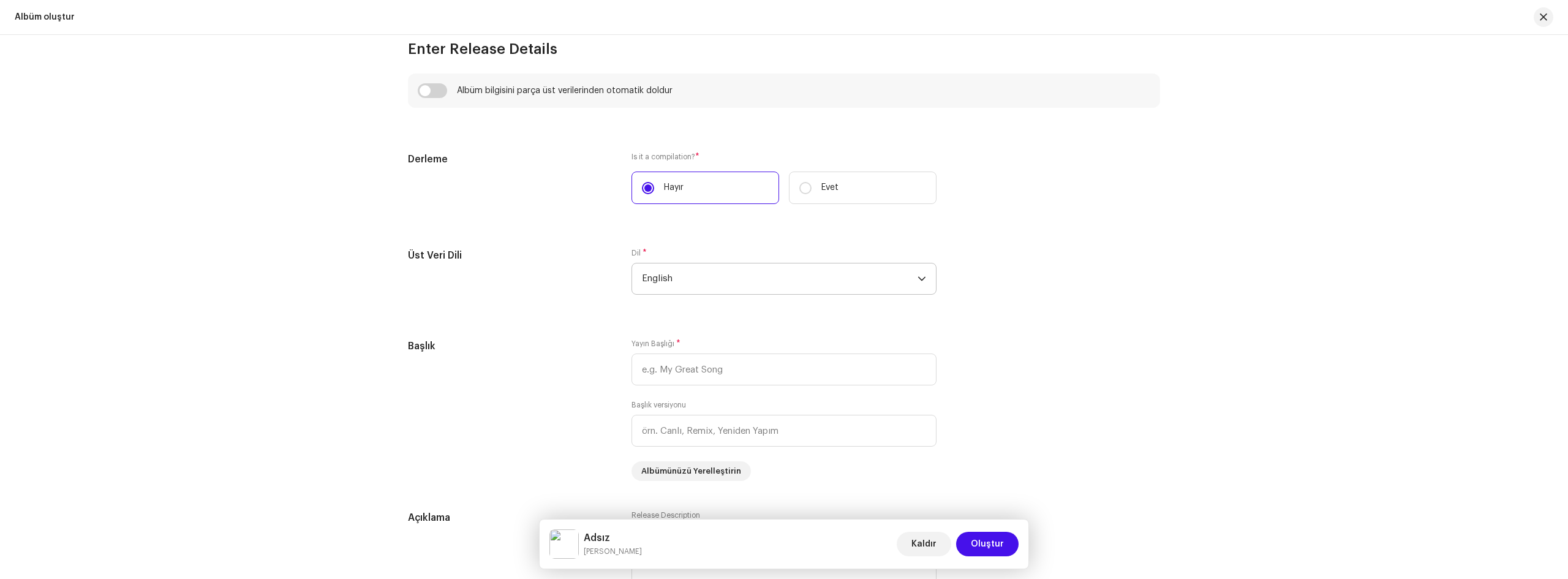
click at [845, 279] on span "English" at bounding box center [779, 278] width 276 height 31
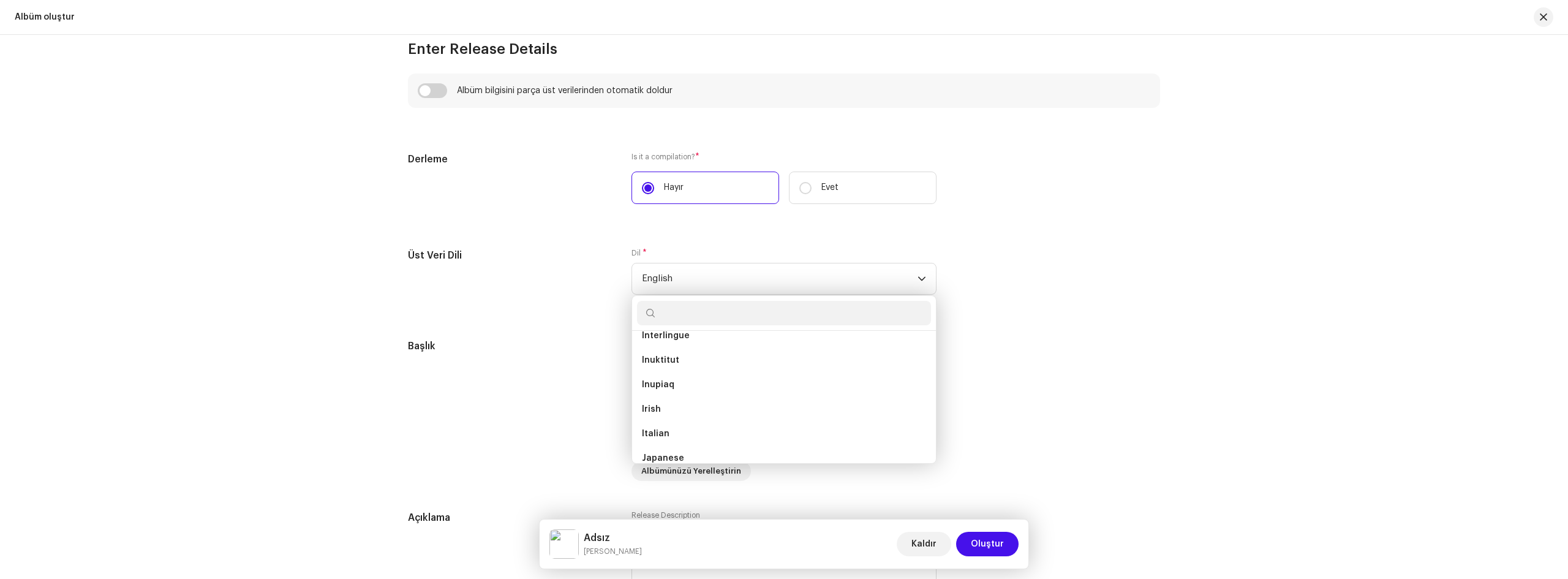
scroll to position [1930, 0]
click at [296, 269] on div "Create a new release We’ll guide you through everything — from track selection …" at bounding box center [784, 307] width 1568 height 545
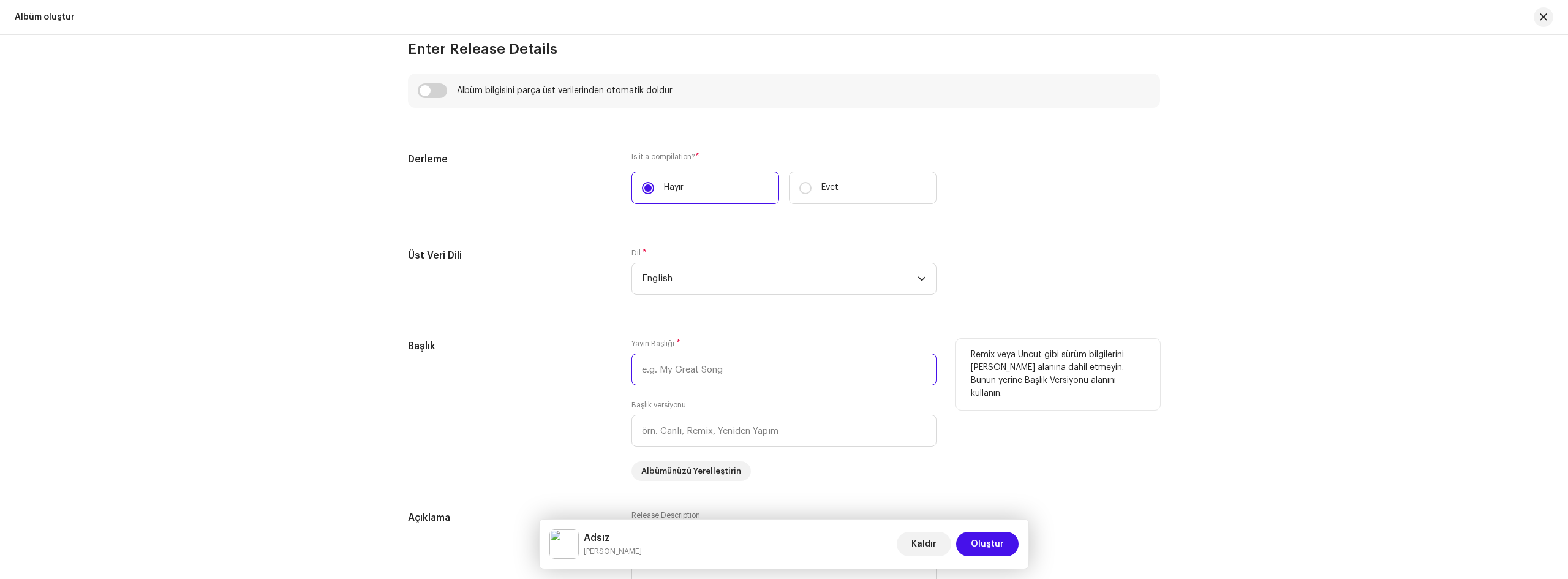
click at [758, 373] on input "text" at bounding box center [783, 370] width 305 height 32
type input "EGO"
click at [681, 435] on input "text" at bounding box center [783, 431] width 305 height 32
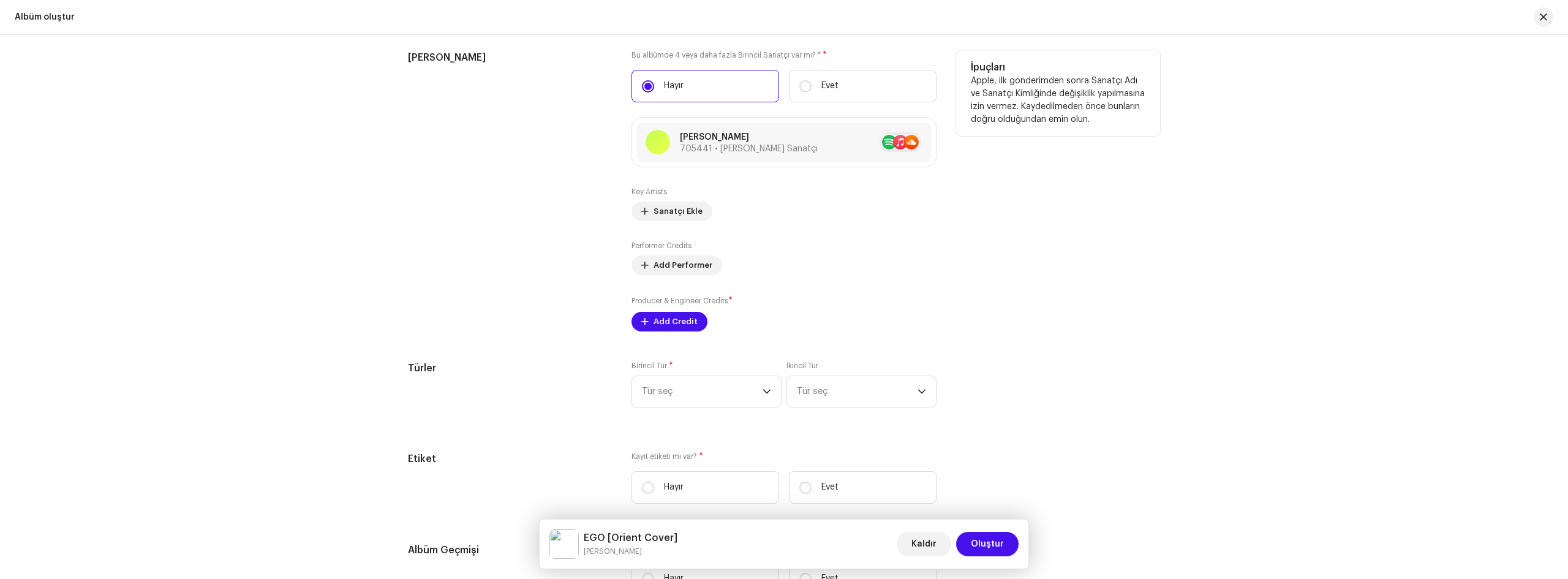
scroll to position [1533, 0]
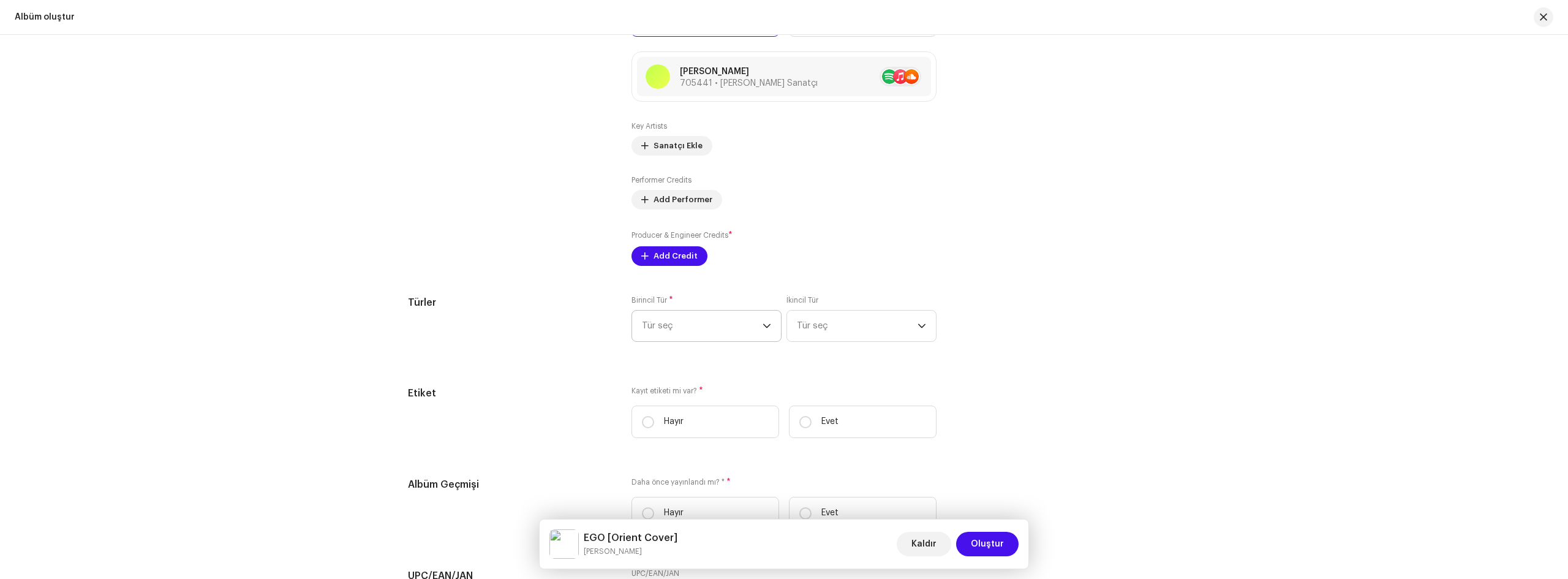
type input "Orient Cover"
click at [725, 322] on span "Tür seç" at bounding box center [702, 326] width 121 height 31
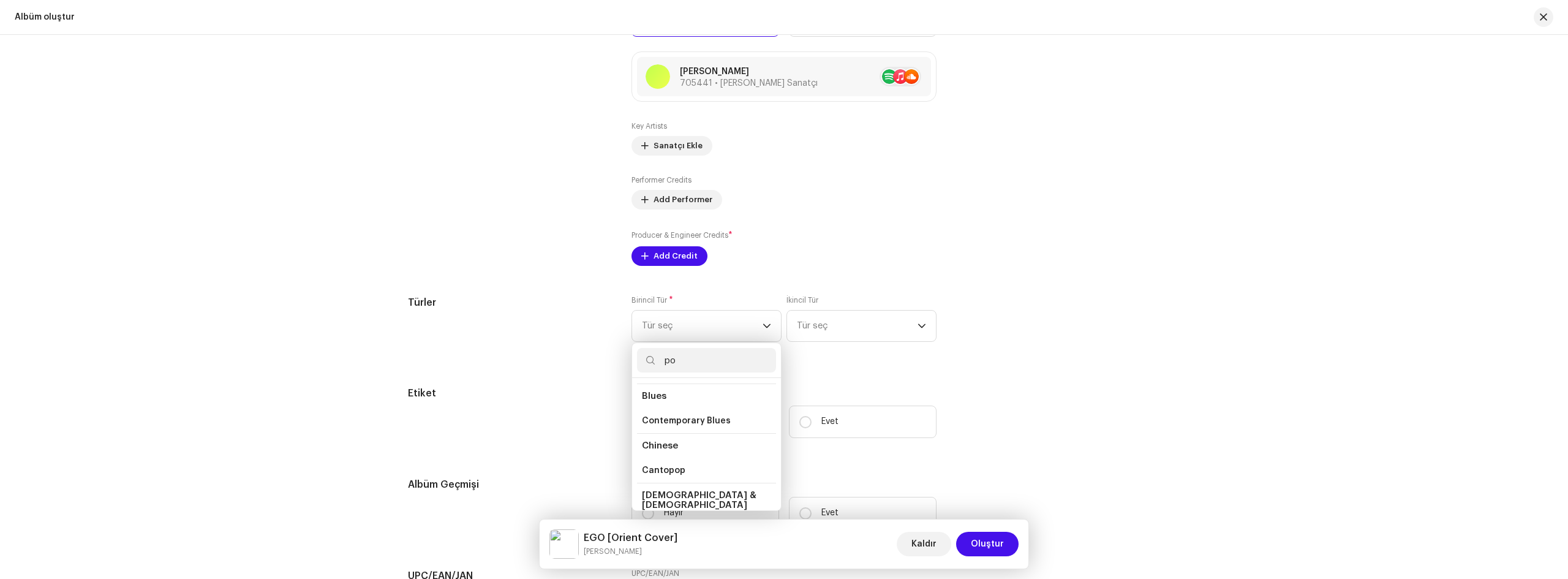
scroll to position [0, 0]
type input "pop"
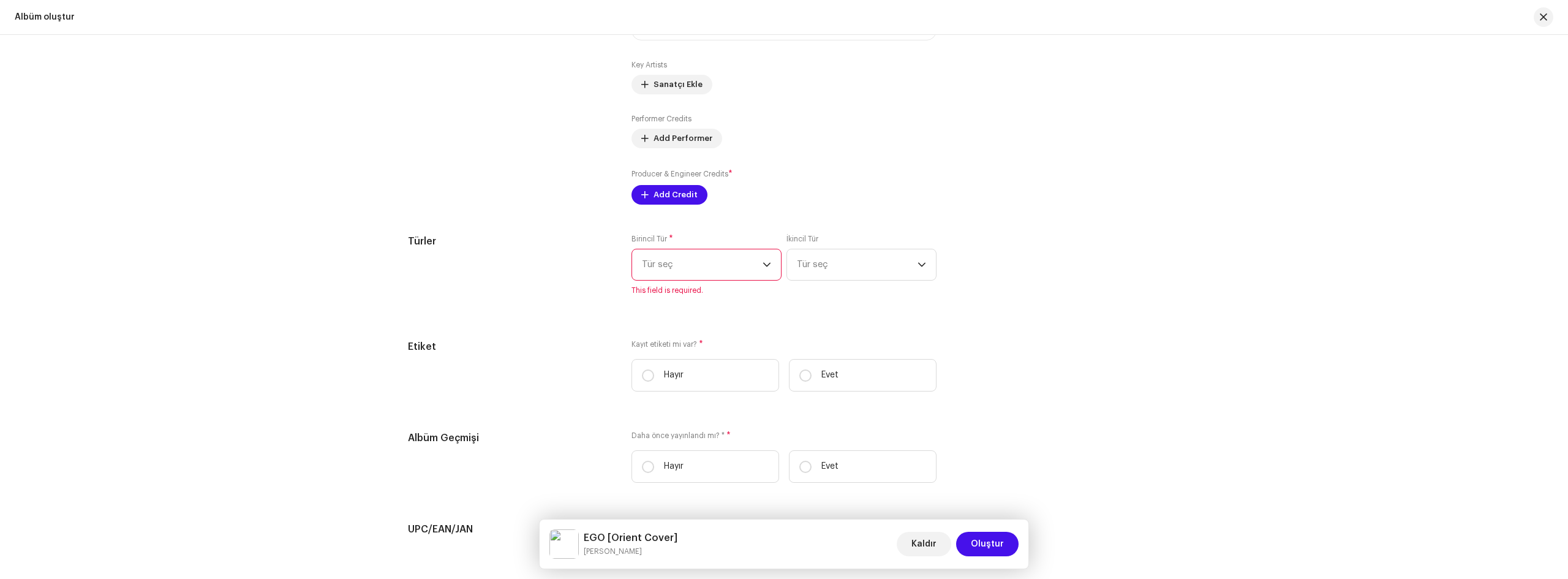
scroll to position [1533, 0]
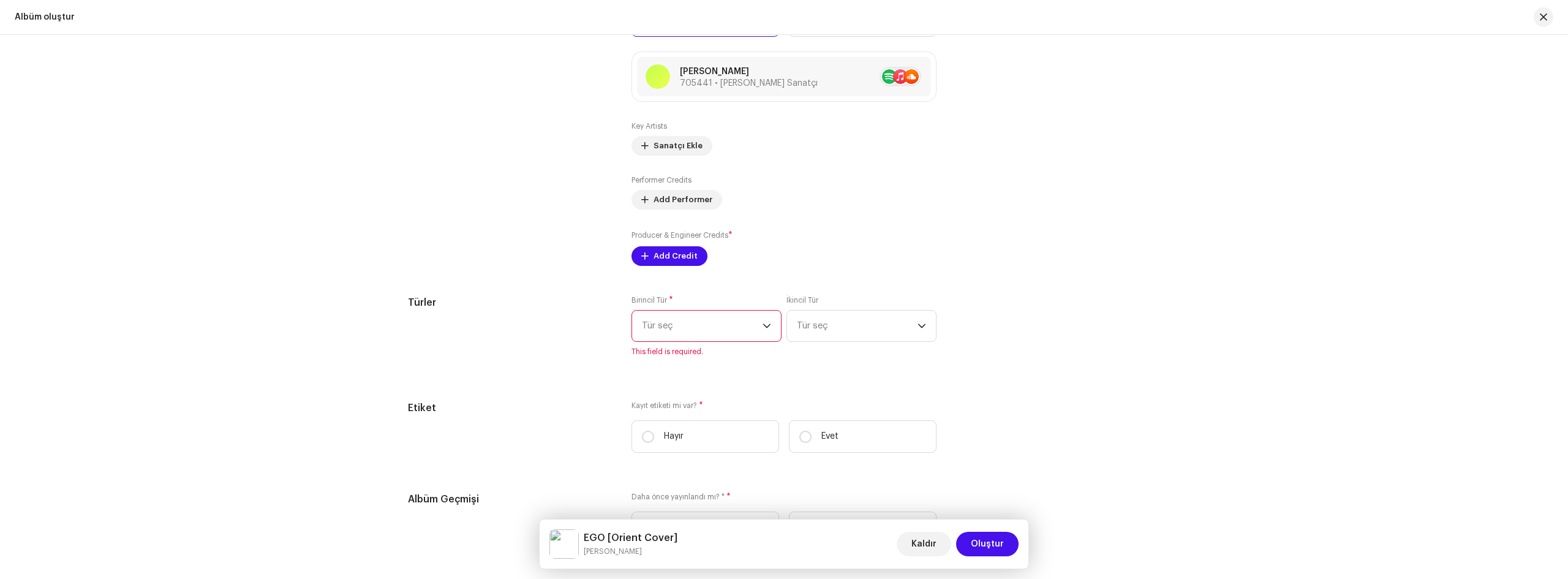
click at [714, 336] on span "Tür seç" at bounding box center [702, 326] width 121 height 31
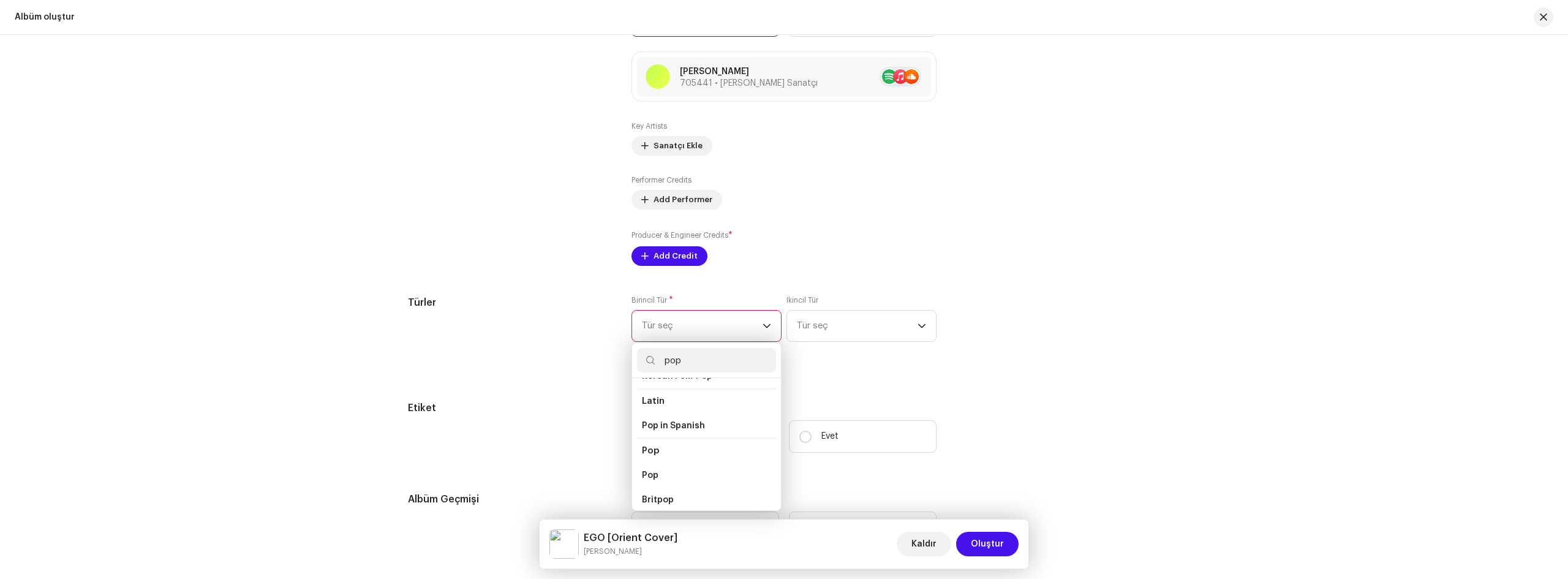
scroll to position [429, 0]
type input "pop"
click at [670, 437] on li "Pop" at bounding box center [707, 447] width 139 height 25
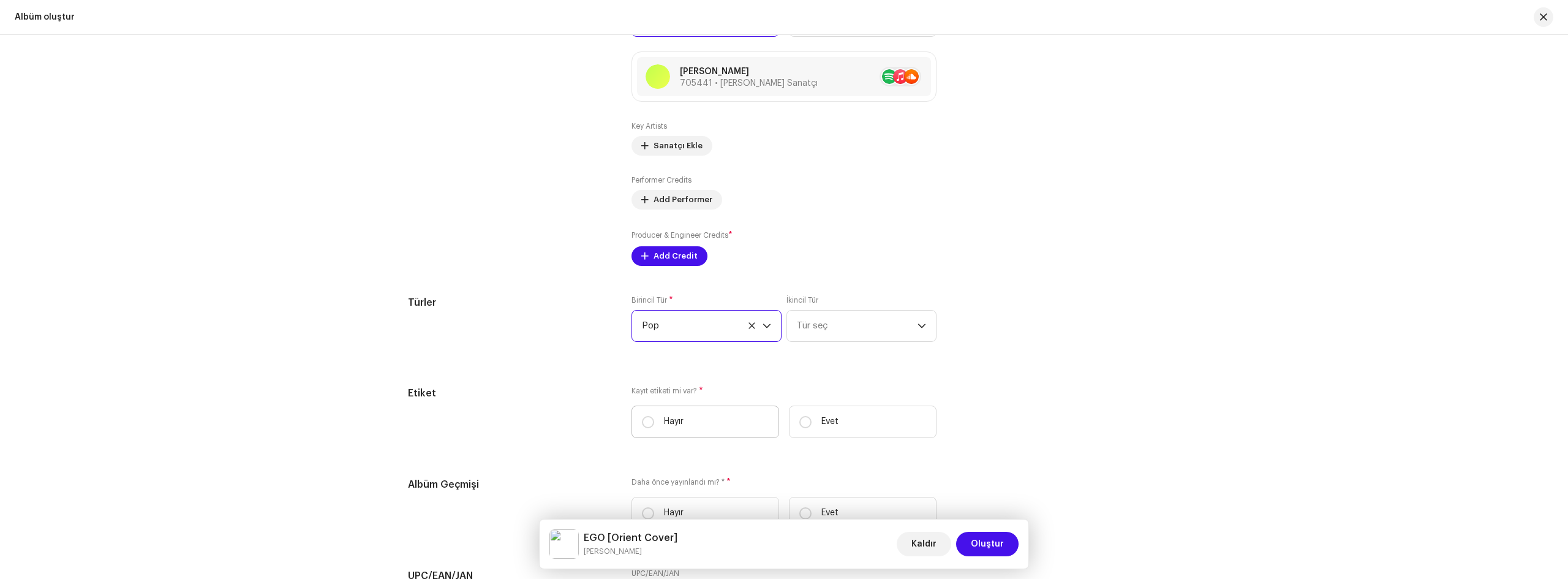
click at [655, 420] on label "Hayır" at bounding box center [705, 422] width 148 height 33
click at [654, 420] on input "Hayır" at bounding box center [647, 422] width 12 height 12
radio input "true"
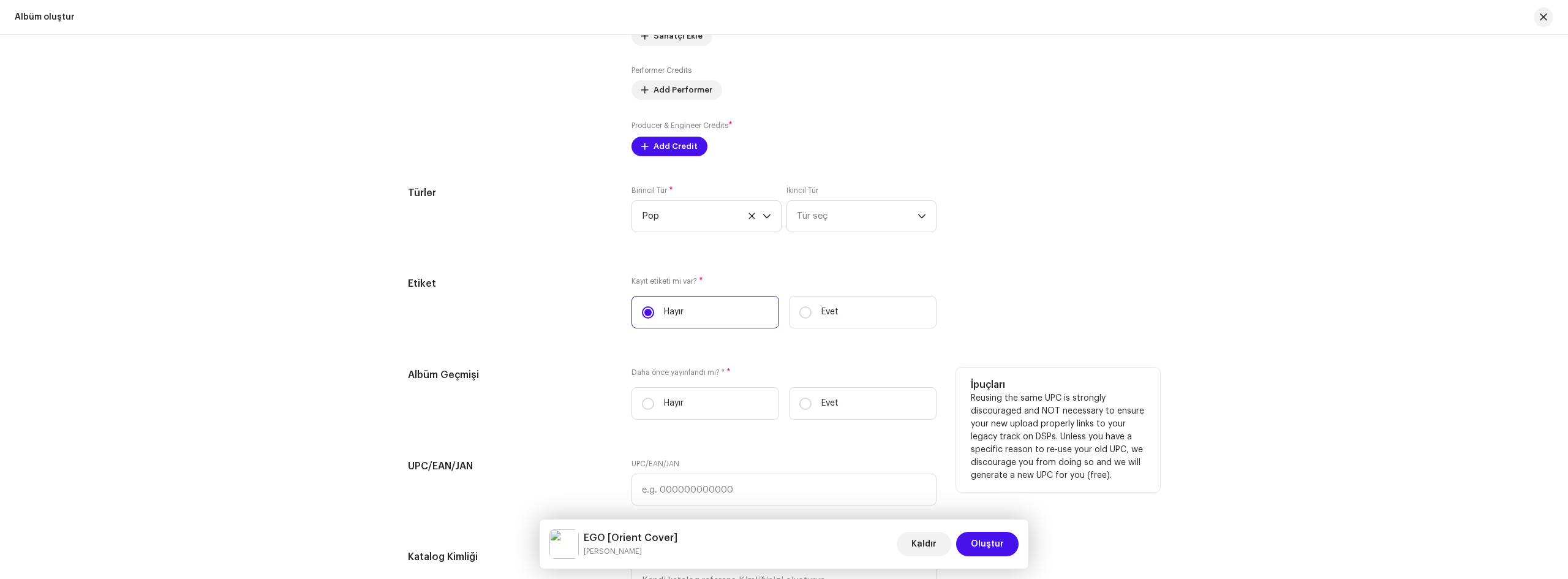
scroll to position [1655, 0]
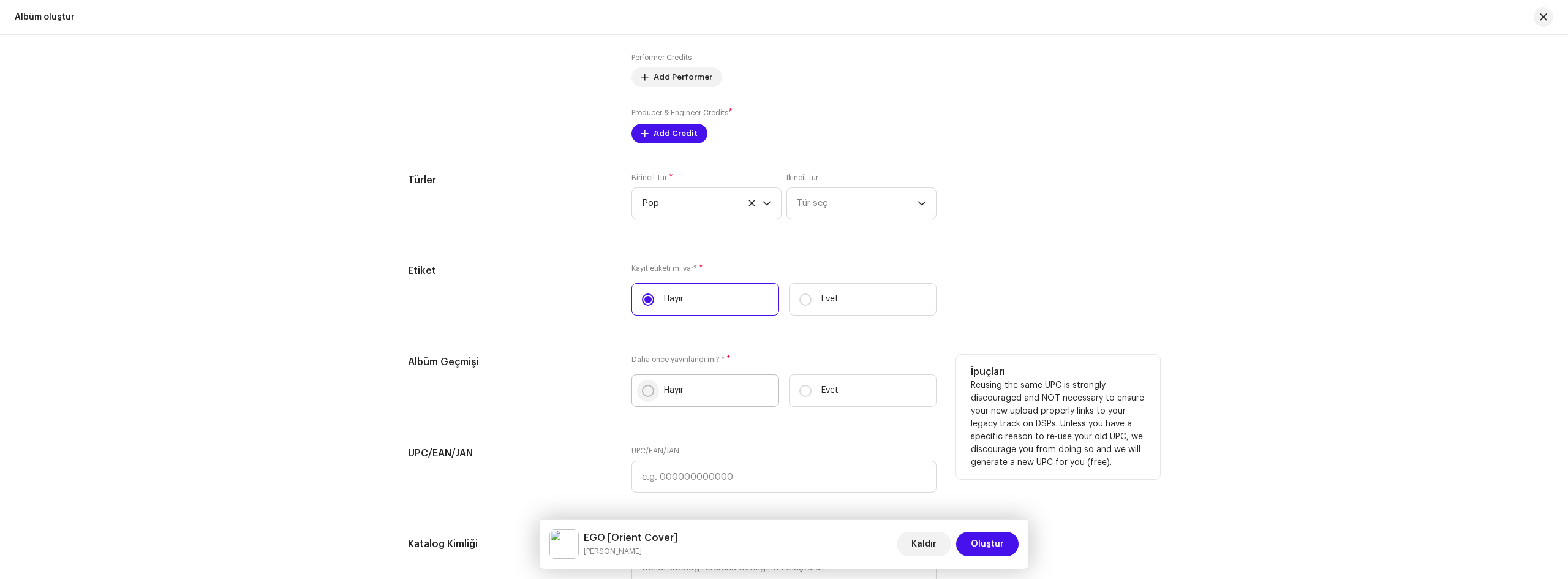
click at [648, 387] on input "Hayır" at bounding box center [647, 391] width 12 height 12
radio input "true"
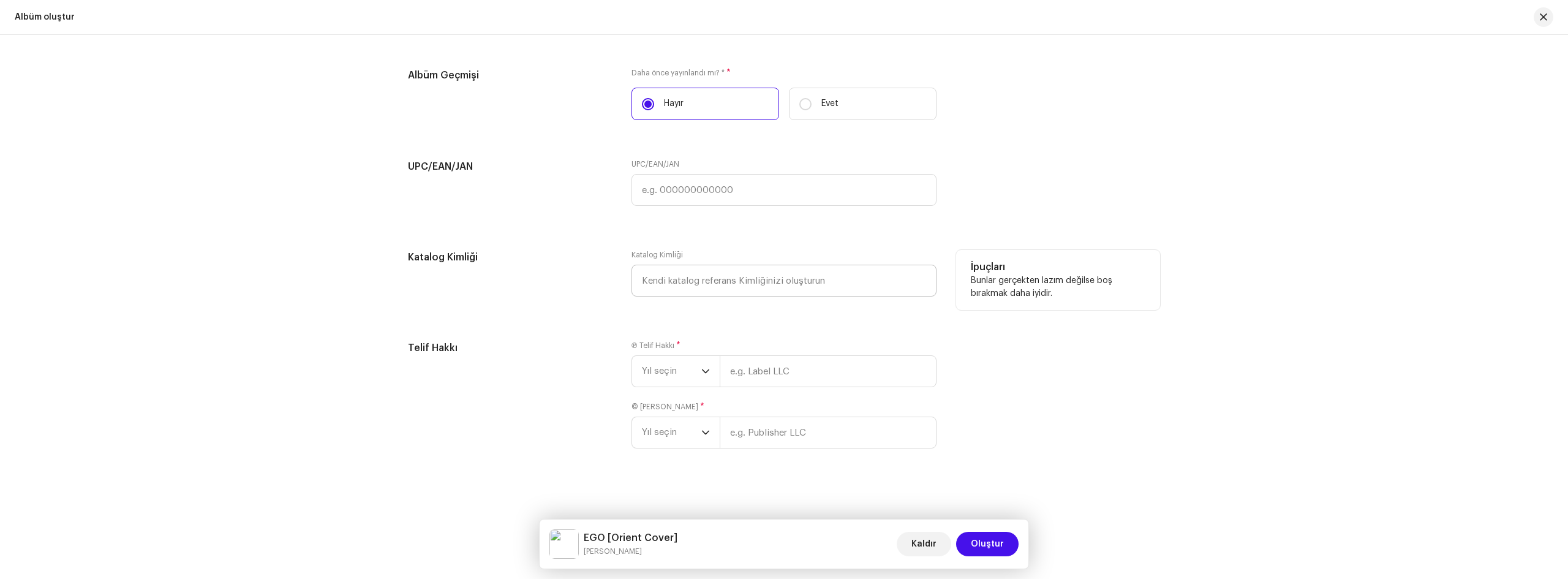
scroll to position [1944, 0]
click at [704, 371] on icon "dropdown trigger" at bounding box center [705, 370] width 7 height 5
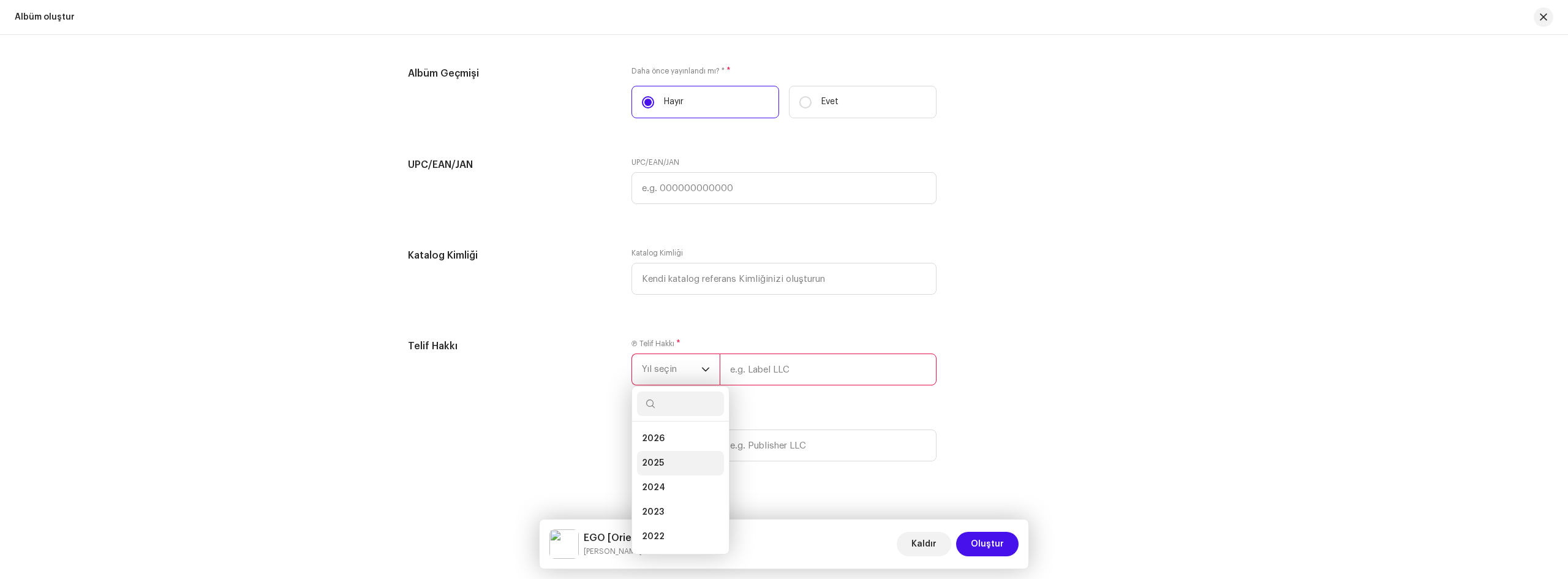
click at [665, 455] on li "2025" at bounding box center [681, 463] width 87 height 25
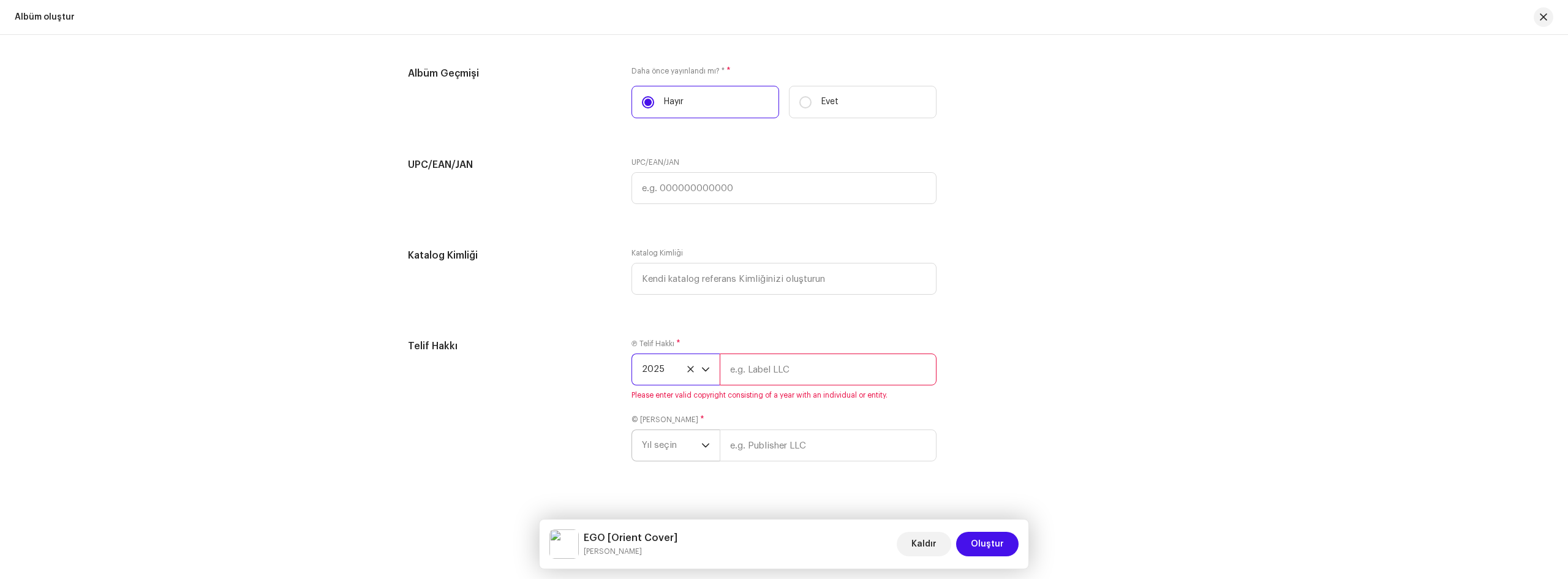
click at [709, 444] on p-select "Yıl seçin" at bounding box center [675, 445] width 88 height 32
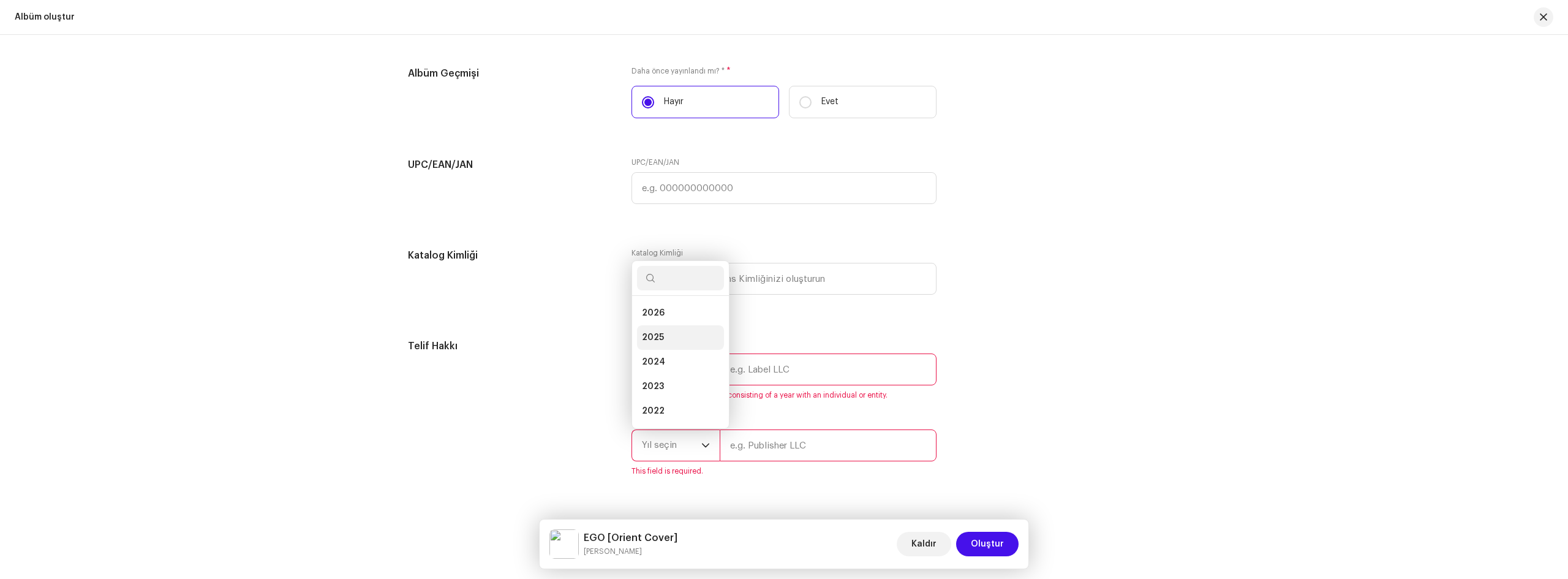
click at [654, 332] on span "2025" at bounding box center [653, 338] width 22 height 12
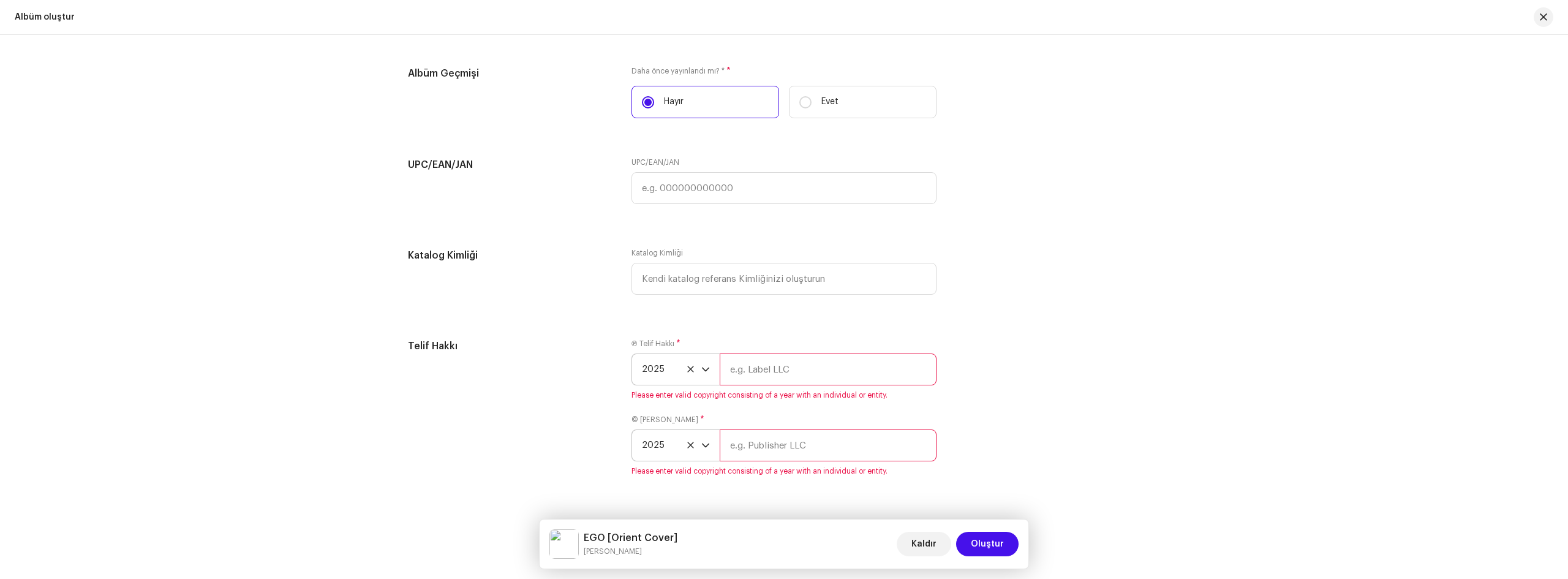
click at [760, 371] on input "text" at bounding box center [828, 370] width 217 height 32
type input "Ersavas"
click at [763, 434] on input "text" at bounding box center [828, 445] width 217 height 32
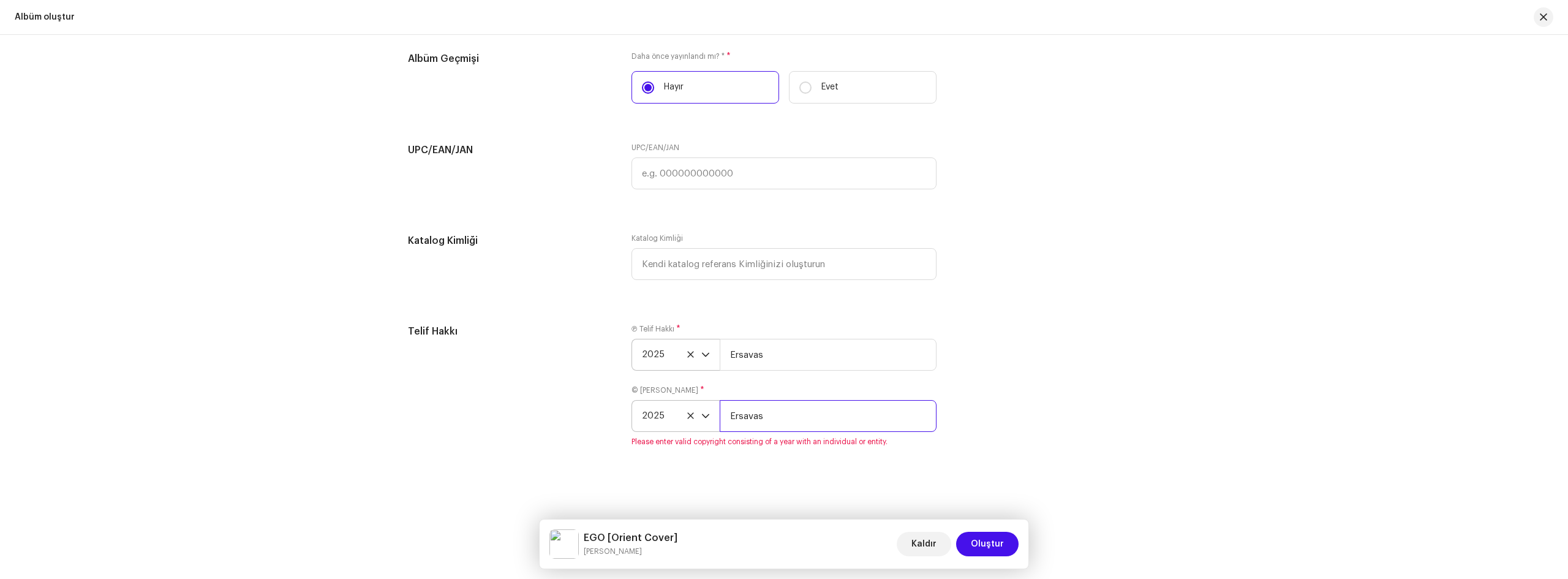
type input "Ersavas"
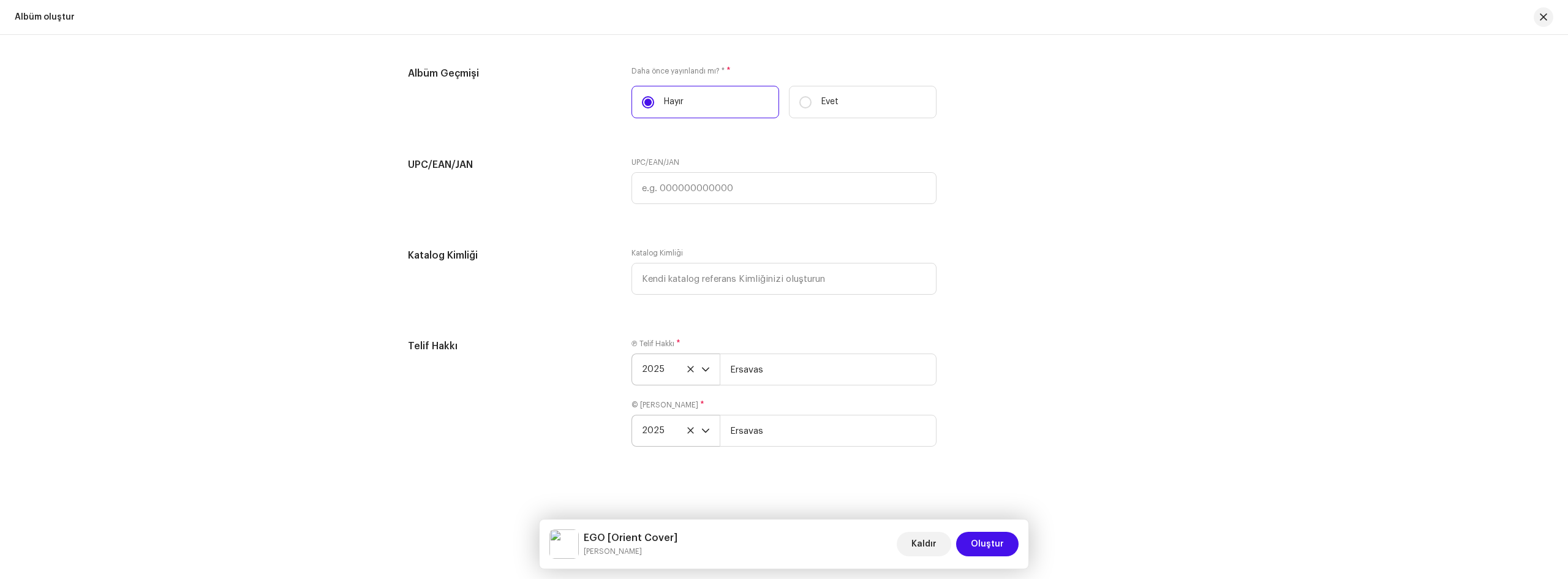
click at [958, 370] on div "Telif Hakkı Ⓟ Telif Hakkı * 2025 Ersavas © Telif hakkı * 2025 Ersavas" at bounding box center [784, 400] width 752 height 122
click at [727, 372] on input "Ersavas" at bounding box center [828, 370] width 217 height 32
type input "[PERSON_NAME]"
click at [727, 433] on input "Ersavas" at bounding box center [828, 431] width 217 height 32
type input "[PERSON_NAME]"
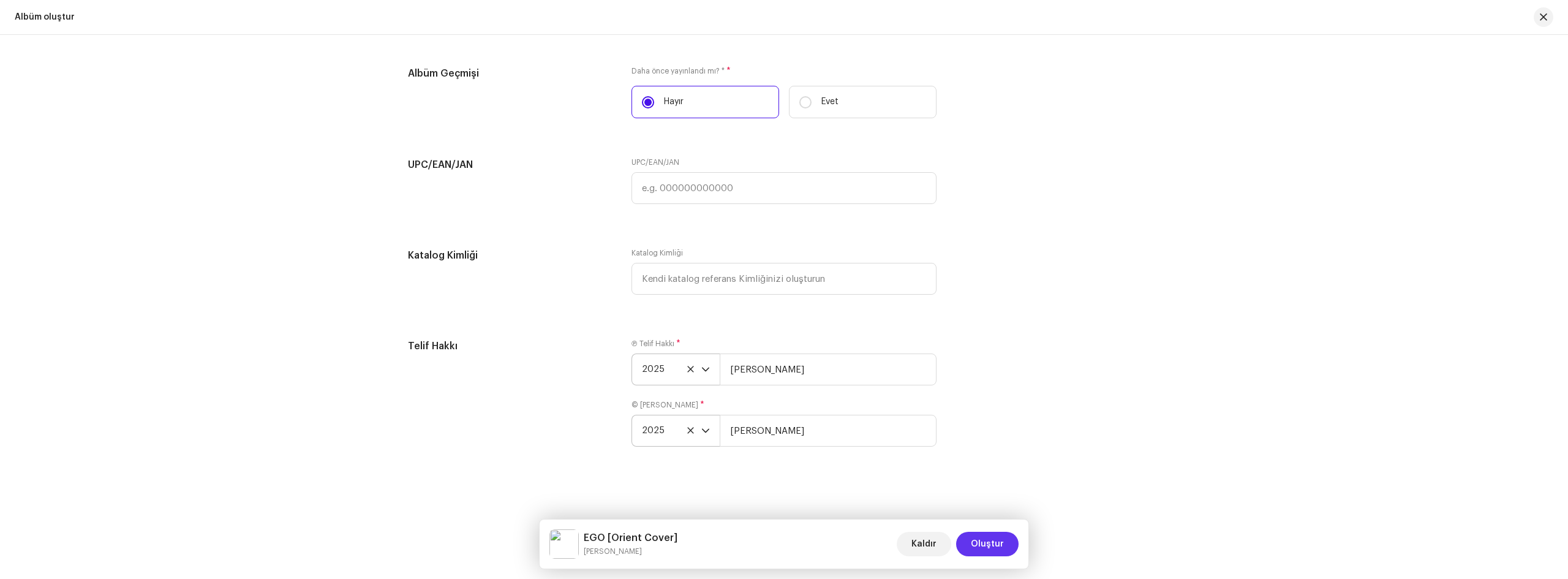
click at [995, 550] on span "Oluştur" at bounding box center [987, 545] width 33 height 25
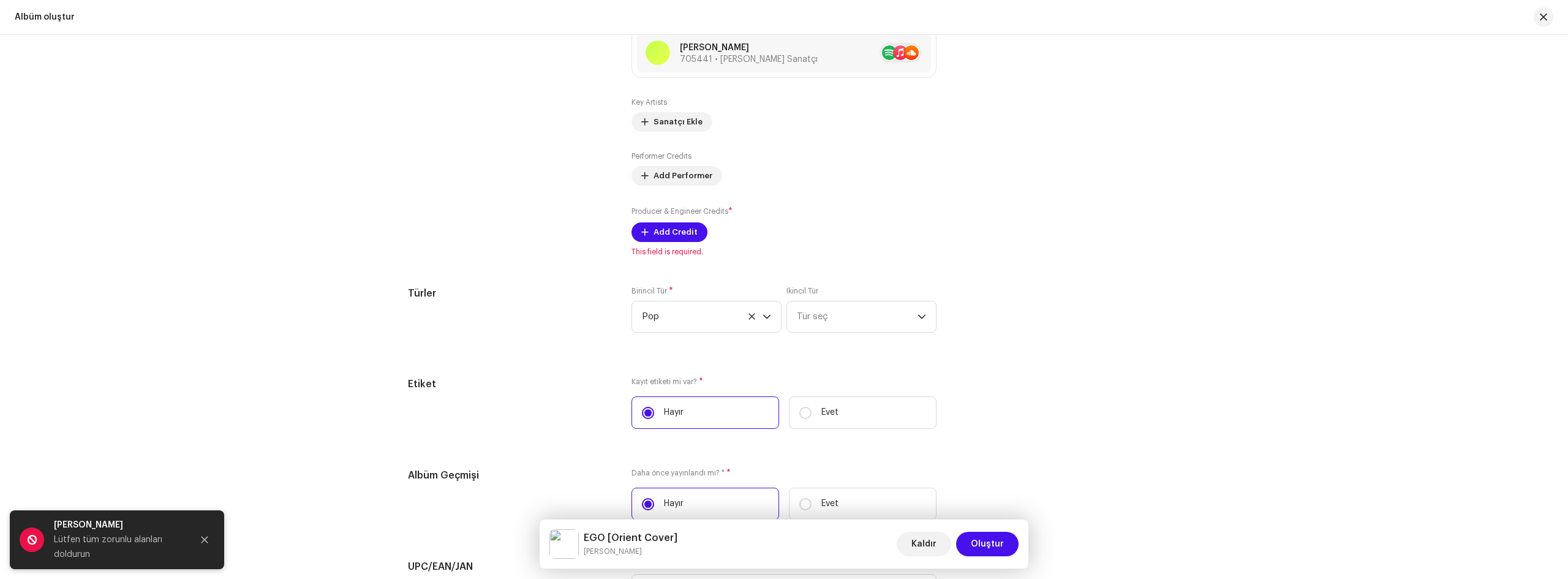
scroll to position [1544, 0]
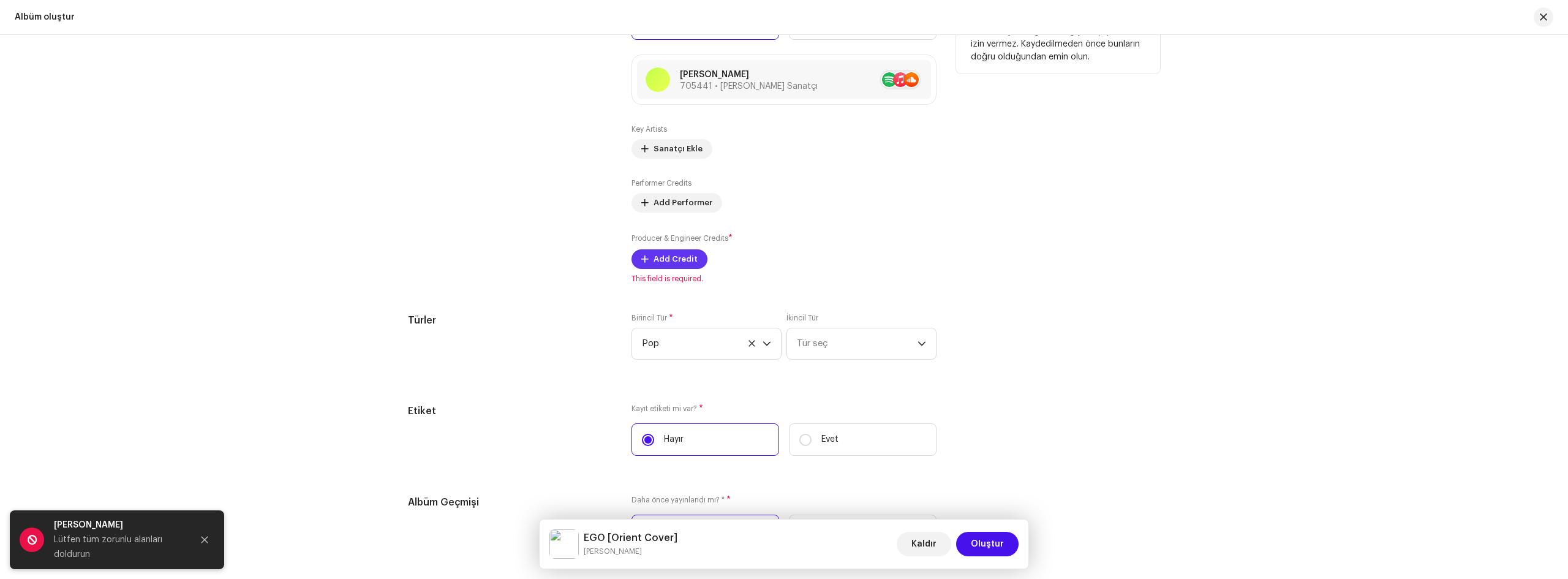
click at [675, 261] on span "Add Credit" at bounding box center [675, 260] width 44 height 25
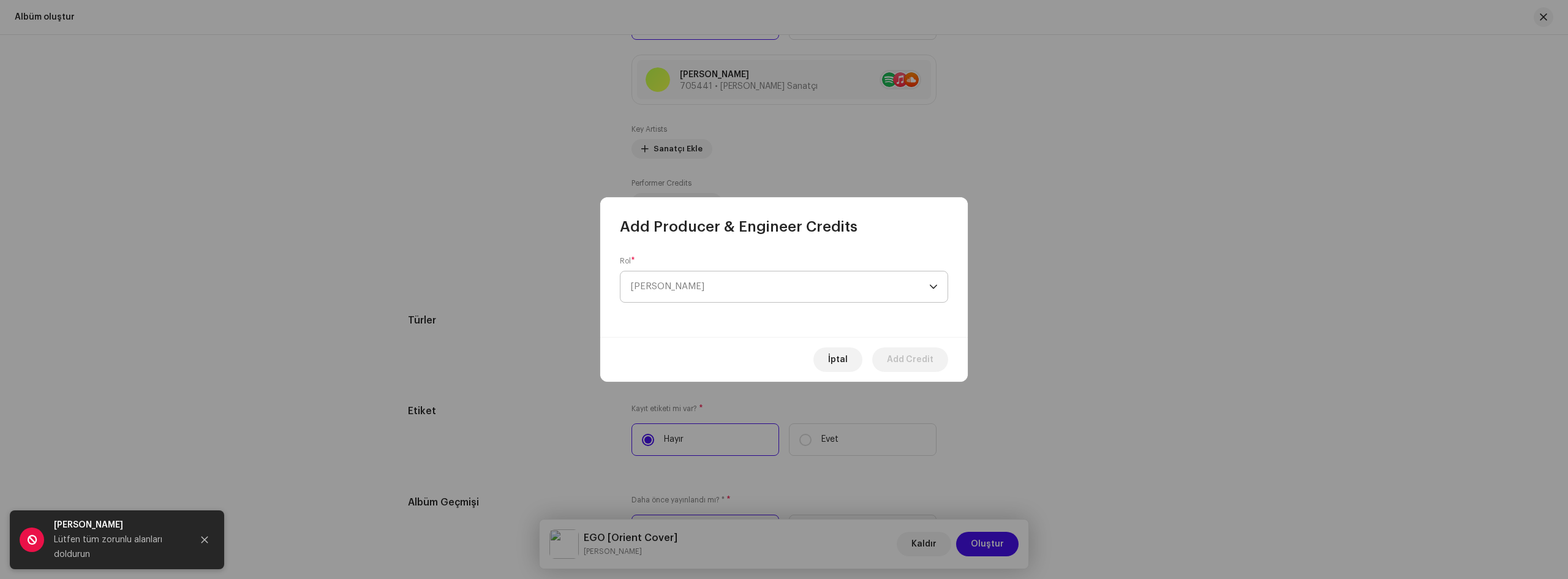
click at [701, 282] on span "[PERSON_NAME]" at bounding box center [780, 286] width 299 height 31
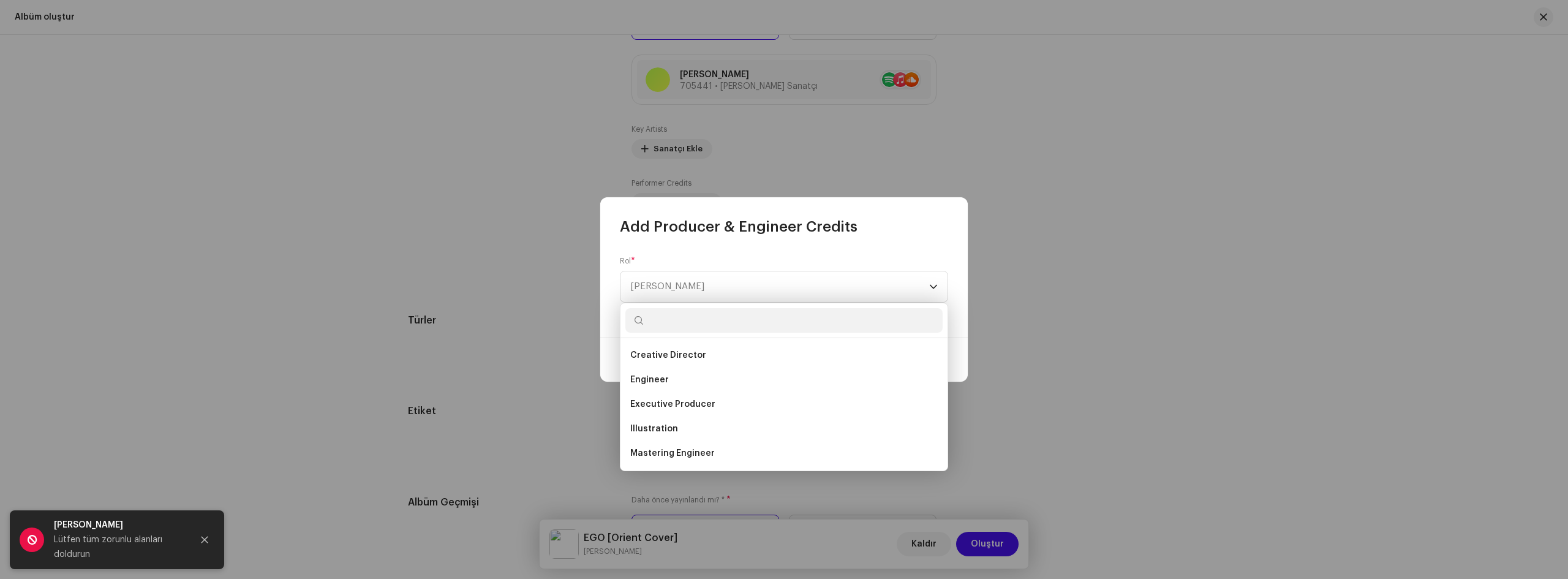
scroll to position [429, 0]
click at [658, 418] on span "Producer" at bounding box center [651, 416] width 40 height 12
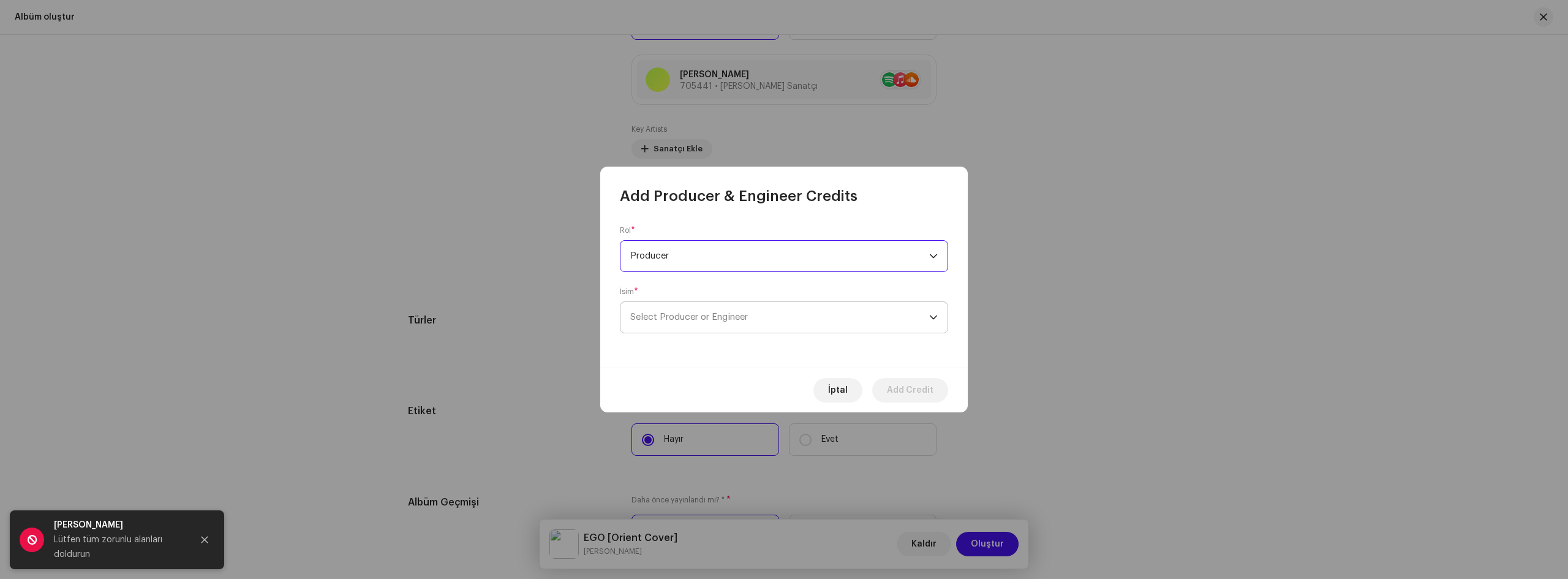
click at [722, 328] on span "Select Producer or Engineer" at bounding box center [780, 317] width 299 height 31
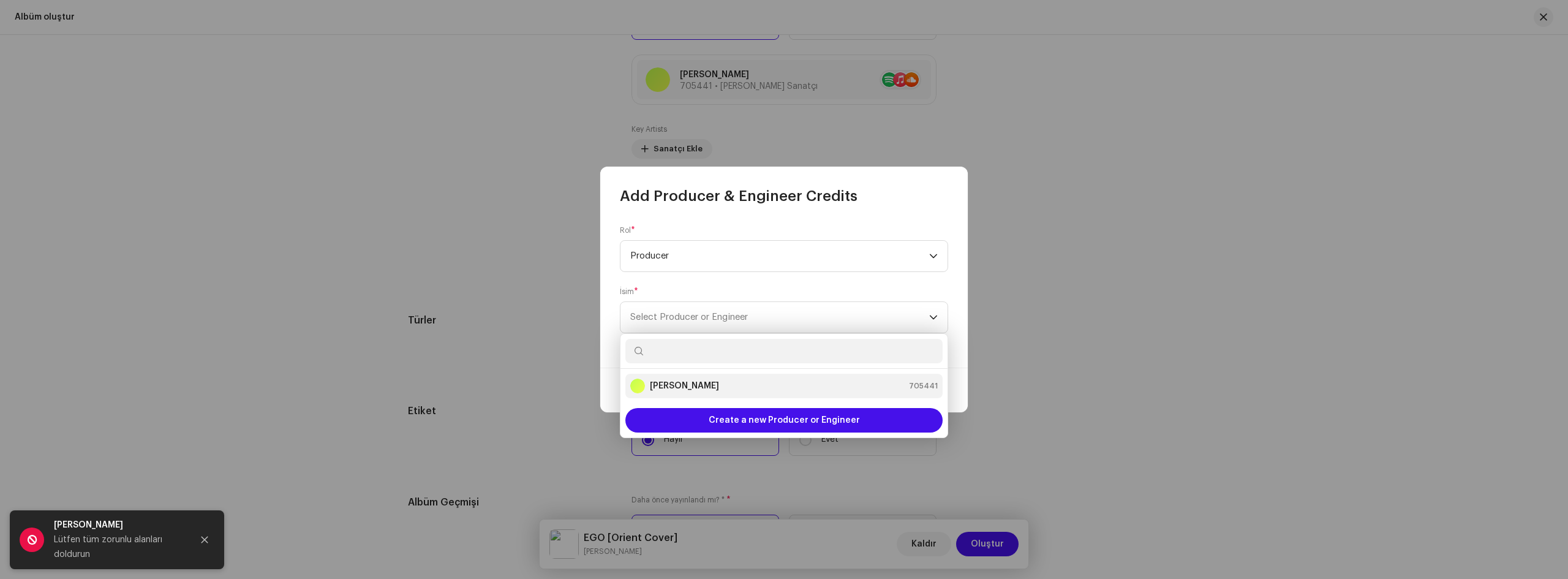
click at [674, 381] on strong "[PERSON_NAME]" at bounding box center [685, 386] width 69 height 12
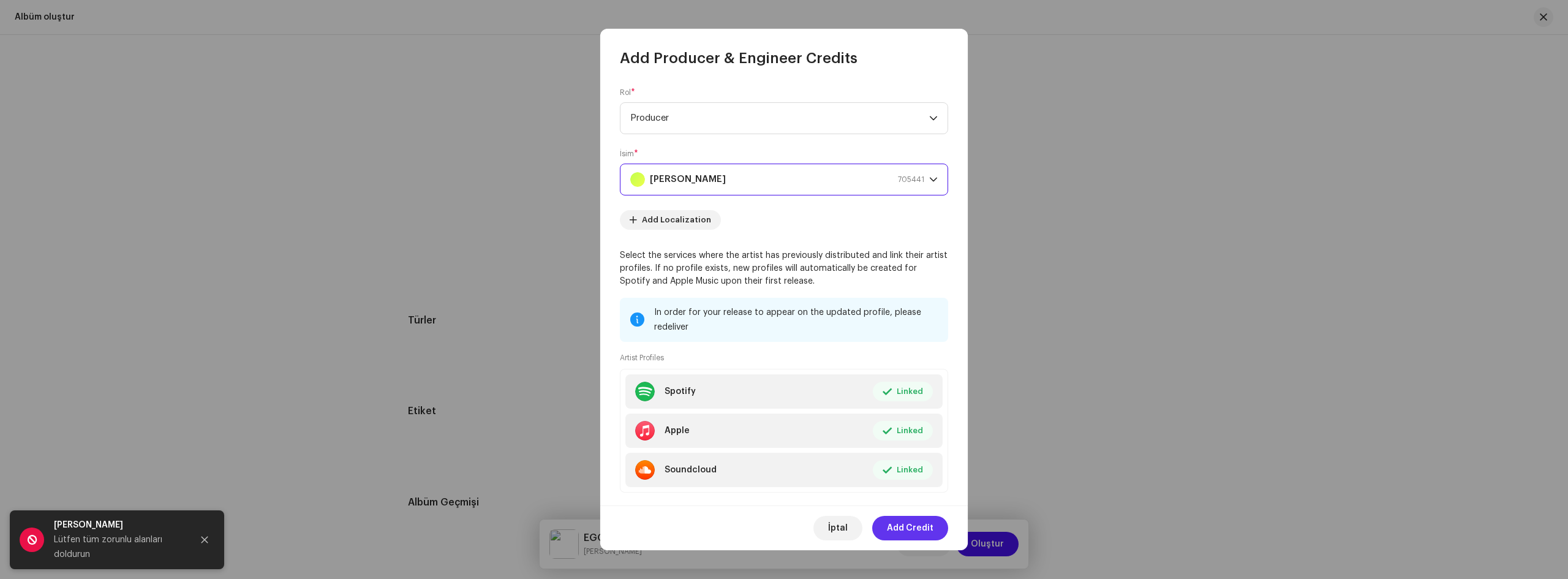
click at [905, 530] on span "Add Credit" at bounding box center [910, 528] width 47 height 25
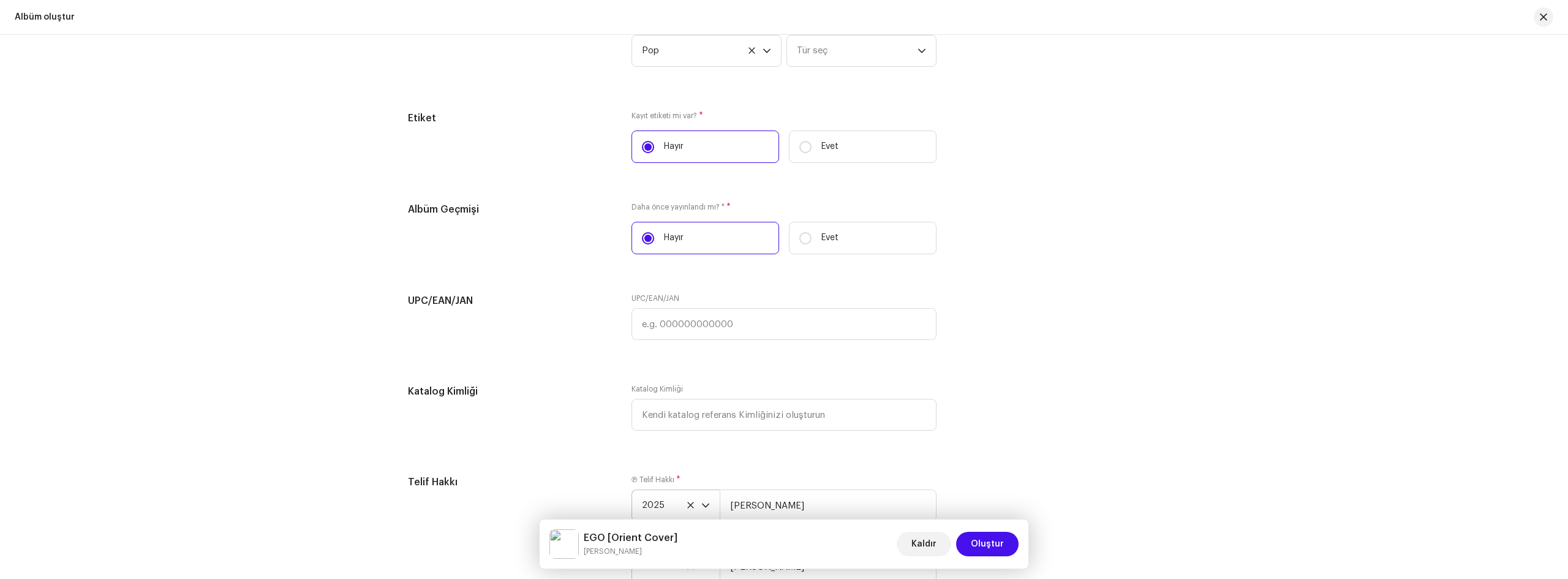
scroll to position [2010, 0]
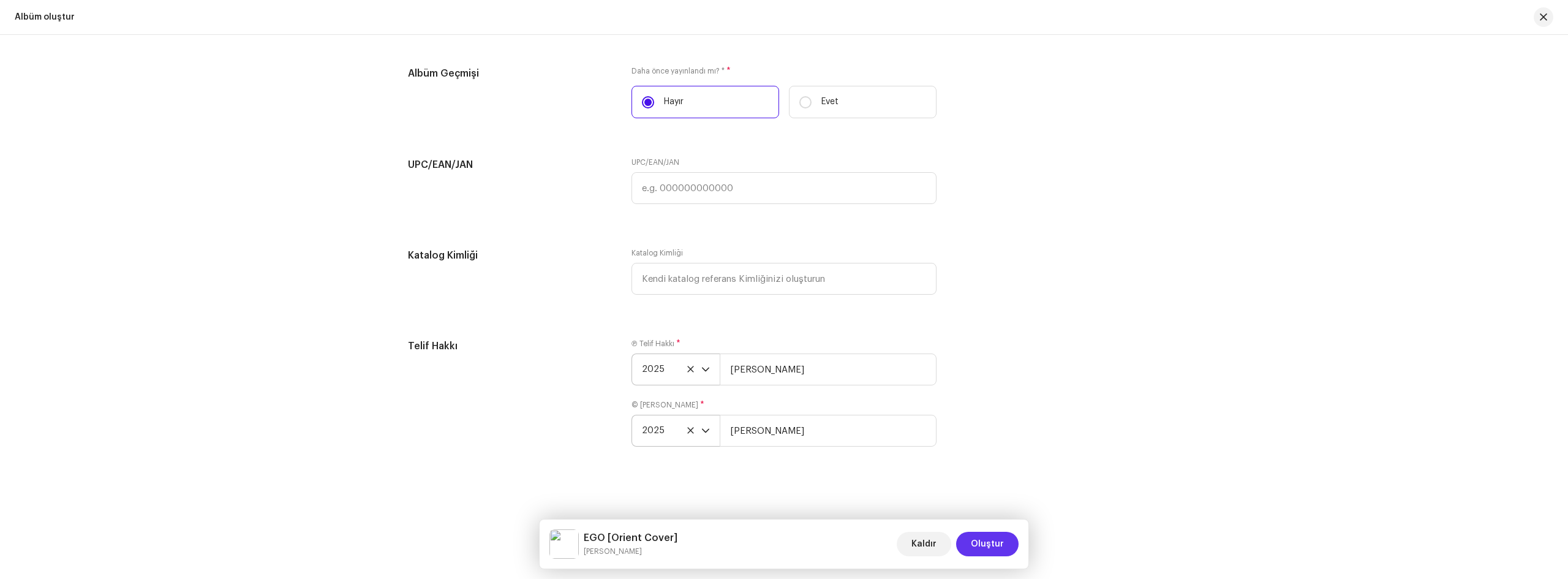
click at [989, 542] on span "Oluştur" at bounding box center [987, 545] width 33 height 25
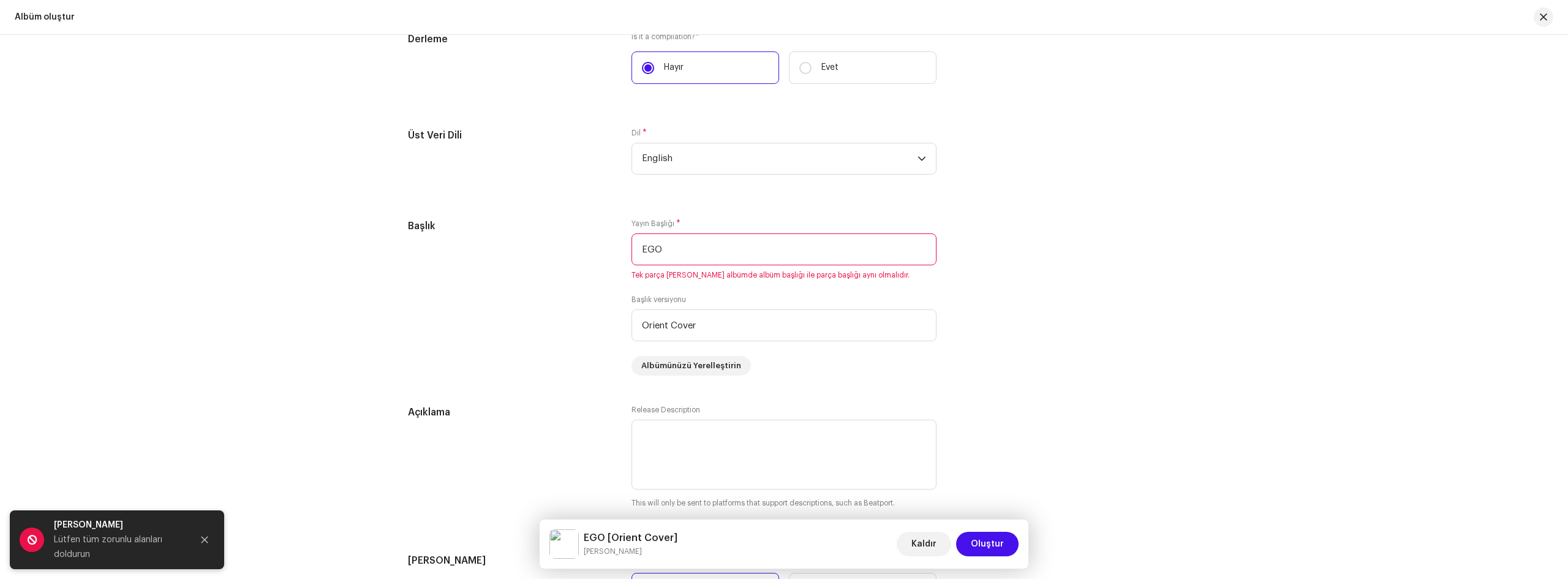
scroll to position [968, 0]
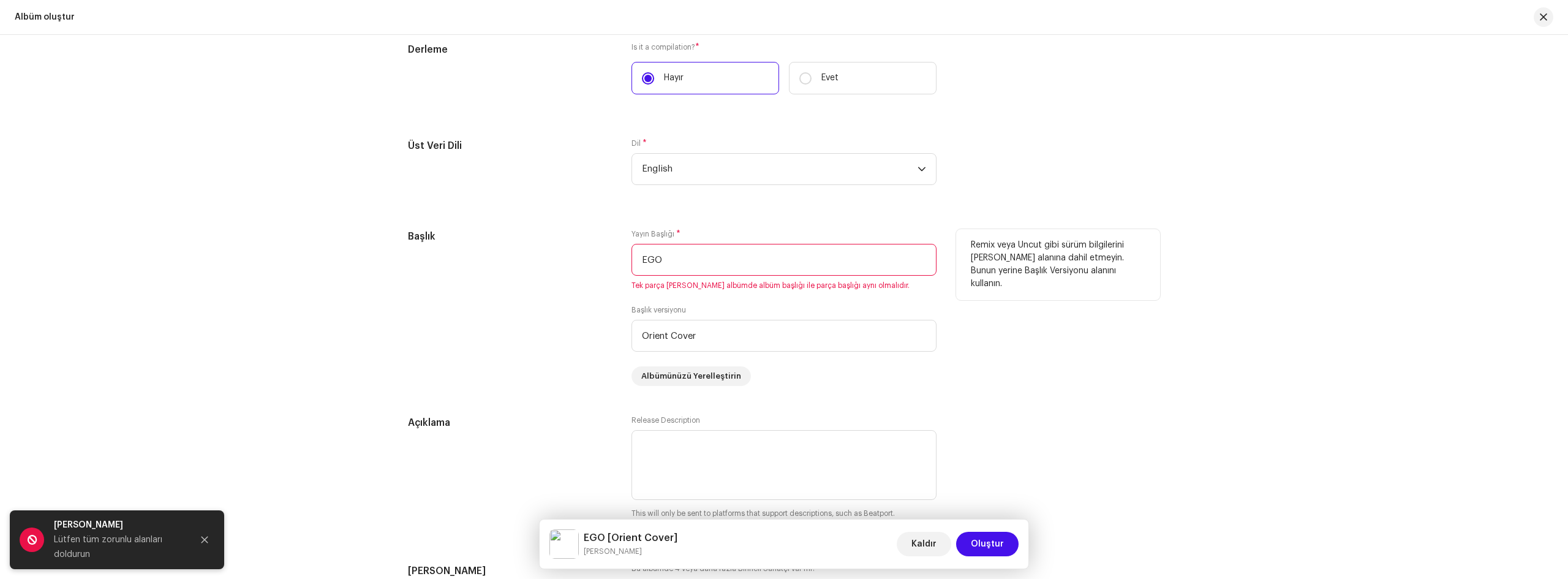
click at [688, 260] on input "EGO" at bounding box center [783, 260] width 305 height 32
type input "EGO"
click at [709, 331] on input "Orient Cover" at bounding box center [783, 336] width 305 height 32
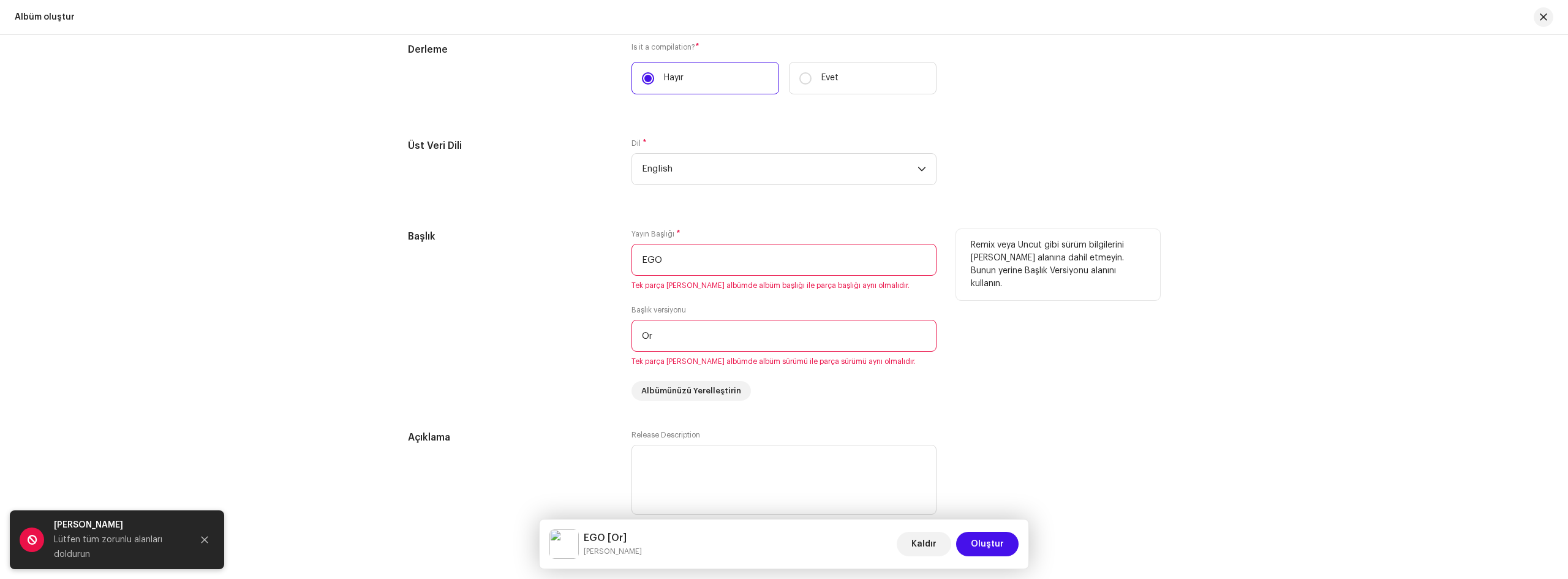
type input "O"
click at [684, 342] on input "text" at bounding box center [783, 336] width 305 height 32
type input "Orient Cover"
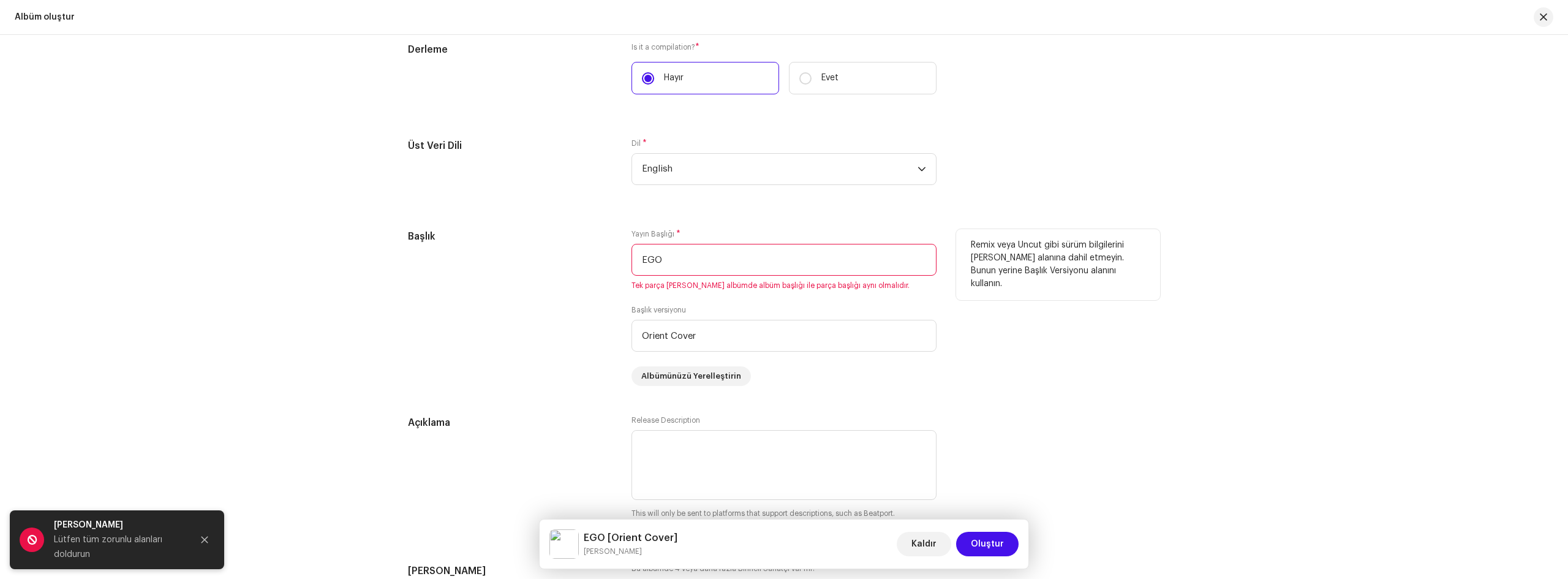
click at [662, 262] on input "EGO" at bounding box center [783, 260] width 305 height 32
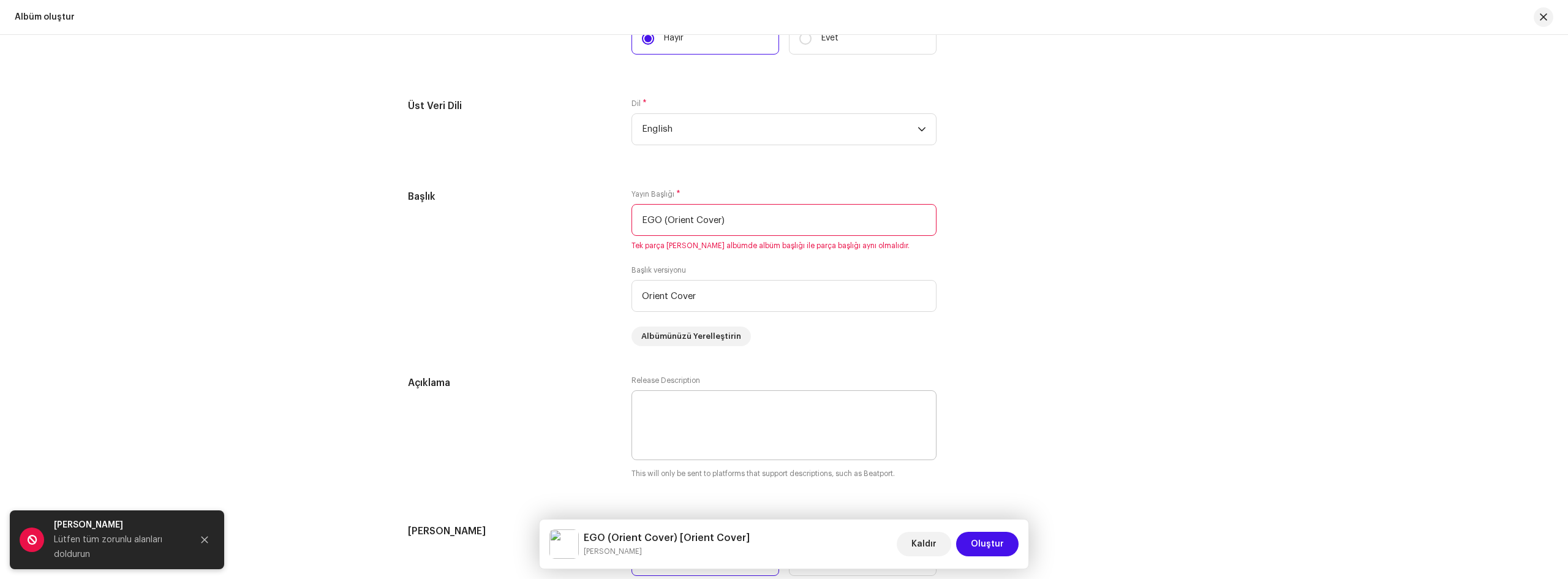
scroll to position [1029, 0]
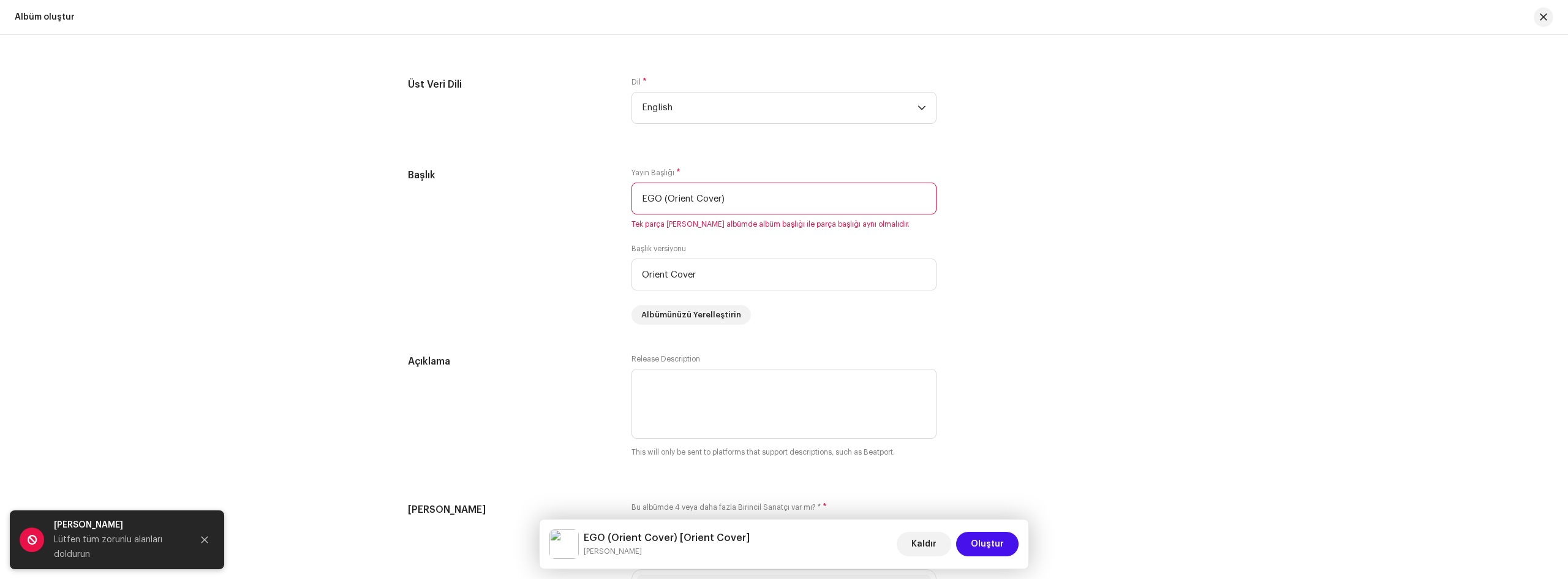
click at [996, 535] on span "Oluştur" at bounding box center [987, 545] width 33 height 25
click at [991, 541] on span "Oluştur" at bounding box center [987, 545] width 33 height 25
click at [747, 198] on input "EGO (Orient Cover)" at bounding box center [783, 198] width 305 height 32
type input "E"
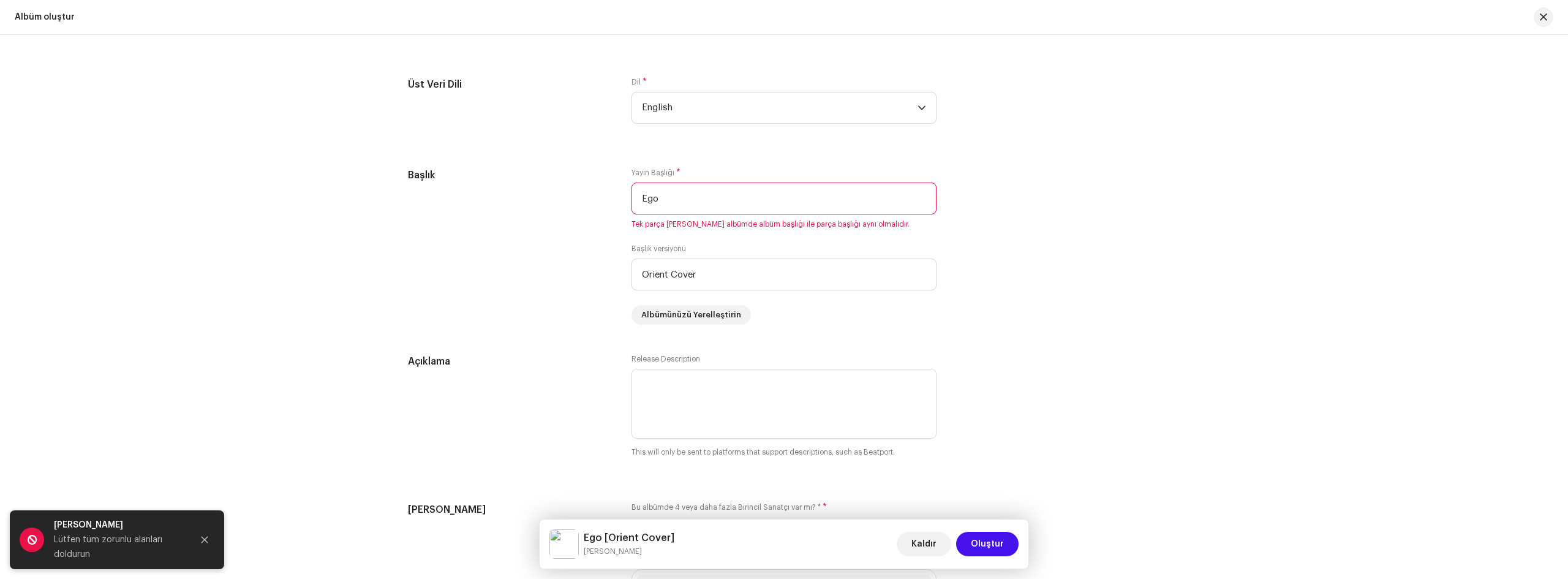
click at [1032, 370] on div "Açıklama Release Description This will only be sent to platforms that support d…" at bounding box center [784, 414] width 752 height 119
click at [987, 548] on span "Oluştur" at bounding box center [987, 545] width 33 height 25
click at [671, 202] on input "Ego" at bounding box center [783, 198] width 305 height 32
click at [1140, 397] on div "Açıklama Release Description This will only be sent to platforms that support d…" at bounding box center [784, 414] width 752 height 119
click at [984, 546] on span "Oluştur" at bounding box center [987, 545] width 33 height 25
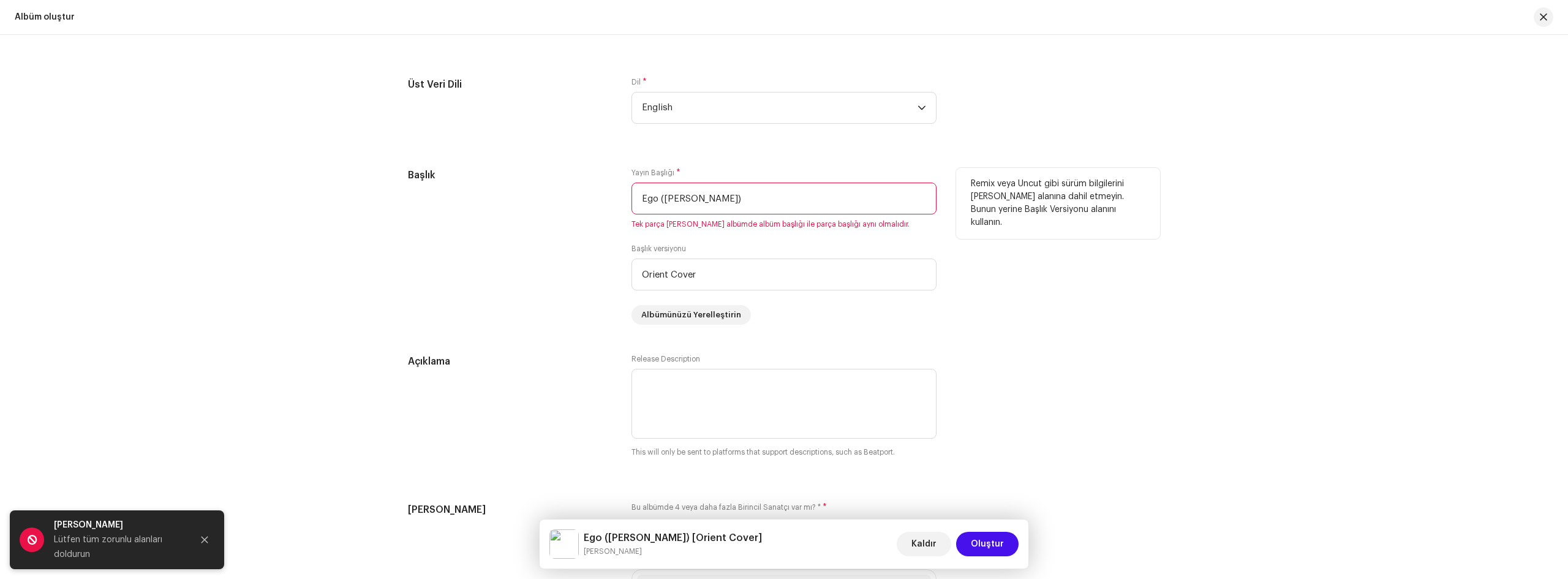
click at [749, 195] on input "Ego ([PERSON_NAME])" at bounding box center [783, 198] width 305 height 32
type input "E"
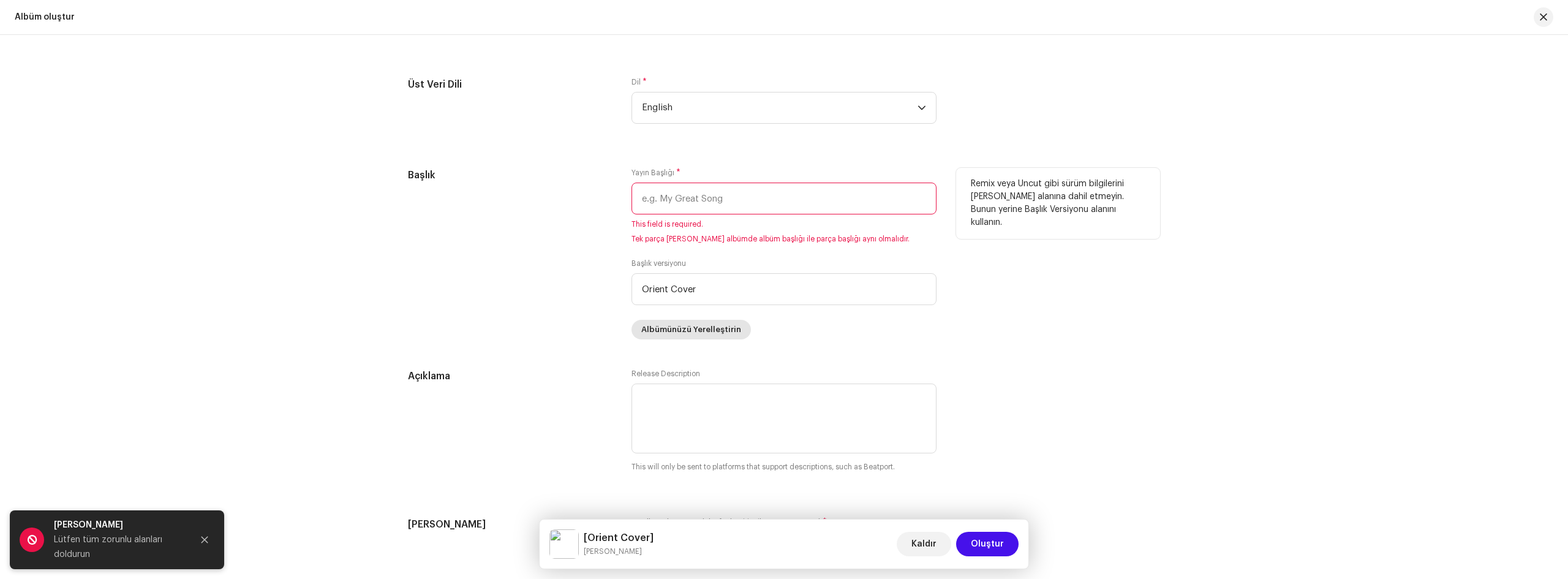
click at [693, 330] on span "Albümünüzü Yerelleştirin" at bounding box center [691, 330] width 100 height 25
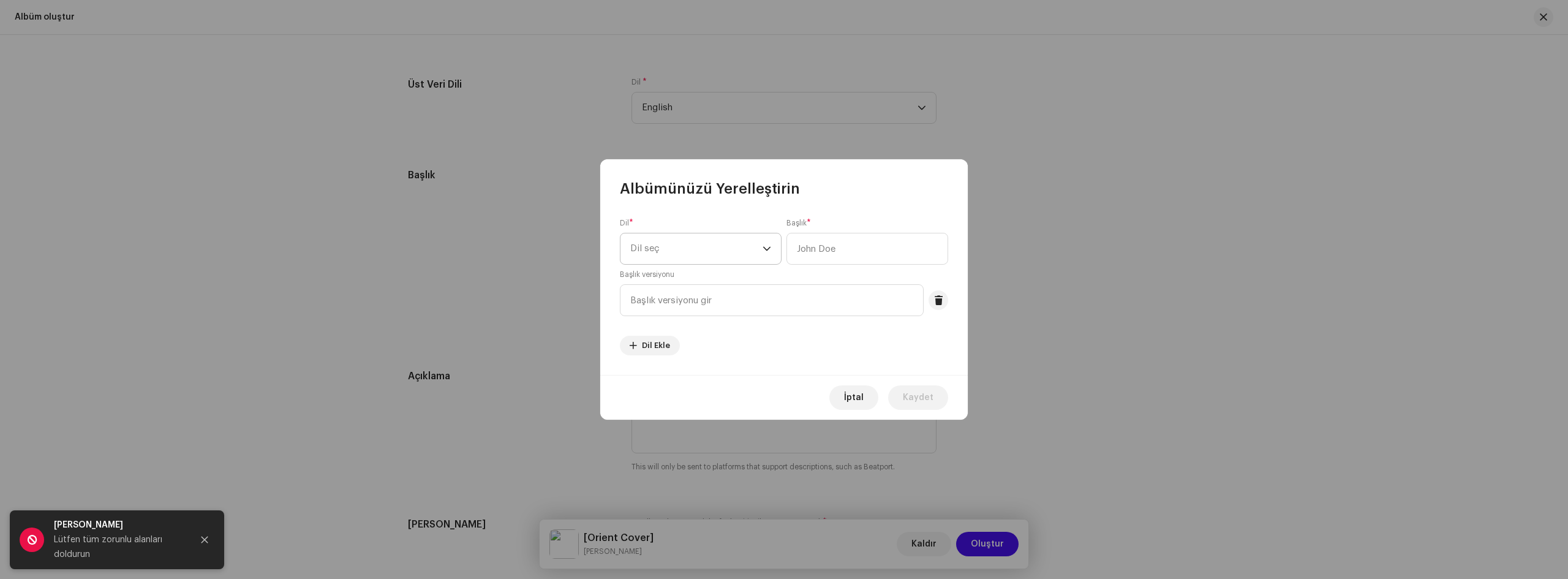
click at [731, 244] on span "Dil seç" at bounding box center [697, 249] width 133 height 31
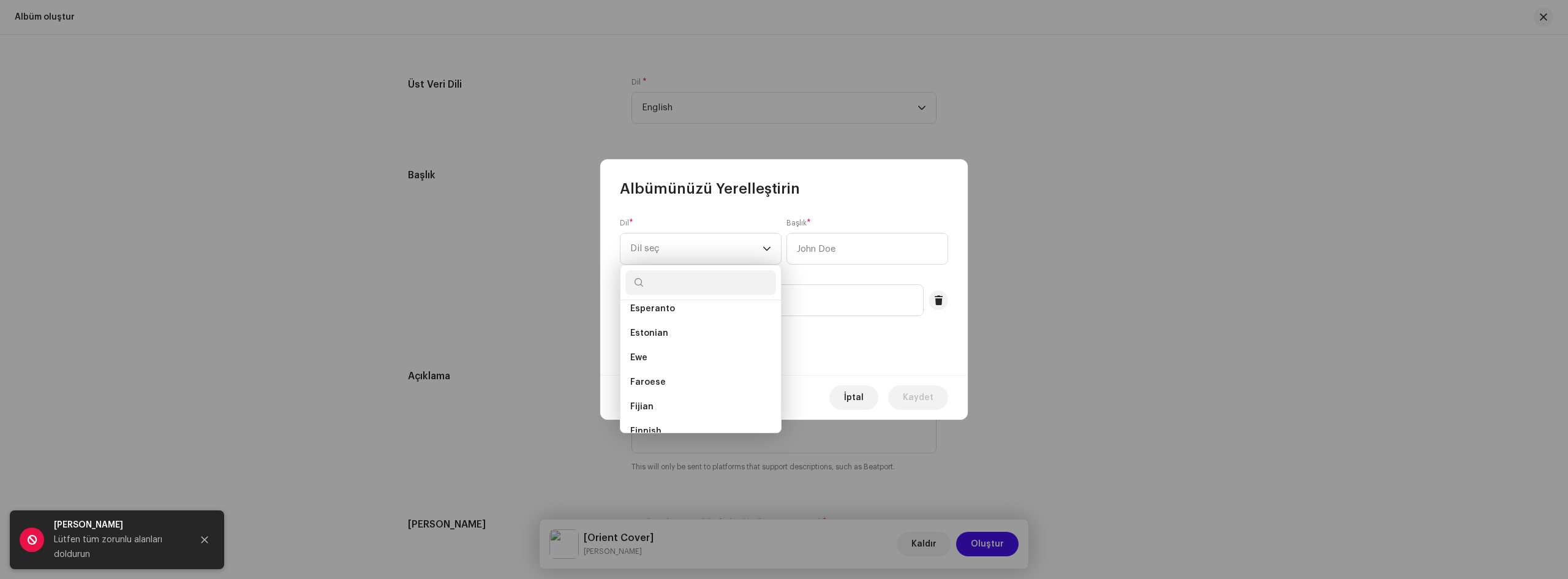
scroll to position [1099, 0]
click at [674, 338] on li "English" at bounding box center [701, 346] width 151 height 25
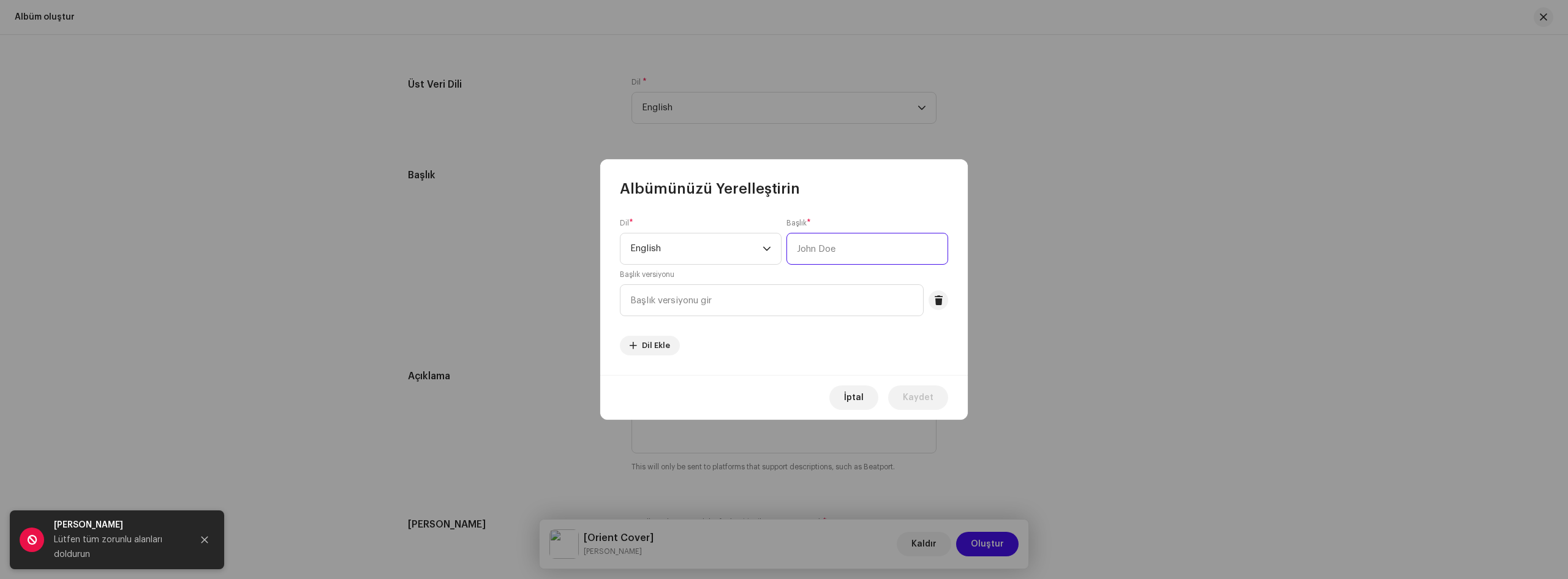
click at [827, 260] on input "text" at bounding box center [867, 249] width 162 height 32
type input "EGO"
click at [807, 297] on input "text" at bounding box center [772, 300] width 304 height 32
type input "Orient Cover"
click at [917, 399] on span "Kaydet" at bounding box center [918, 398] width 31 height 25
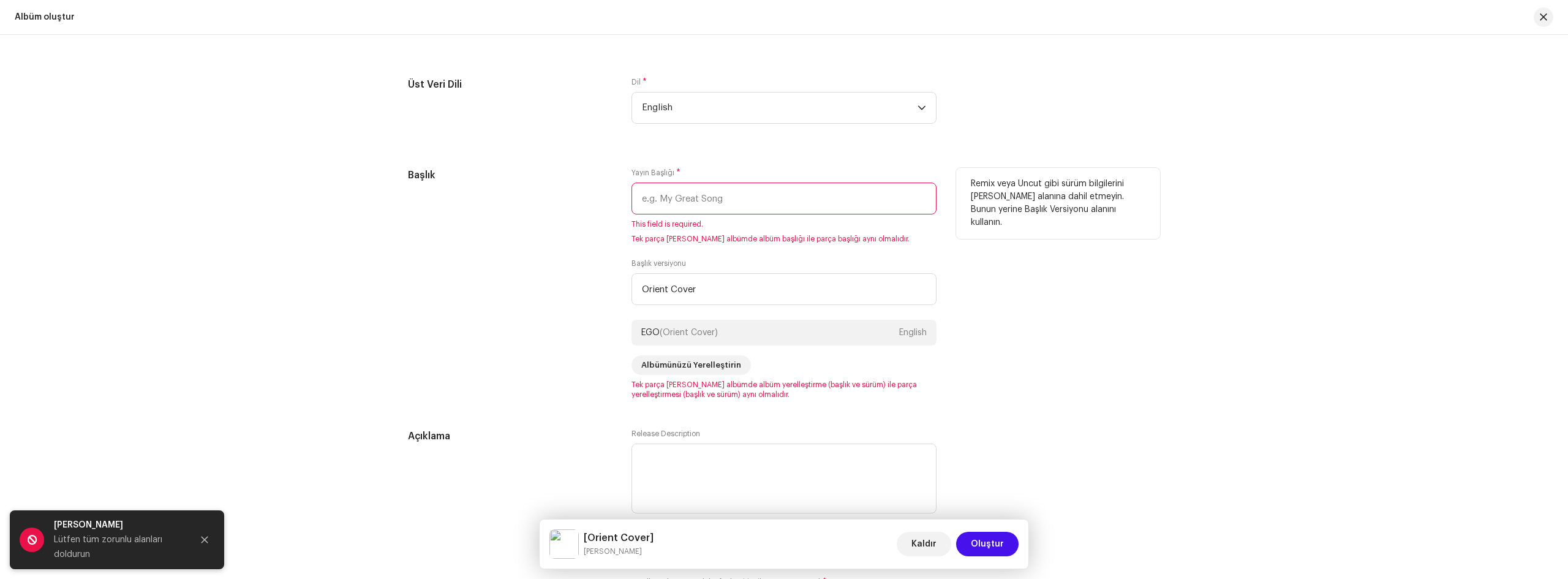
click at [746, 187] on input "text" at bounding box center [783, 198] width 305 height 32
click at [1022, 341] on div "Remix veya Uncut gibi sürüm bilgilerini [PERSON_NAME] alanına dahil etmeyin. Bu…" at bounding box center [1058, 284] width 204 height 232
click at [989, 537] on span "Oluştur" at bounding box center [987, 545] width 33 height 25
